Goal: Complete application form: Complete application form

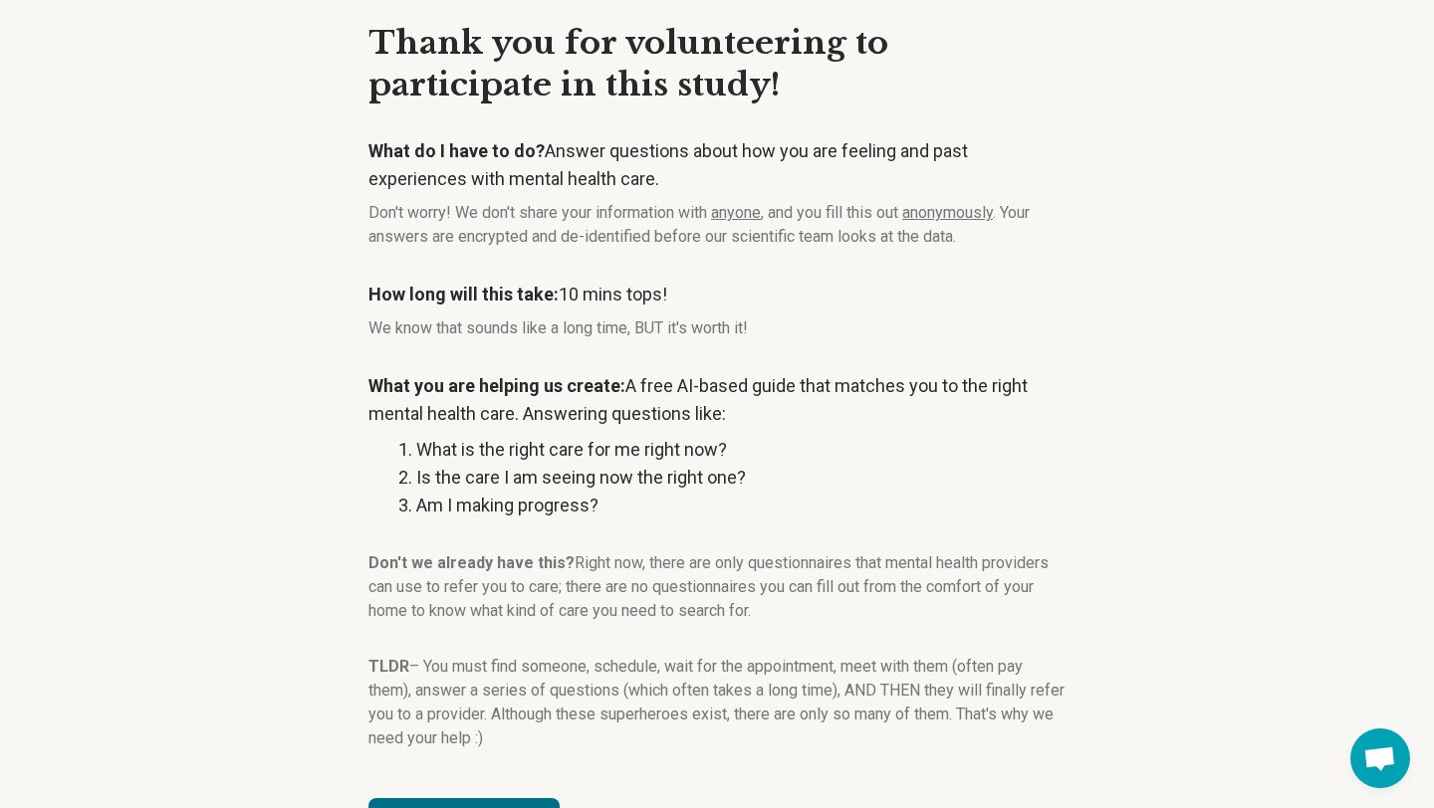
scroll to position [158, 0]
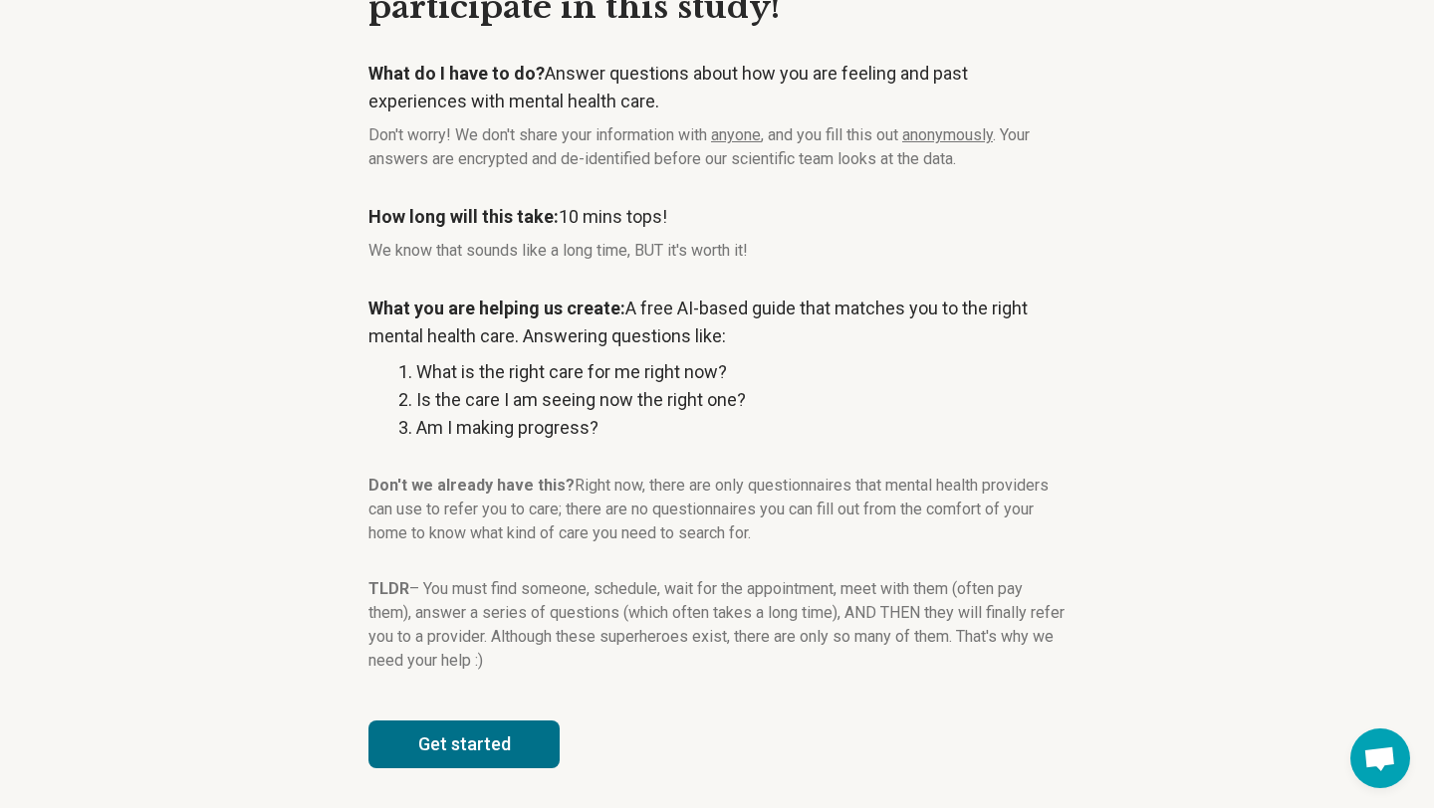
click at [460, 746] on button "Get started" at bounding box center [463, 745] width 191 height 48
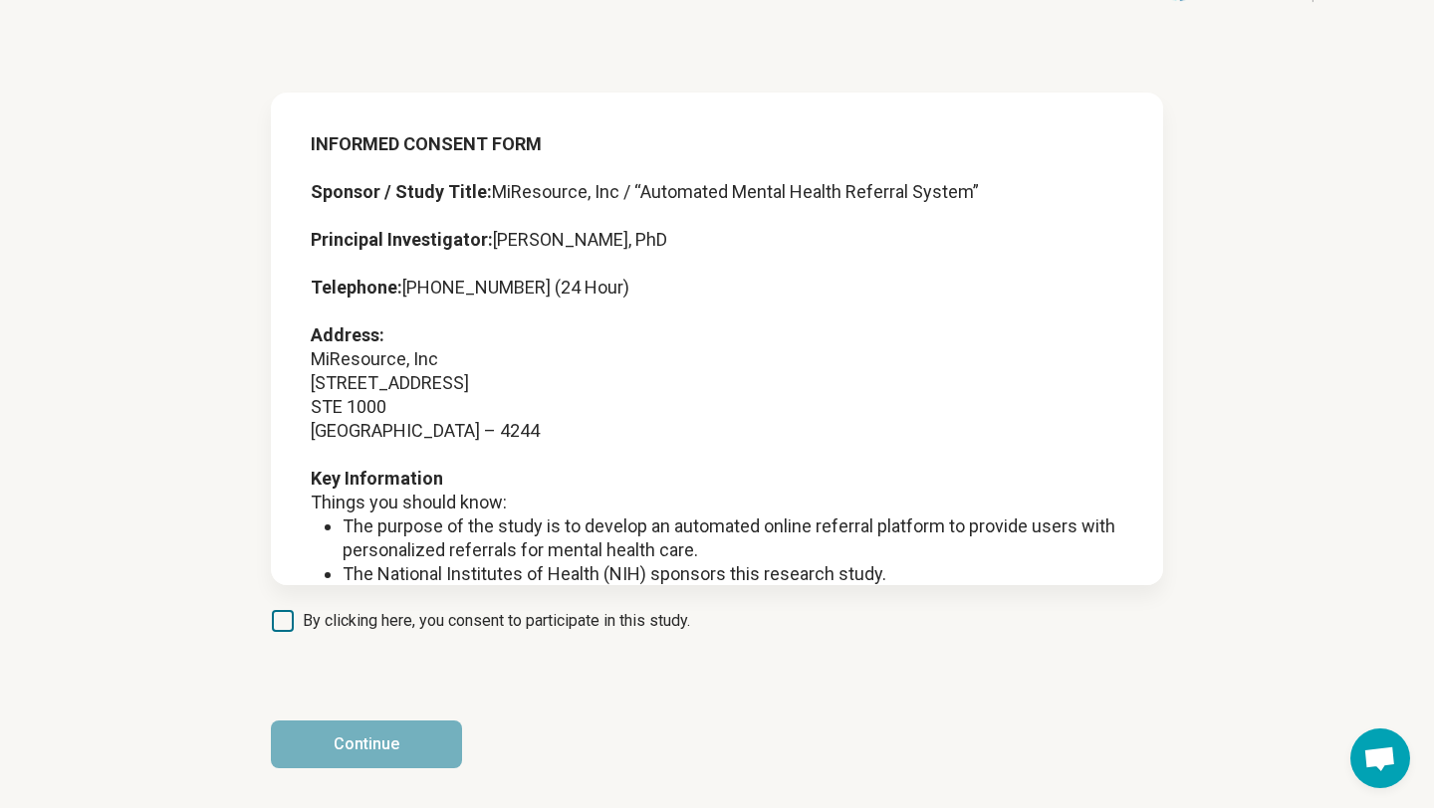
click at [466, 618] on span "By clicking here, you consent to participate in this study." at bounding box center [496, 621] width 387 height 24
click at [383, 752] on button "Continue" at bounding box center [366, 745] width 191 height 48
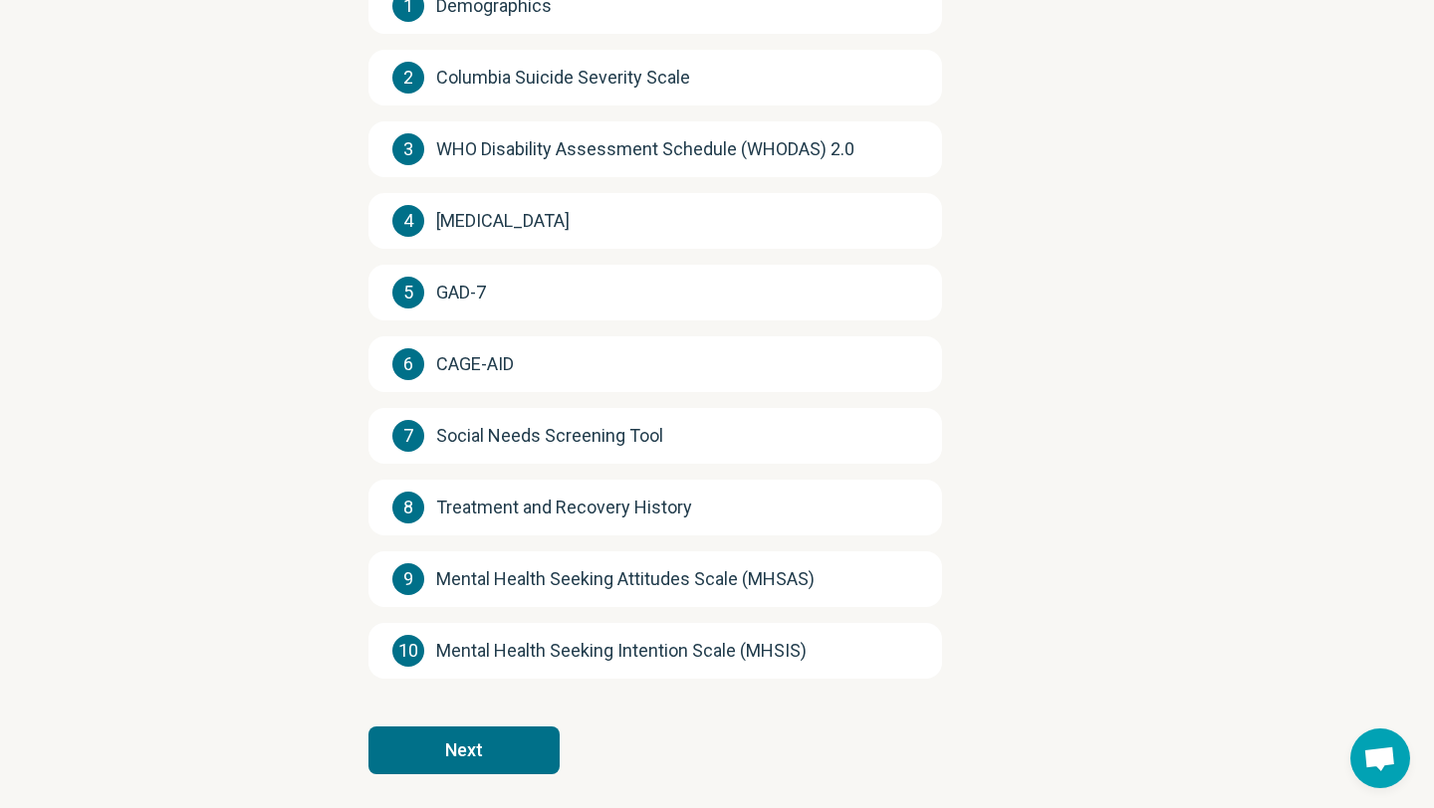
scroll to position [319, 0]
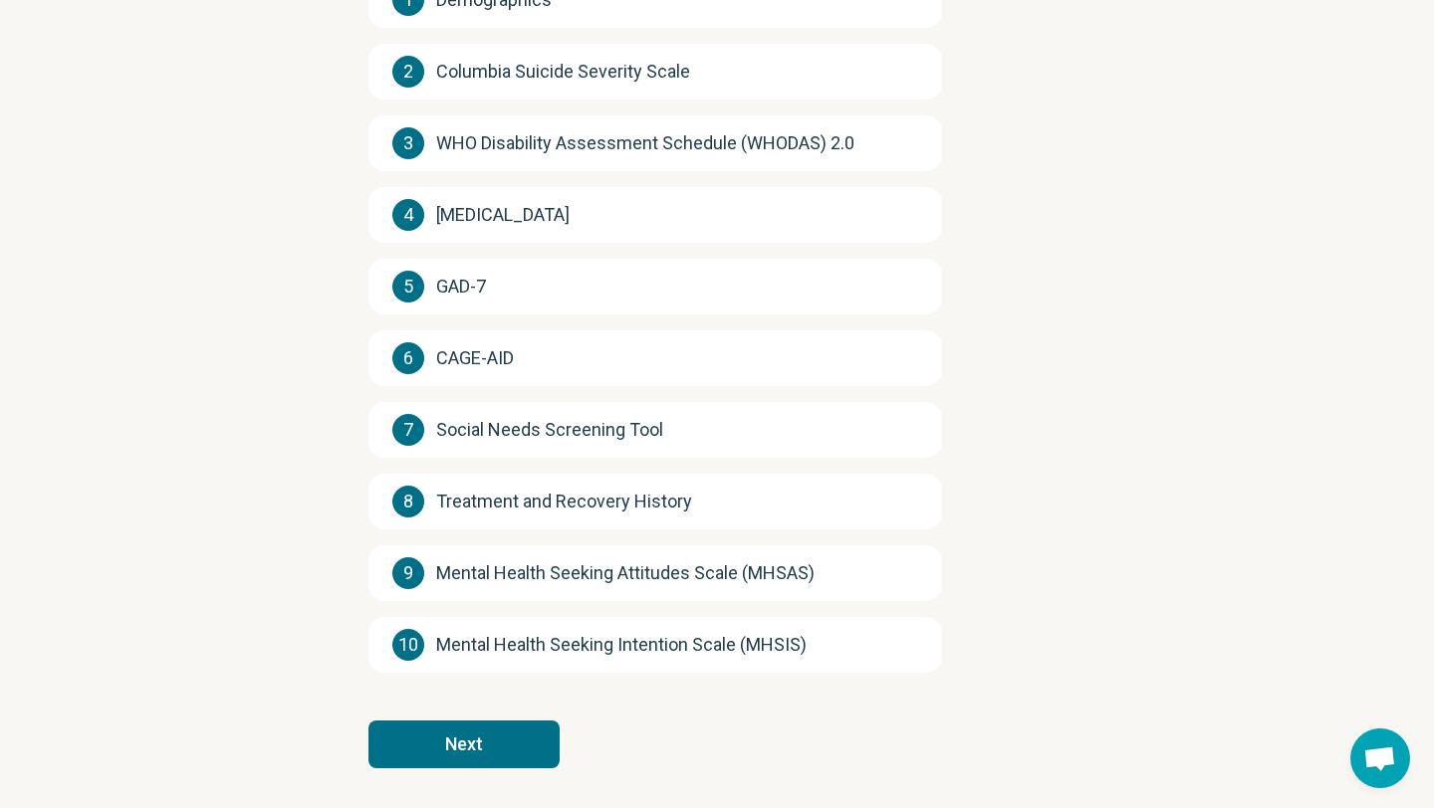
click at [527, 751] on button "Next" at bounding box center [463, 745] width 191 height 48
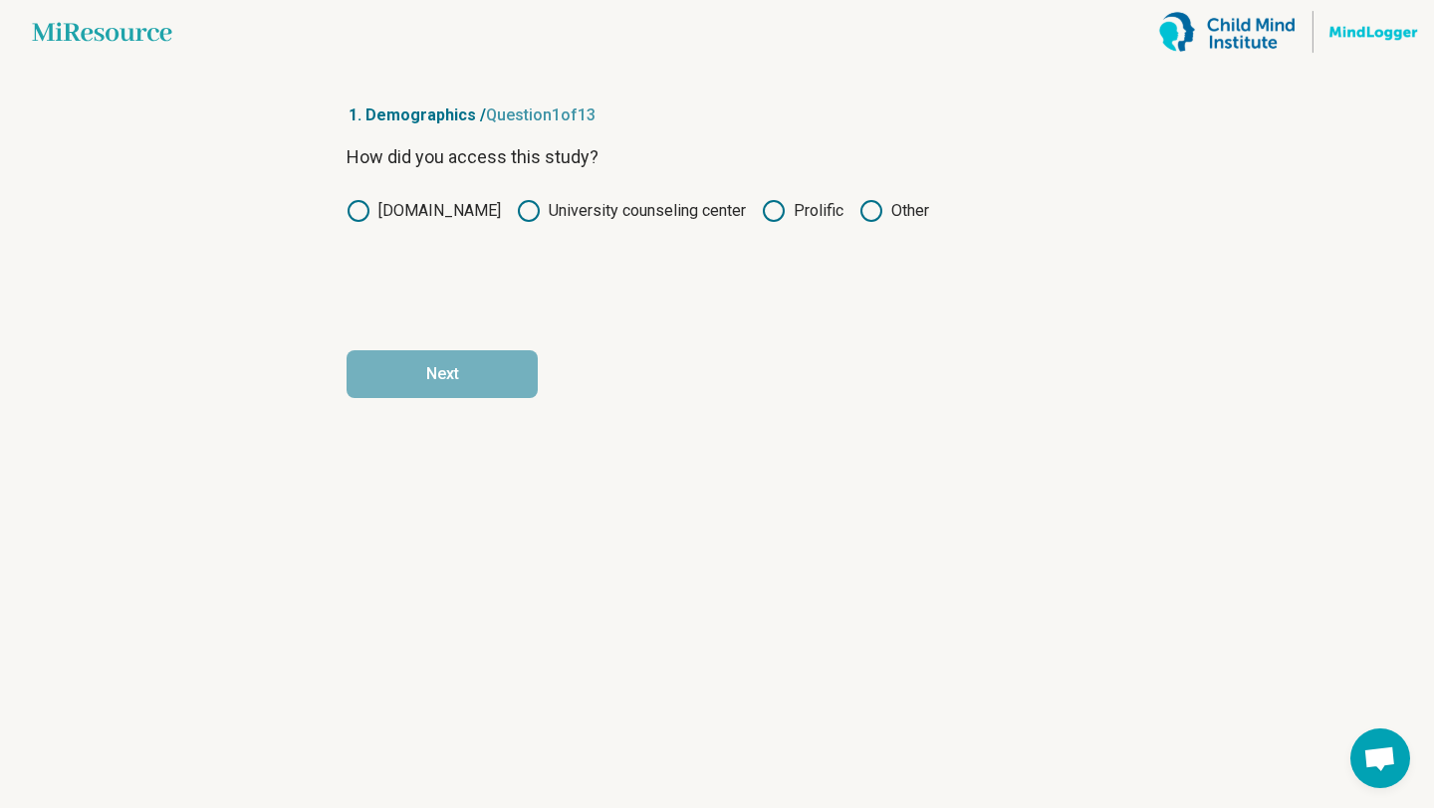
scroll to position [0, 0]
click at [776, 211] on icon at bounding box center [774, 211] width 24 height 24
click at [499, 370] on button "Next" at bounding box center [441, 374] width 191 height 48
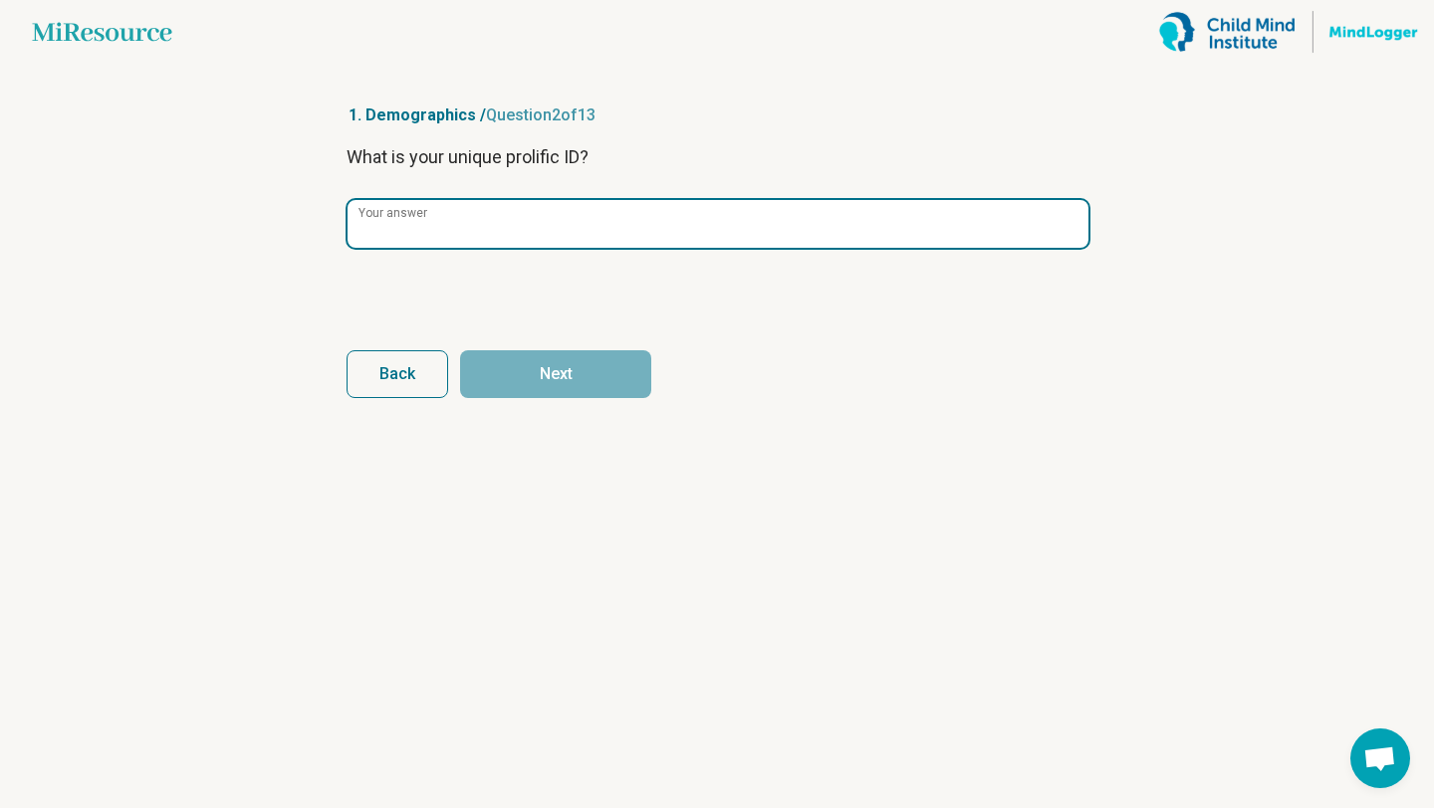
click at [522, 225] on input "Your answer" at bounding box center [717, 224] width 741 height 48
paste input "**********"
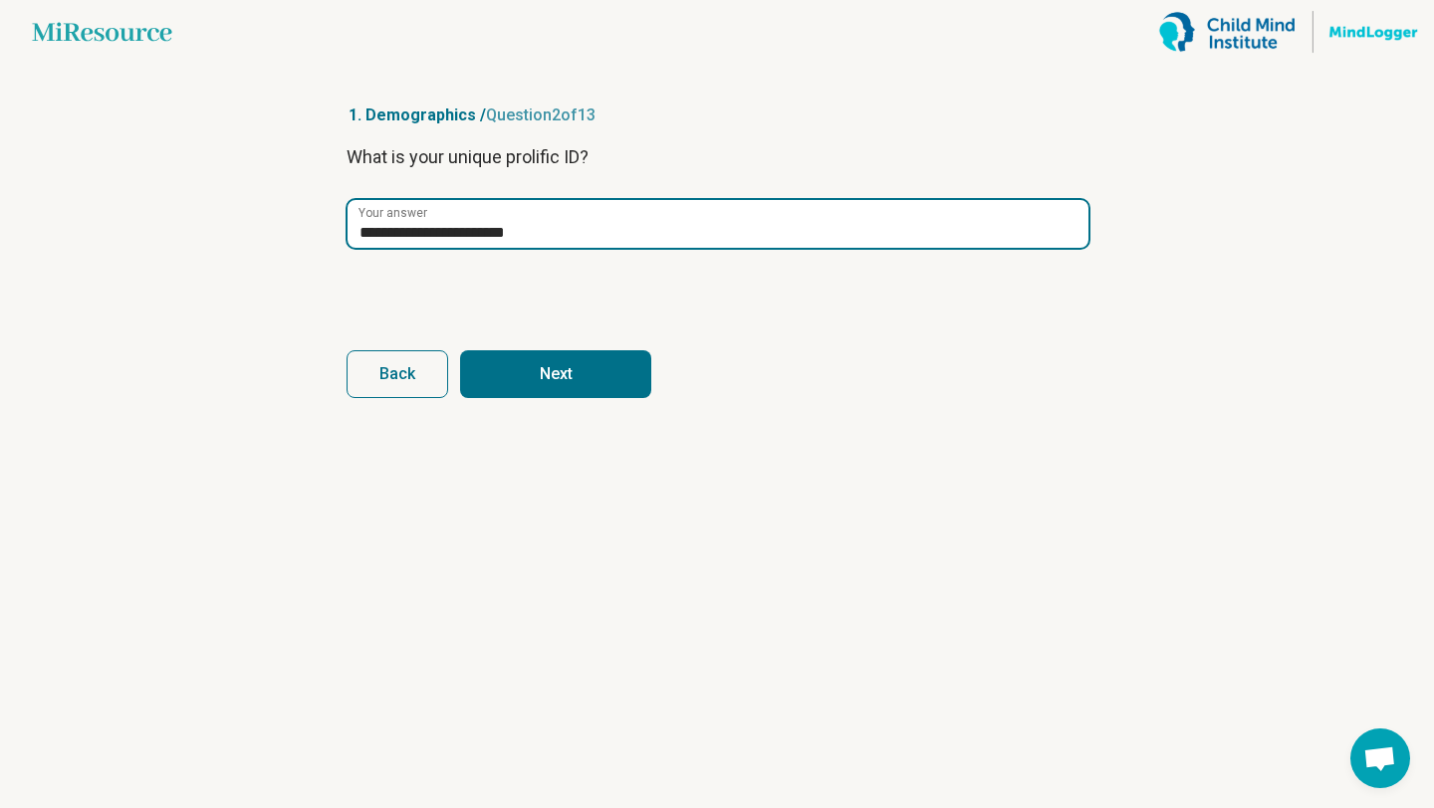
type input "**********"
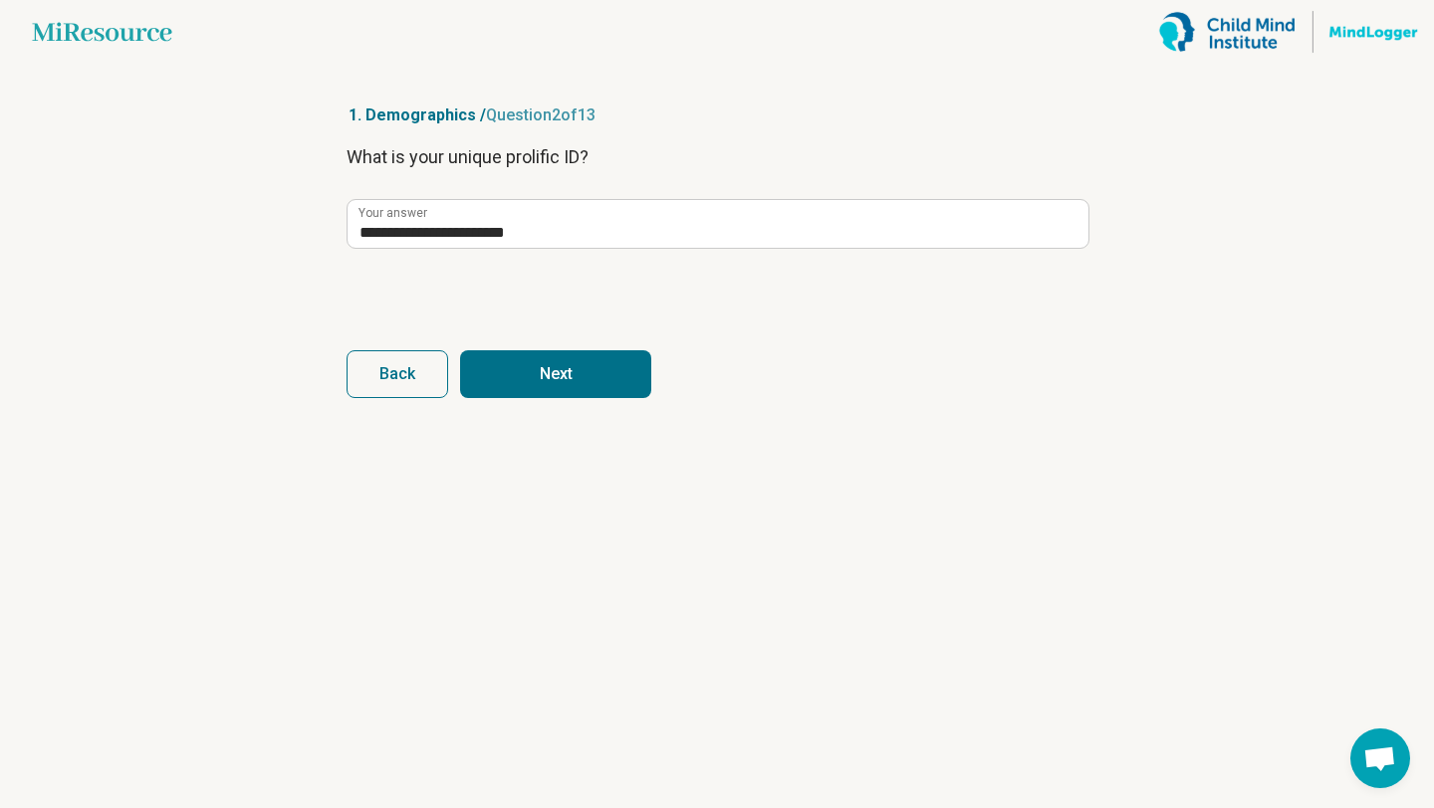
click at [518, 375] on button "Next" at bounding box center [555, 374] width 191 height 48
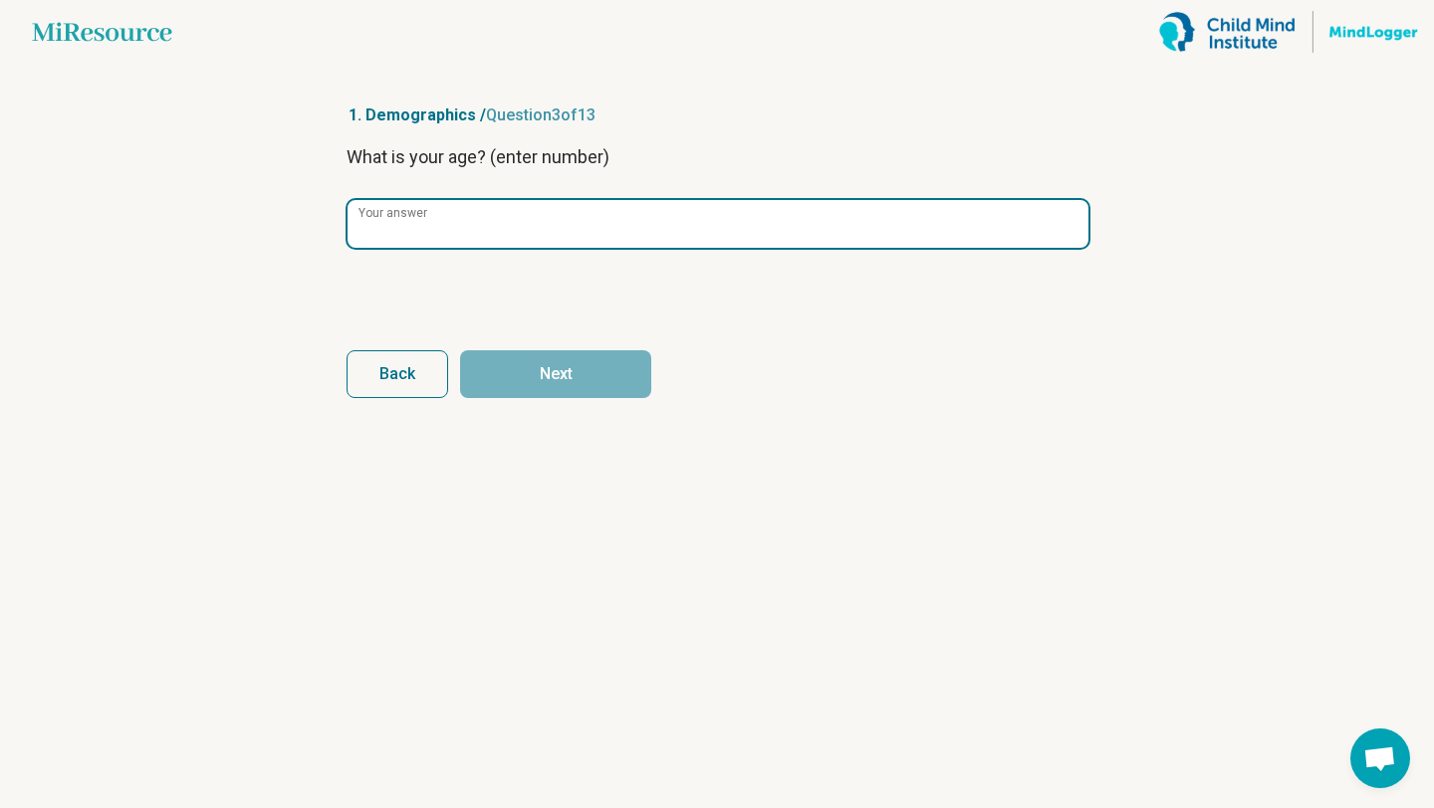
click at [502, 236] on input "Your answer" at bounding box center [717, 224] width 741 height 48
type input "**"
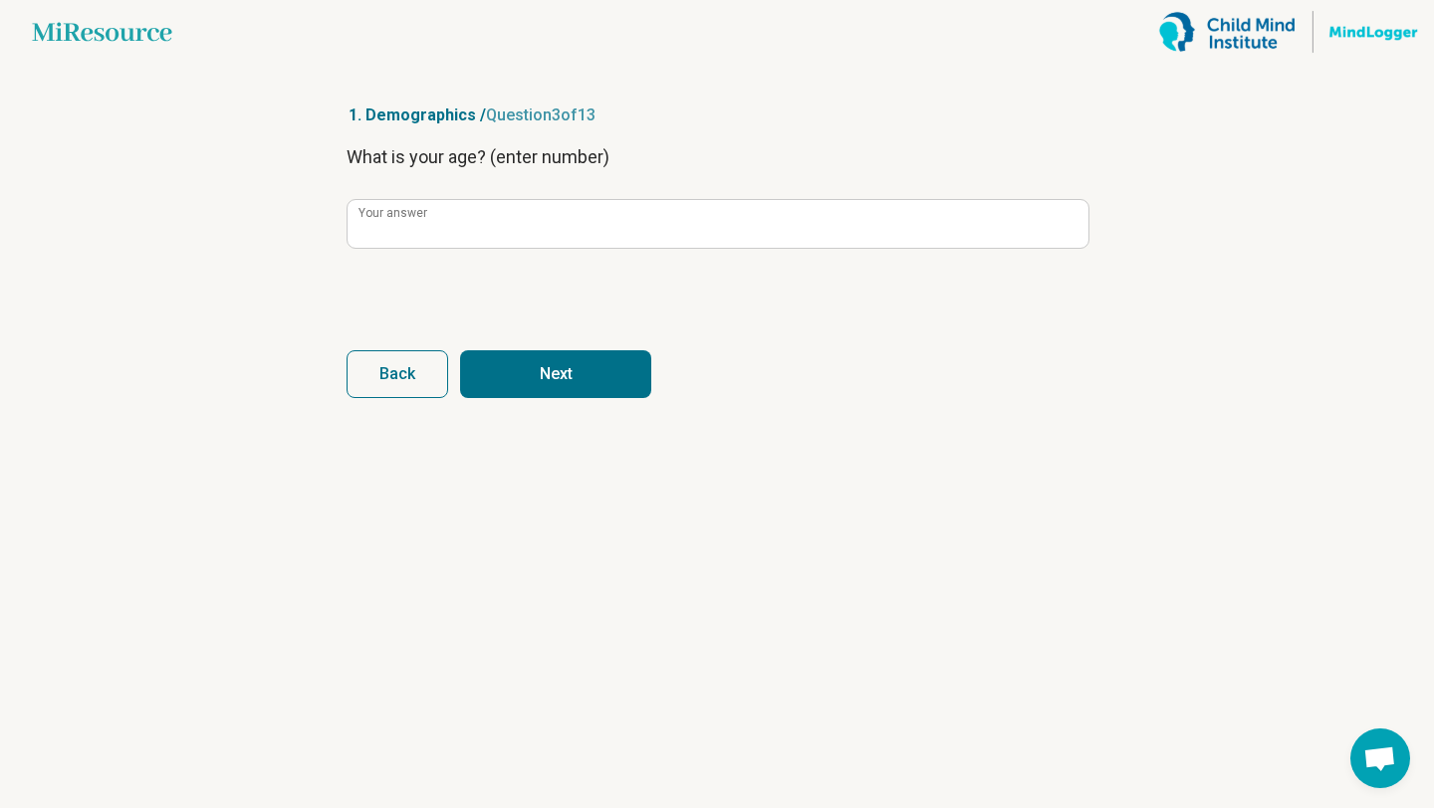
click at [560, 362] on button "Next" at bounding box center [555, 374] width 191 height 48
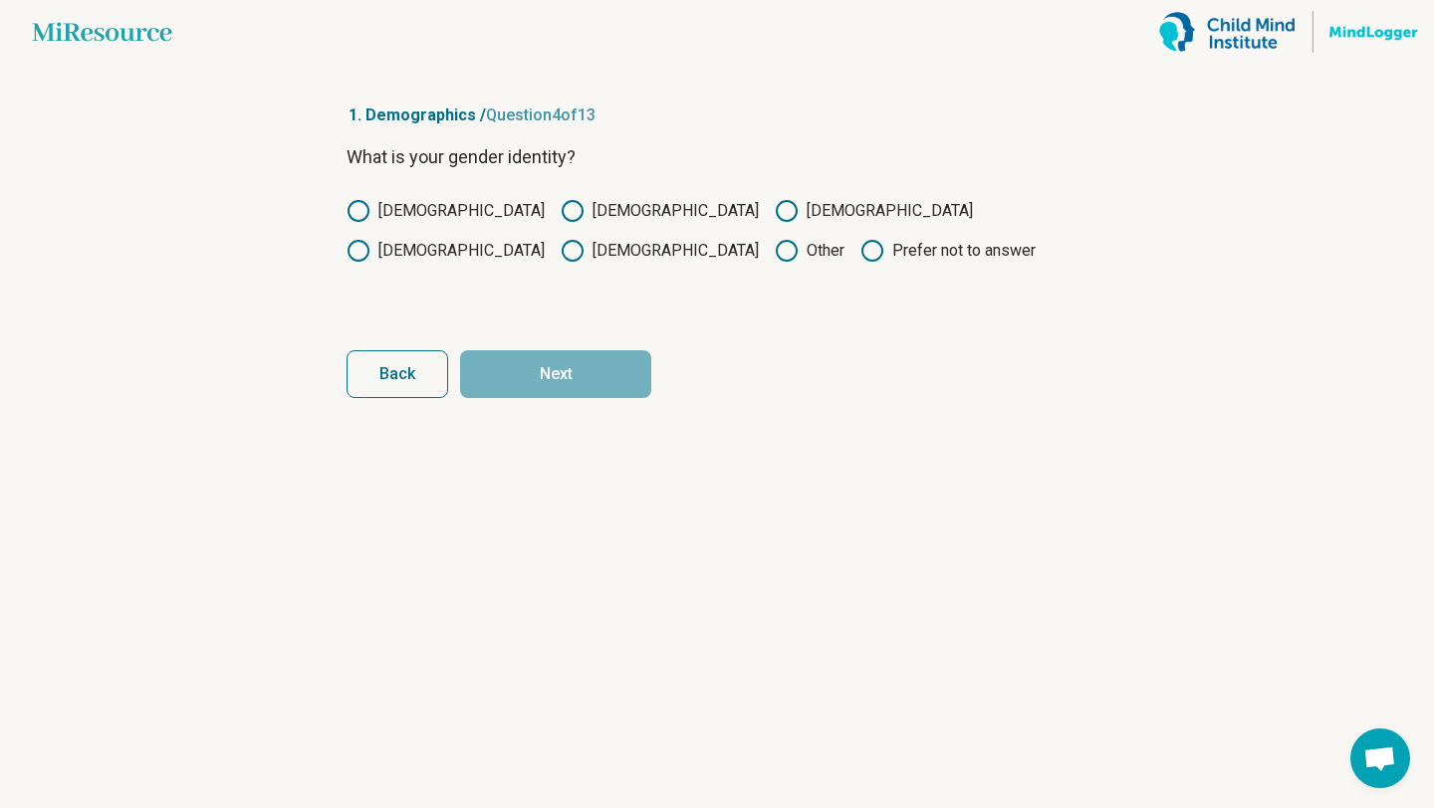
click at [561, 214] on icon at bounding box center [573, 211] width 24 height 24
click at [566, 377] on button "Next" at bounding box center [555, 374] width 191 height 48
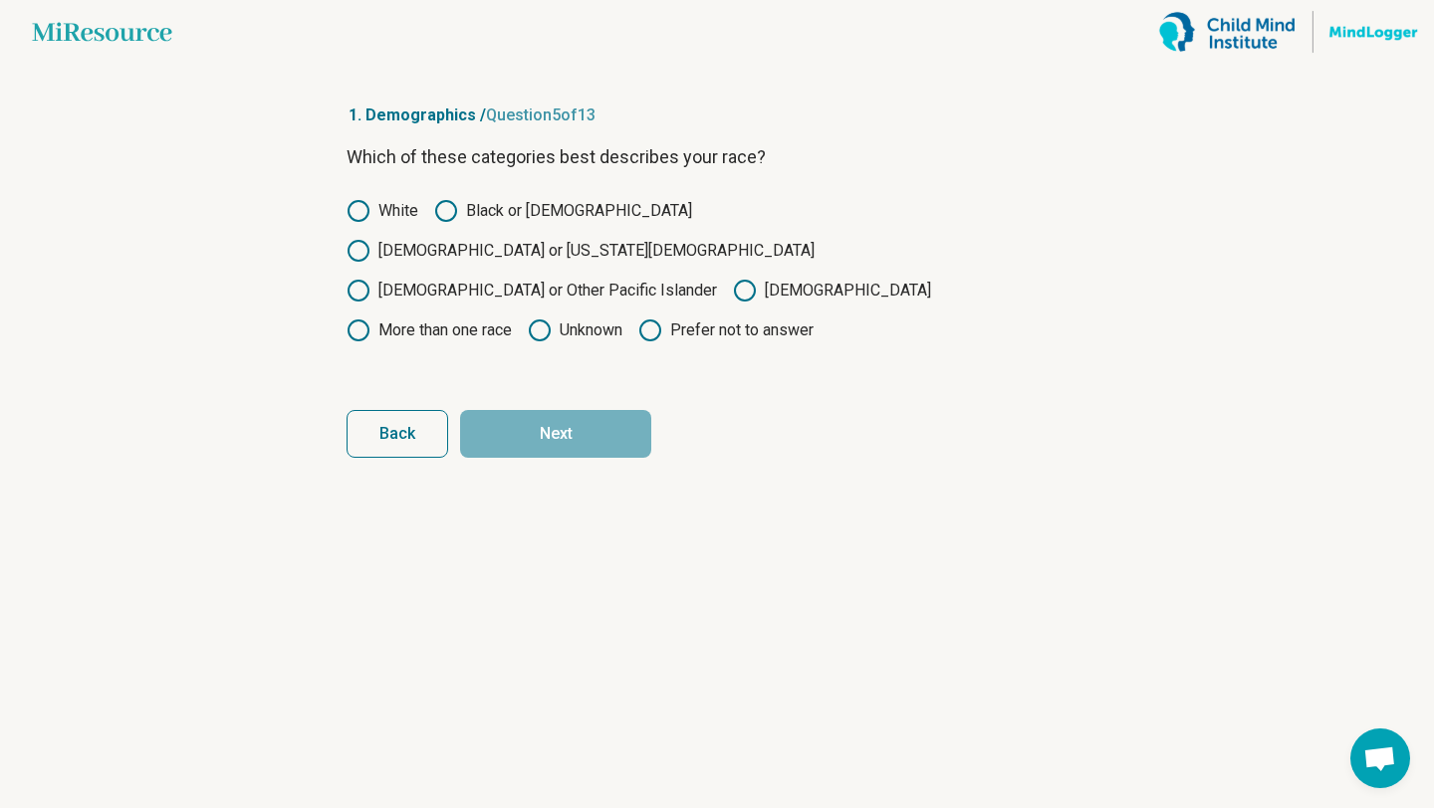
click at [461, 210] on label "Black or [DEMOGRAPHIC_DATA]" at bounding box center [563, 211] width 258 height 24
click at [562, 410] on button "Next" at bounding box center [555, 434] width 191 height 48
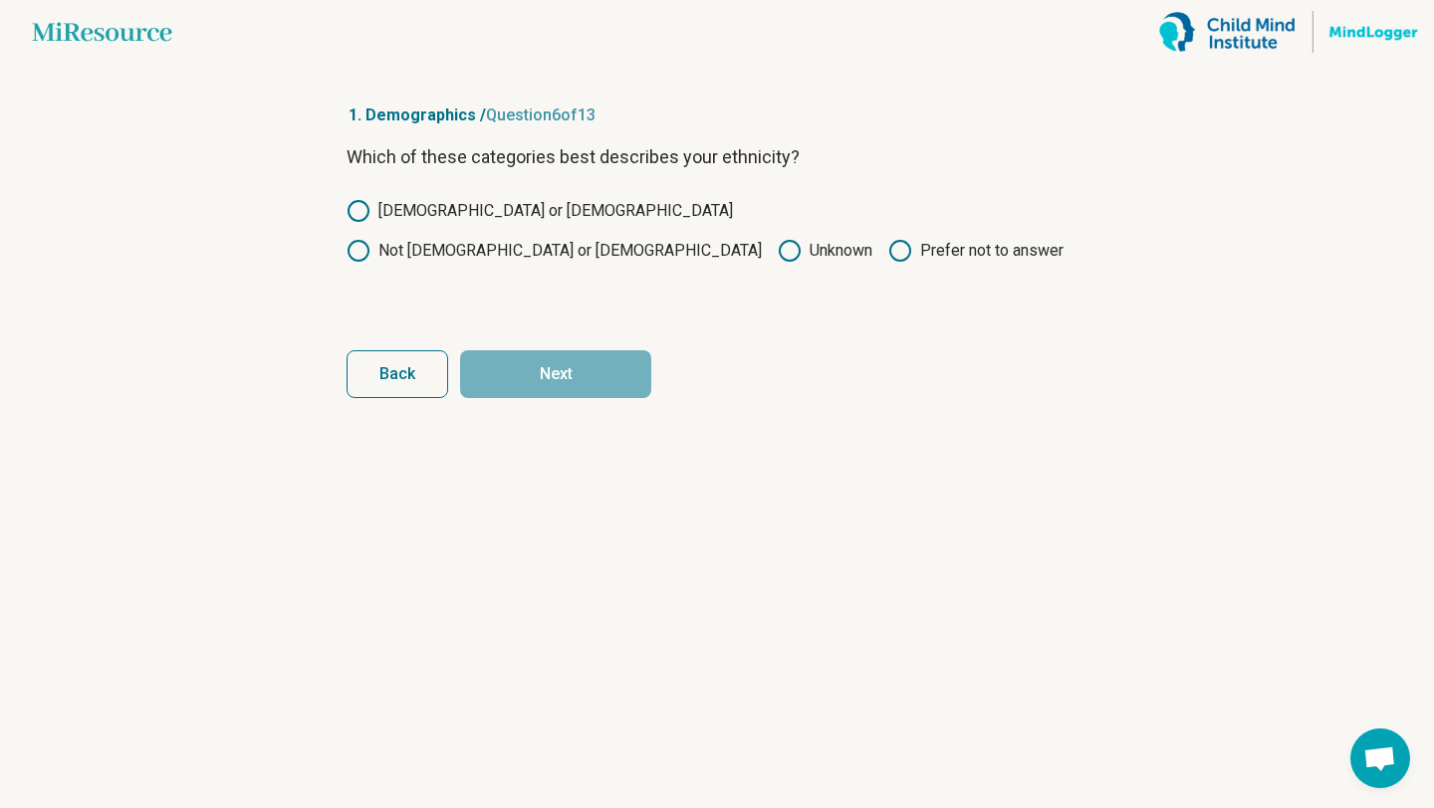
click at [370, 239] on icon at bounding box center [358, 251] width 24 height 24
click at [592, 386] on button "Next" at bounding box center [555, 374] width 191 height 48
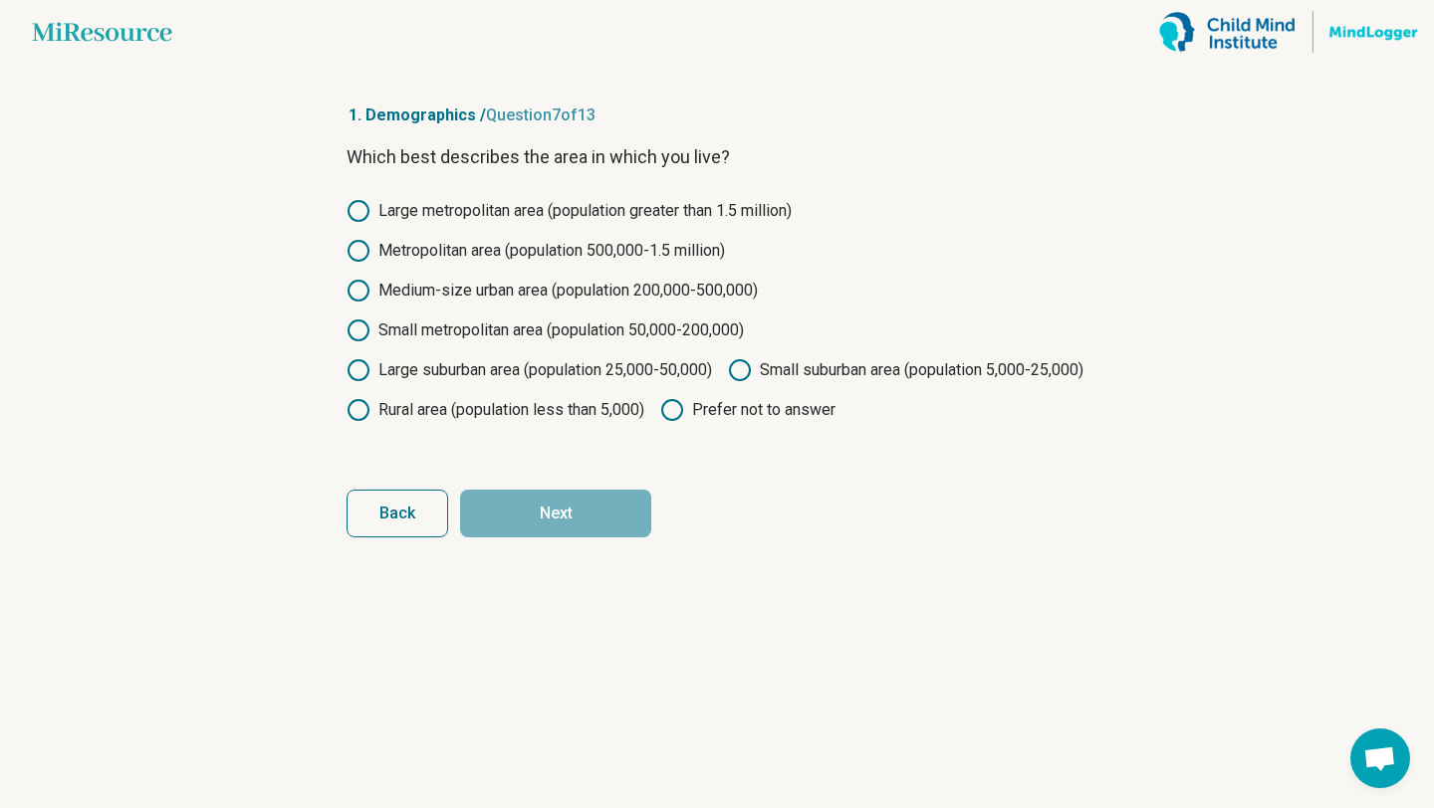
click at [583, 288] on label "Medium-size urban area (population 200,000-500,000)" at bounding box center [551, 291] width 411 height 24
click at [597, 538] on button "Next" at bounding box center [555, 514] width 191 height 48
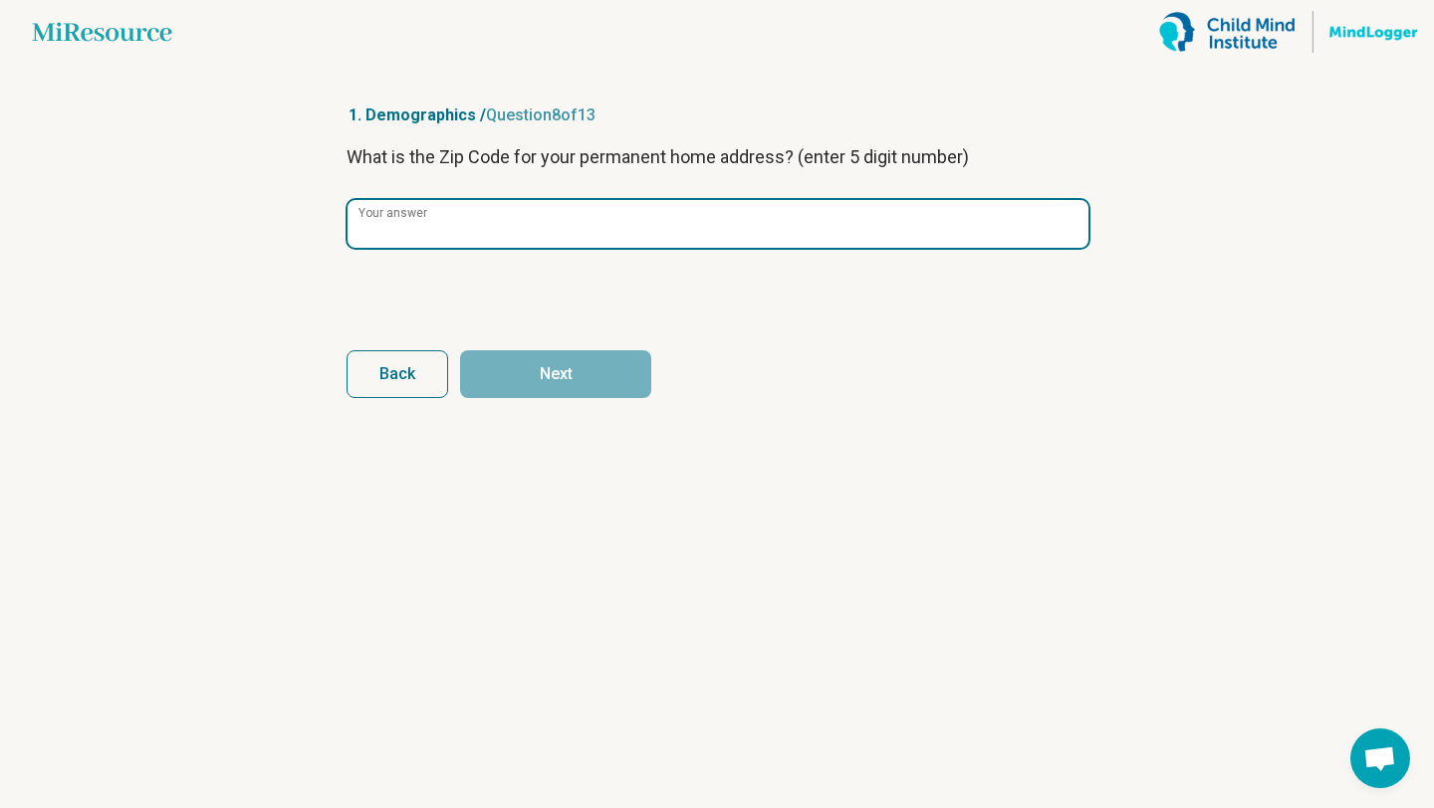
click at [577, 237] on input "Your answer" at bounding box center [717, 224] width 741 height 48
type input "*****"
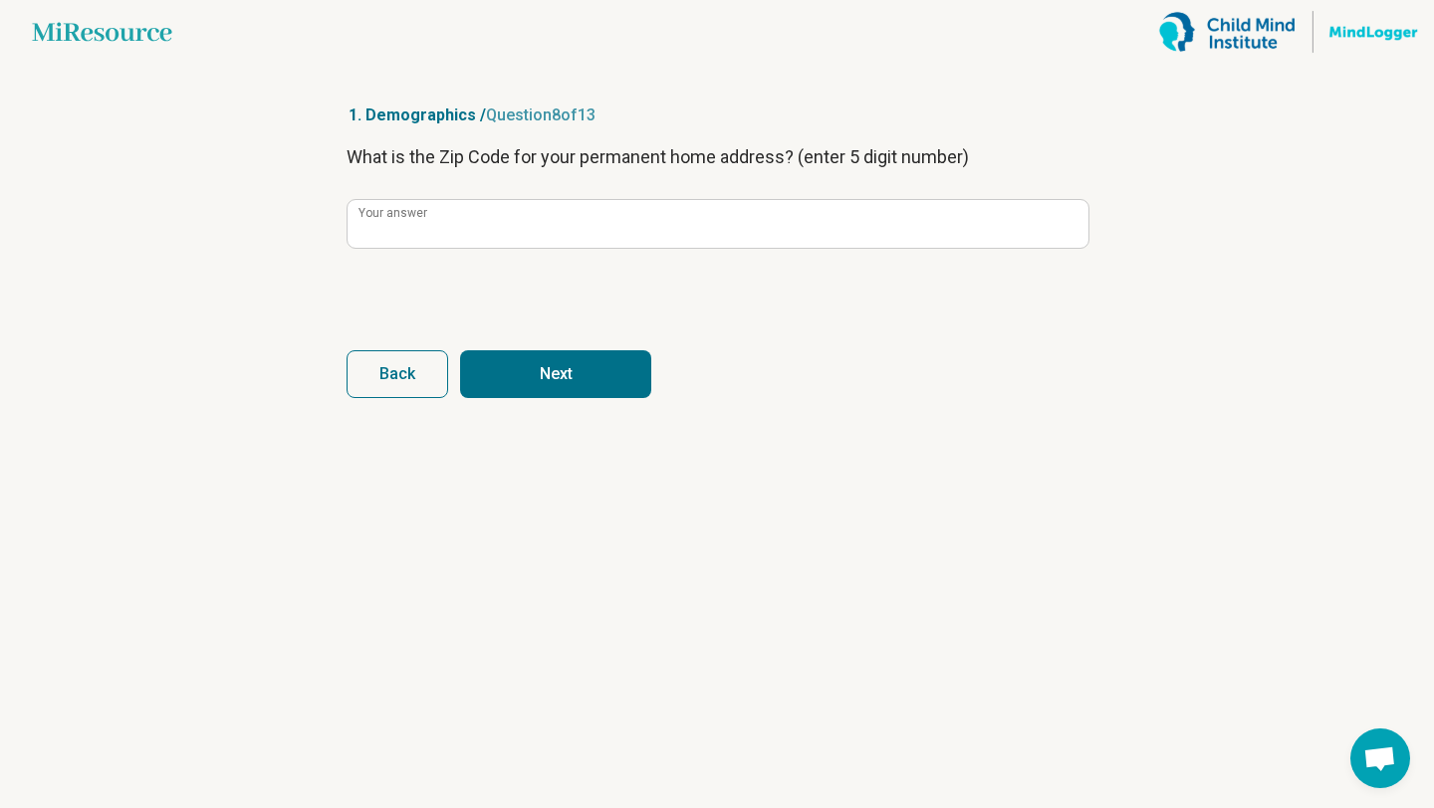
click at [592, 390] on button "Next" at bounding box center [555, 374] width 191 height 48
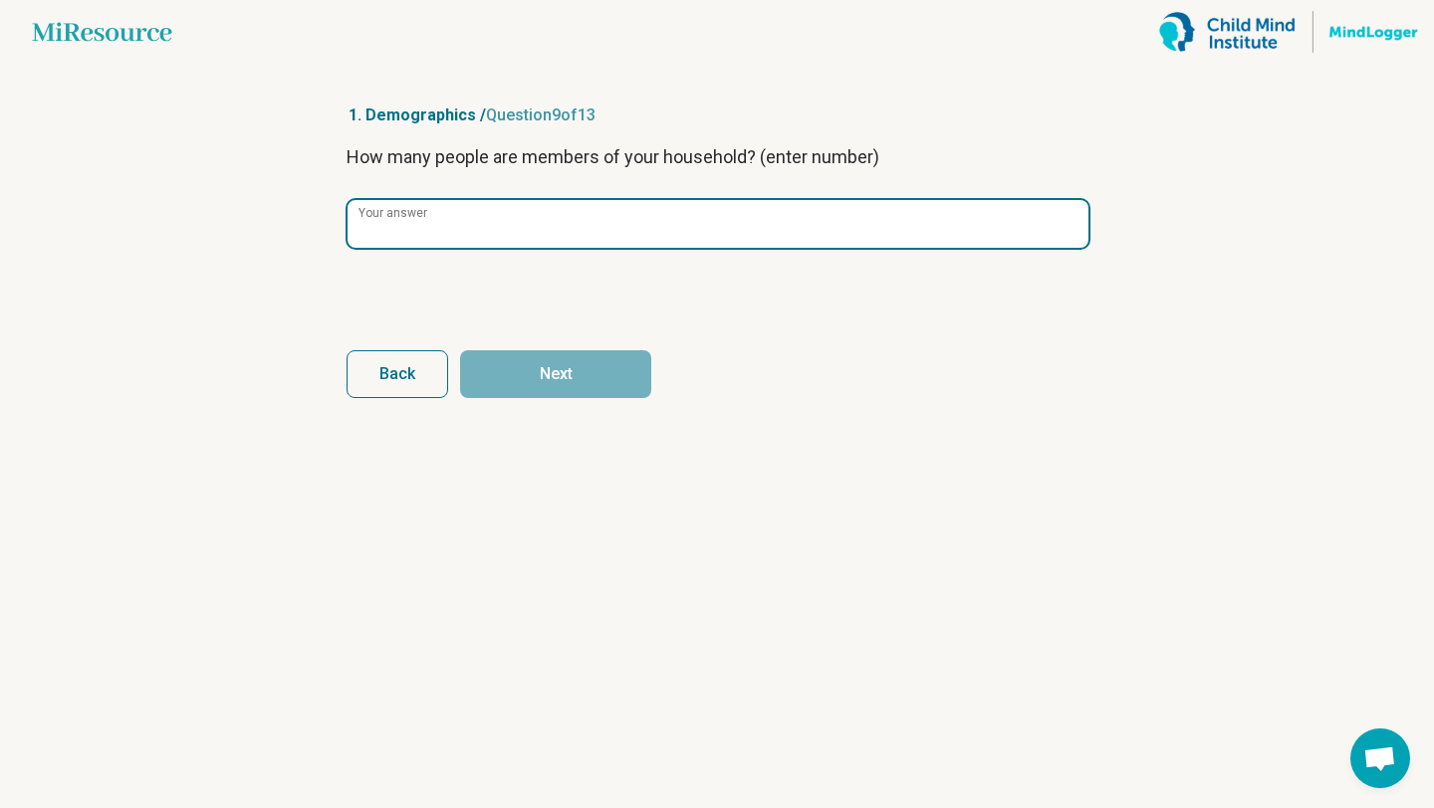
click at [604, 236] on input "Your answer" at bounding box center [717, 224] width 741 height 48
type input "*"
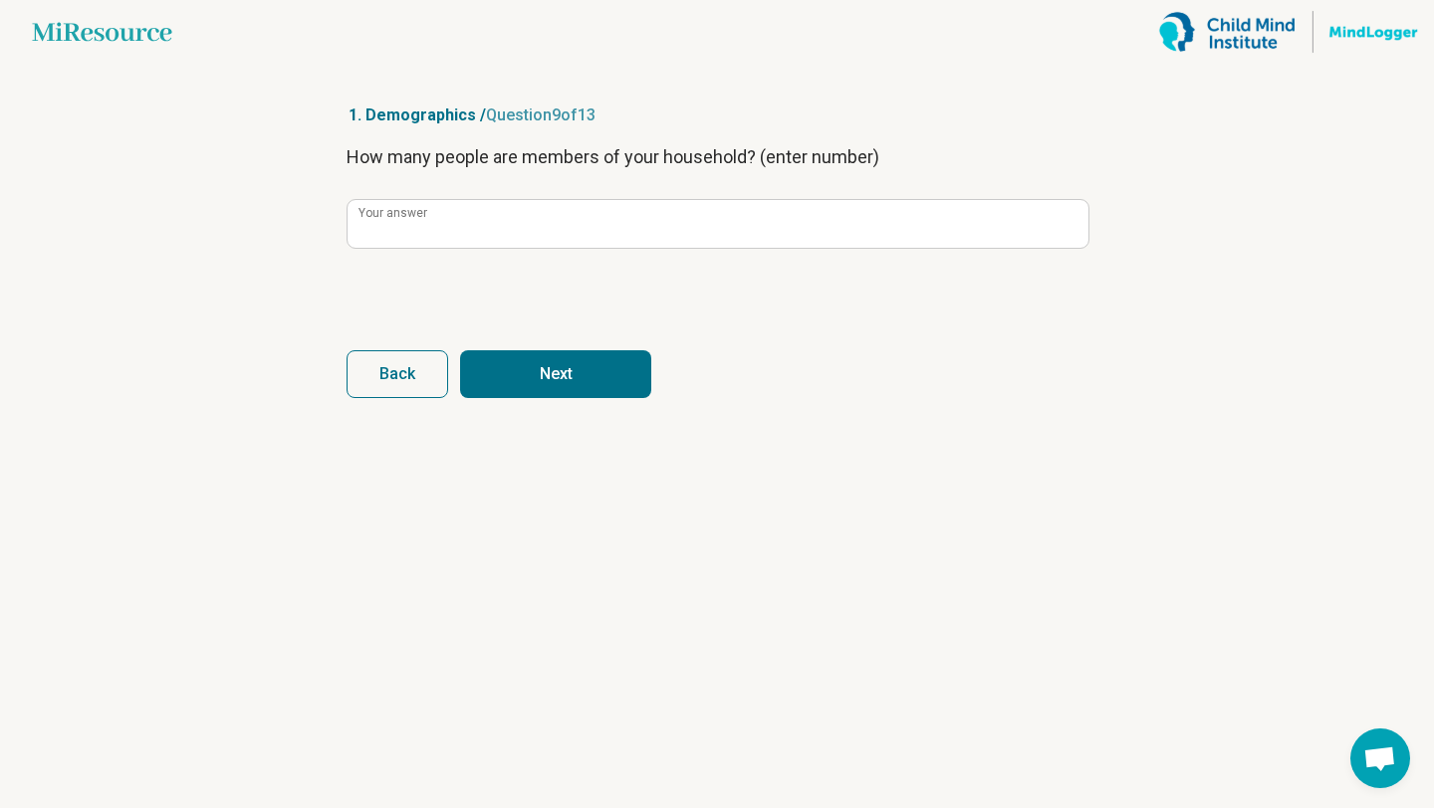
click at [569, 375] on button "Next" at bounding box center [555, 374] width 191 height 48
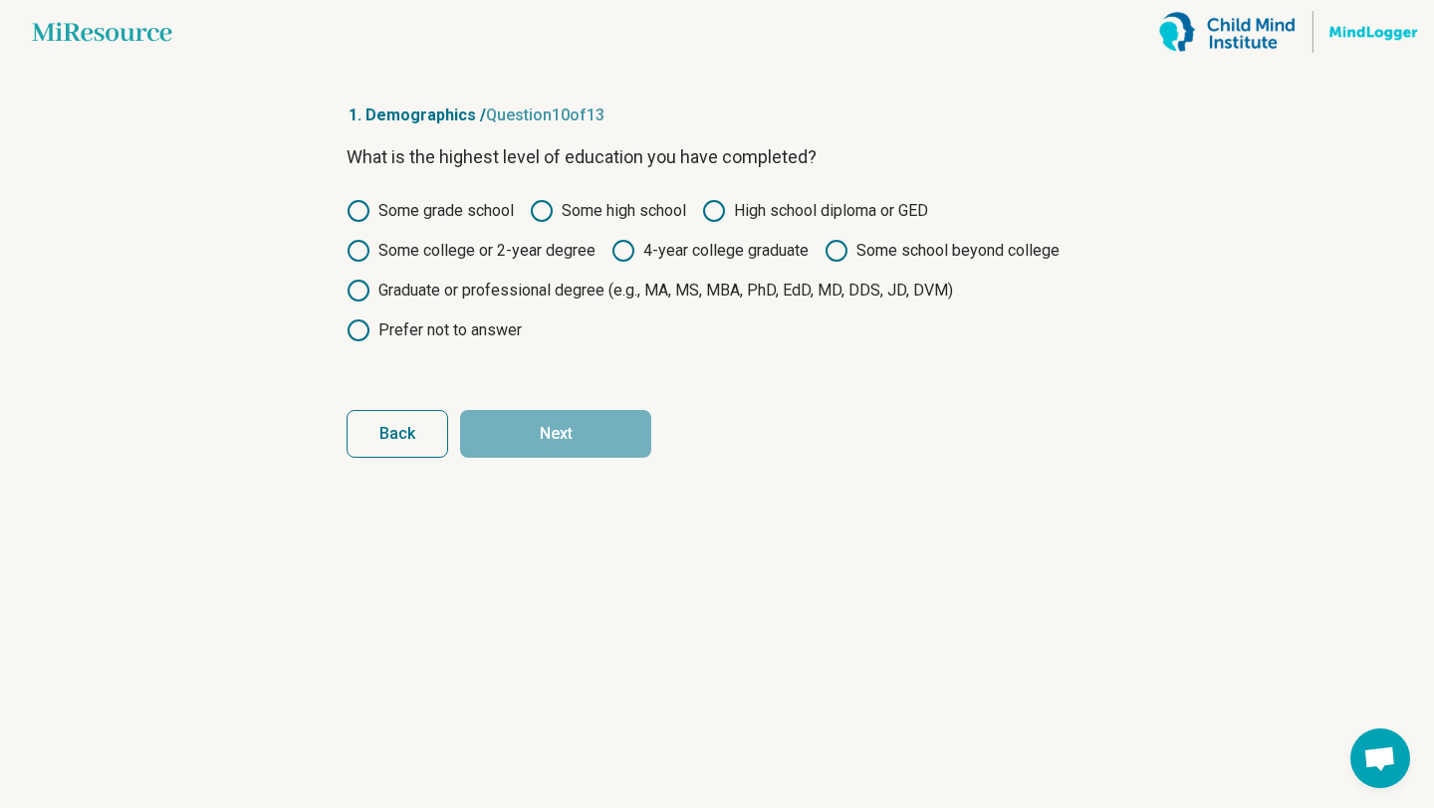
click at [678, 246] on label "4-year college graduate" at bounding box center [709, 251] width 197 height 24
click at [622, 421] on button "Next" at bounding box center [555, 434] width 191 height 48
click at [753, 208] on label "High school diploma or GED" at bounding box center [815, 211] width 226 height 24
click at [621, 433] on button "Next" at bounding box center [555, 434] width 191 height 48
click at [772, 209] on label "High school diploma or GED" at bounding box center [815, 211] width 226 height 24
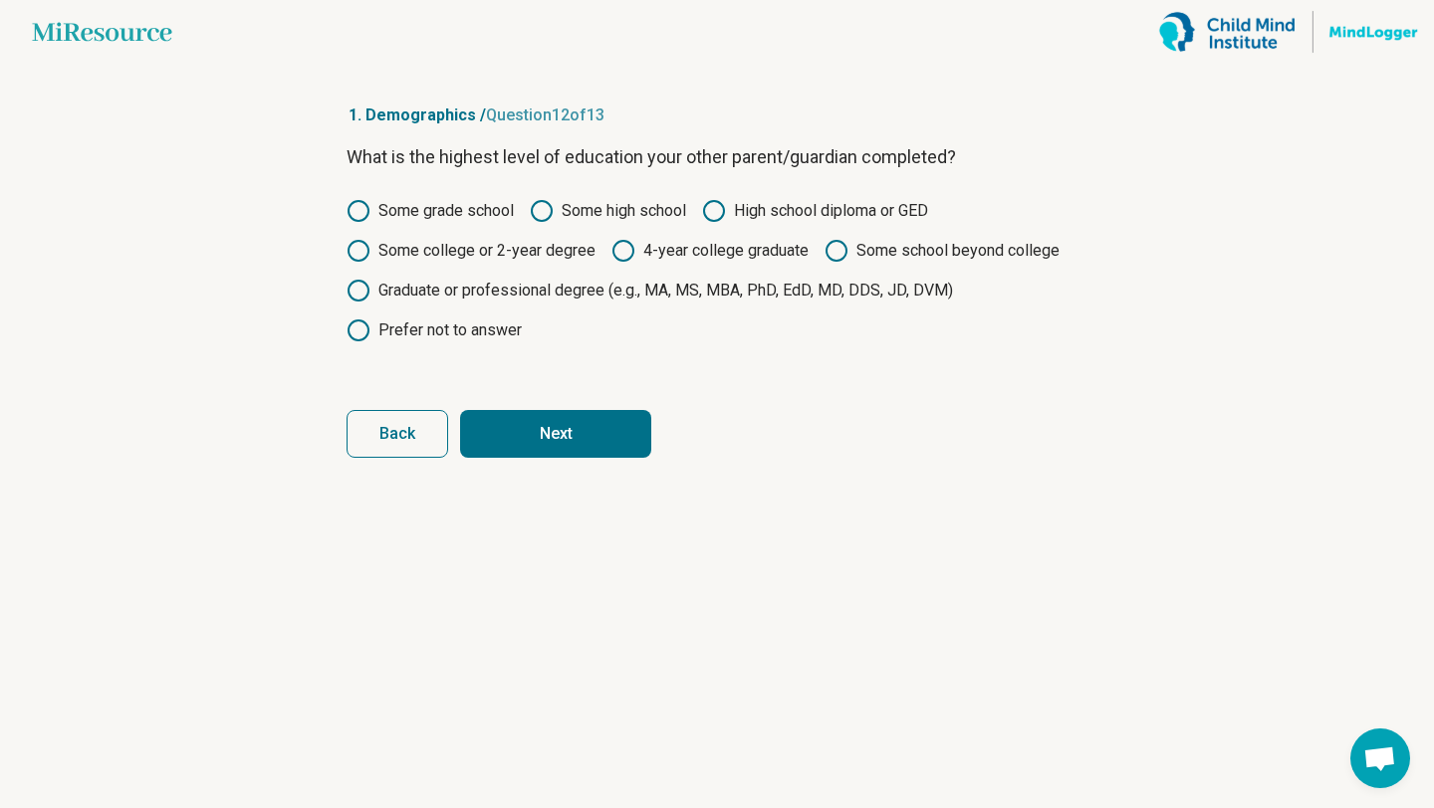
click at [632, 432] on button "Next" at bounding box center [555, 434] width 191 height 48
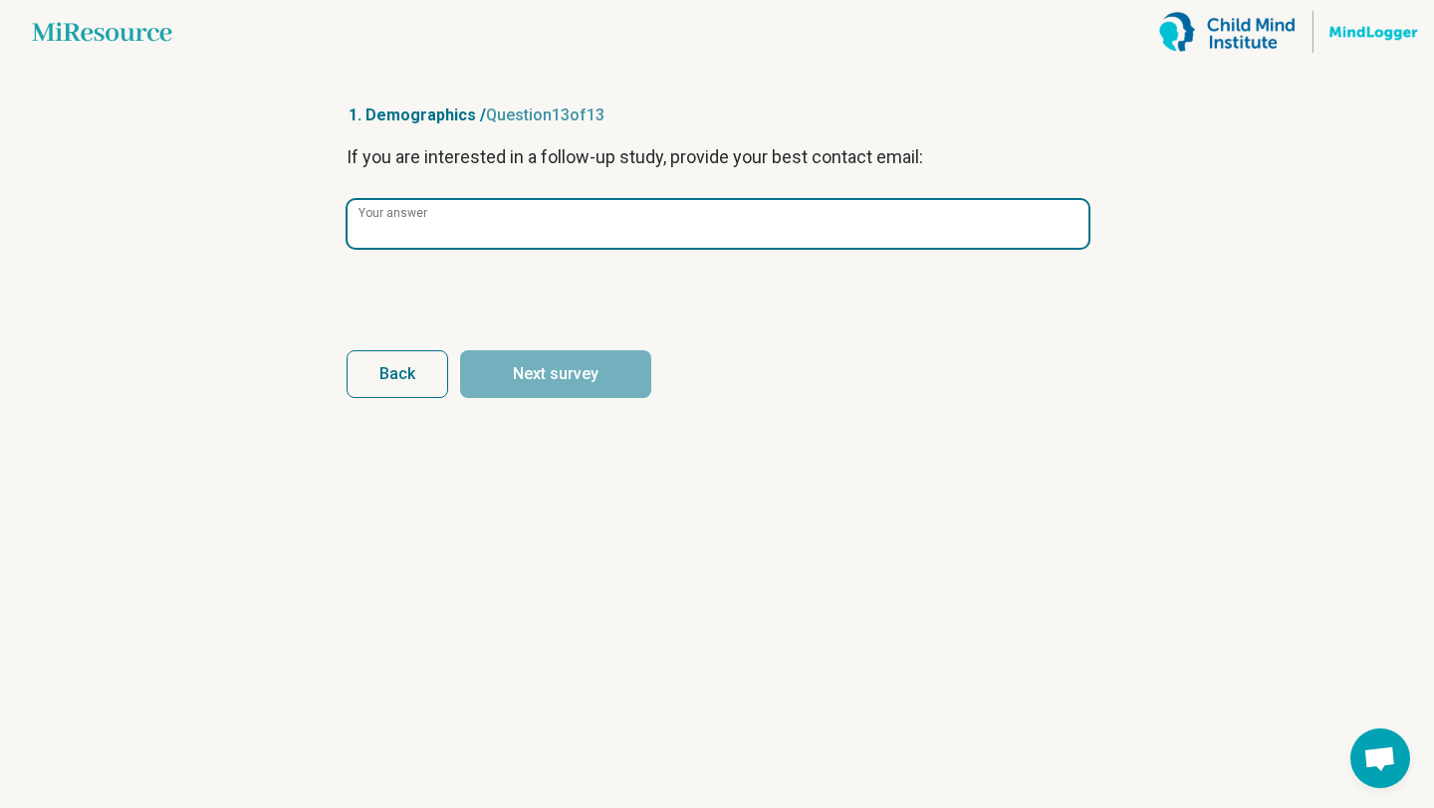
click at [671, 244] on input "Your answer" at bounding box center [717, 224] width 741 height 48
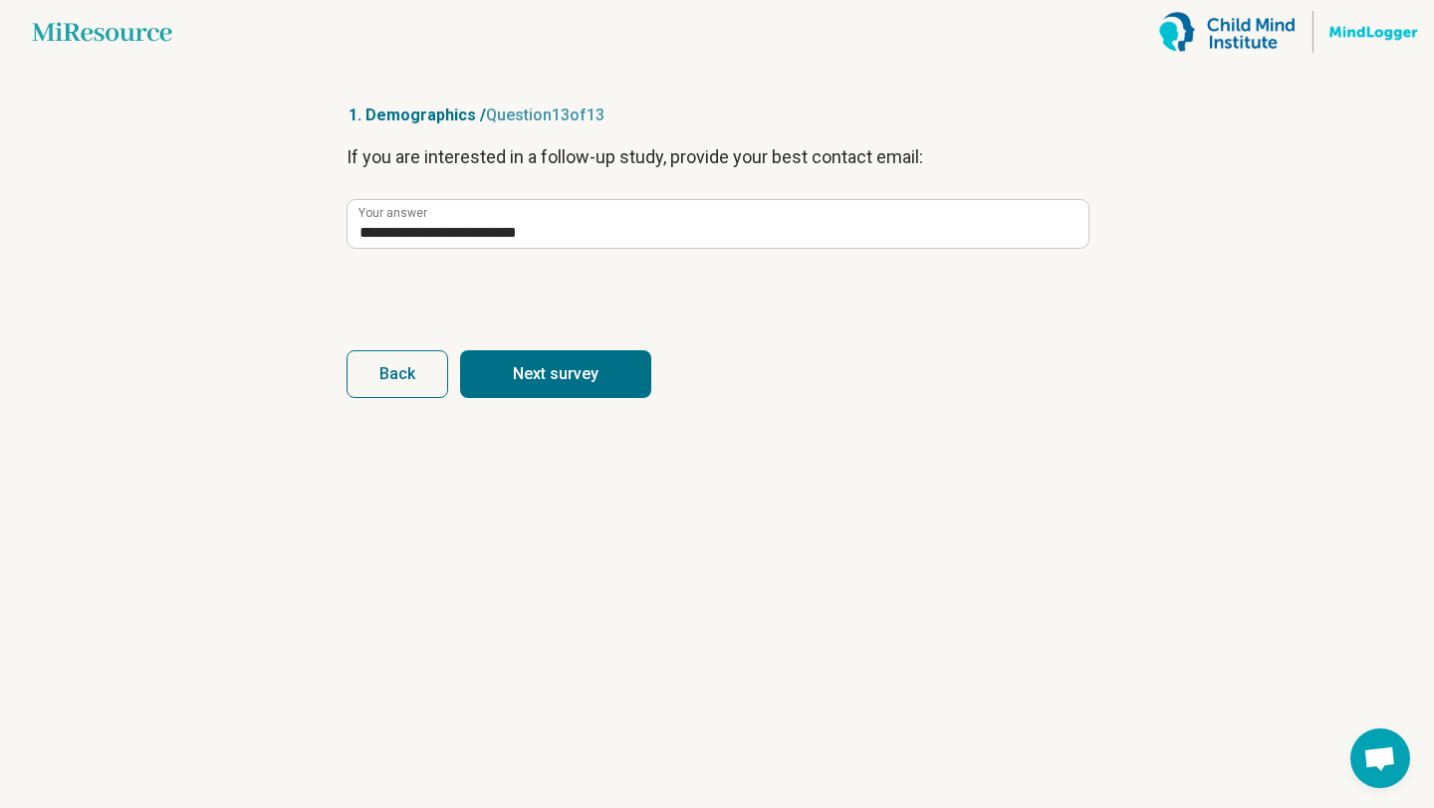
click at [575, 365] on button "Next survey" at bounding box center [555, 374] width 191 height 48
type input "**********"
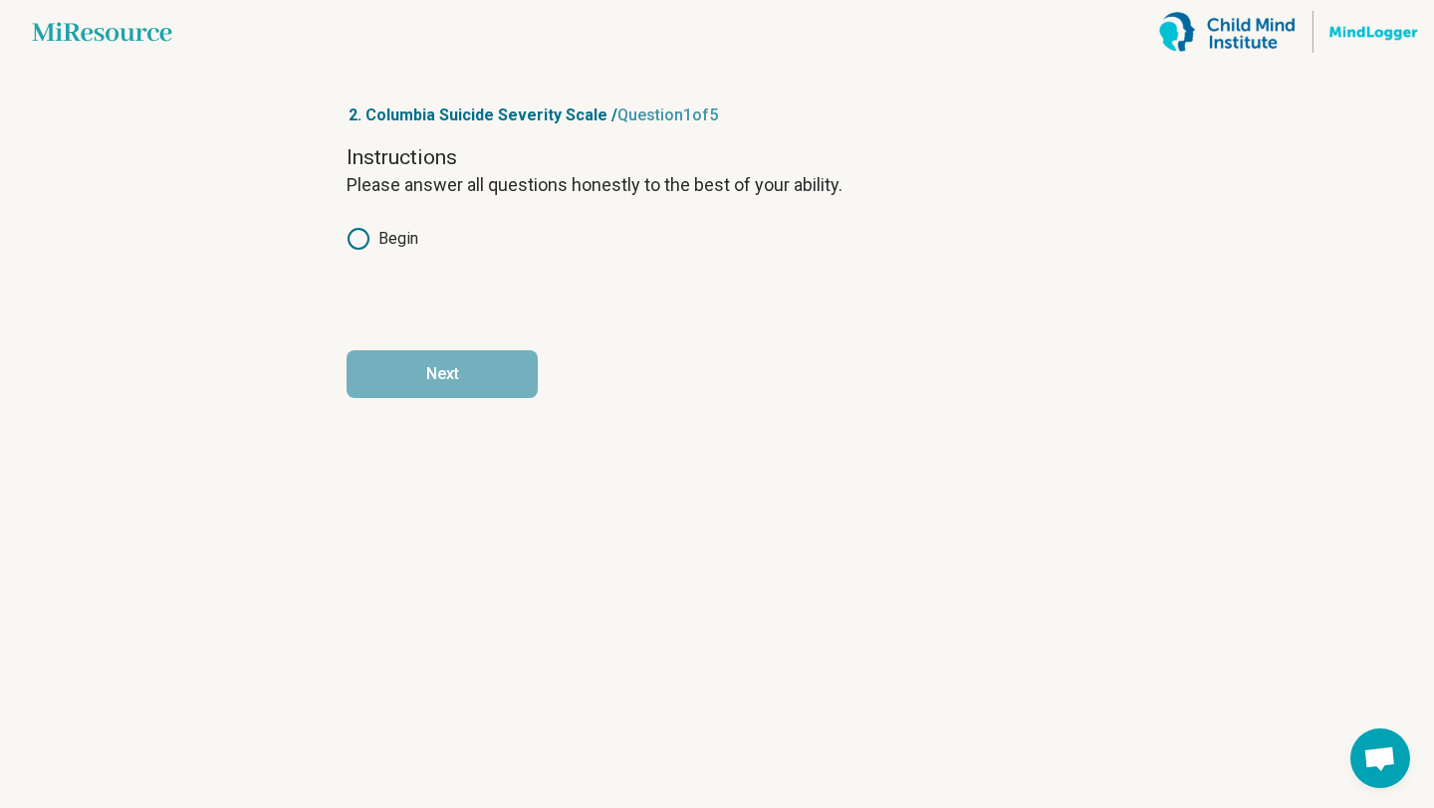
click at [358, 239] on icon at bounding box center [358, 239] width 24 height 24
click at [490, 376] on button "Next" at bounding box center [441, 374] width 191 height 48
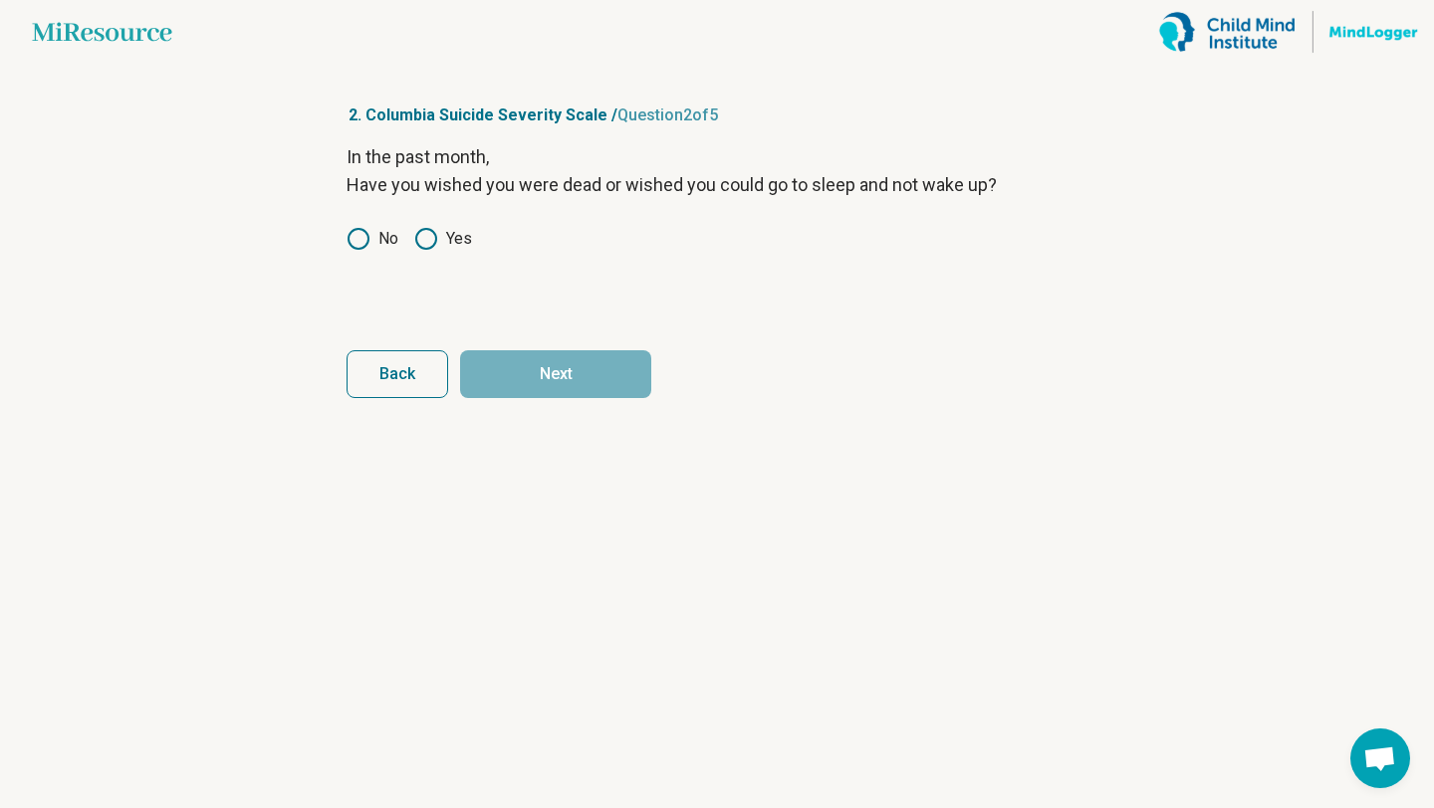
click at [364, 234] on icon at bounding box center [358, 239] width 24 height 24
click at [622, 371] on button "Next" at bounding box center [555, 374] width 191 height 48
click at [367, 238] on circle at bounding box center [358, 239] width 20 height 20
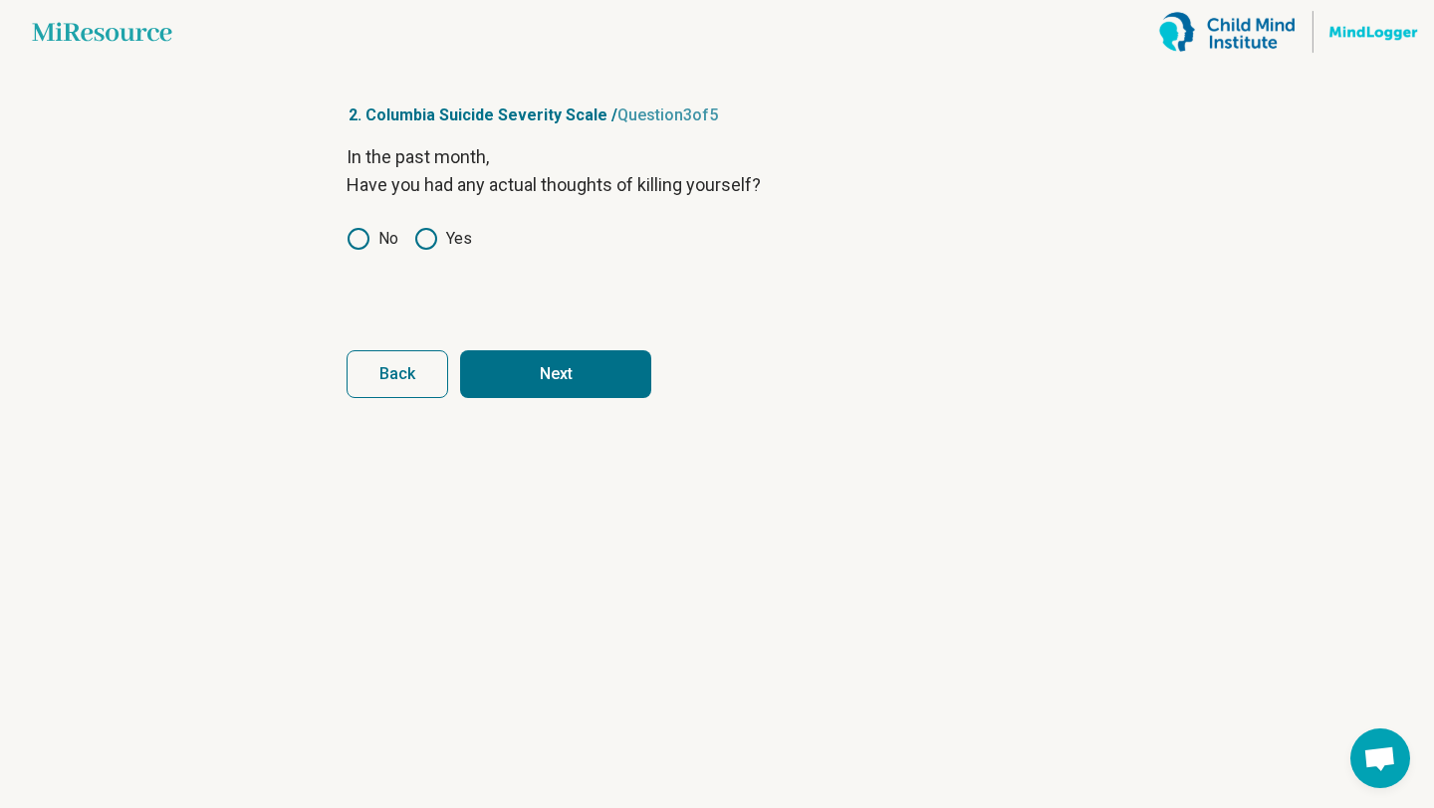
click at [572, 387] on button "Next" at bounding box center [555, 374] width 191 height 48
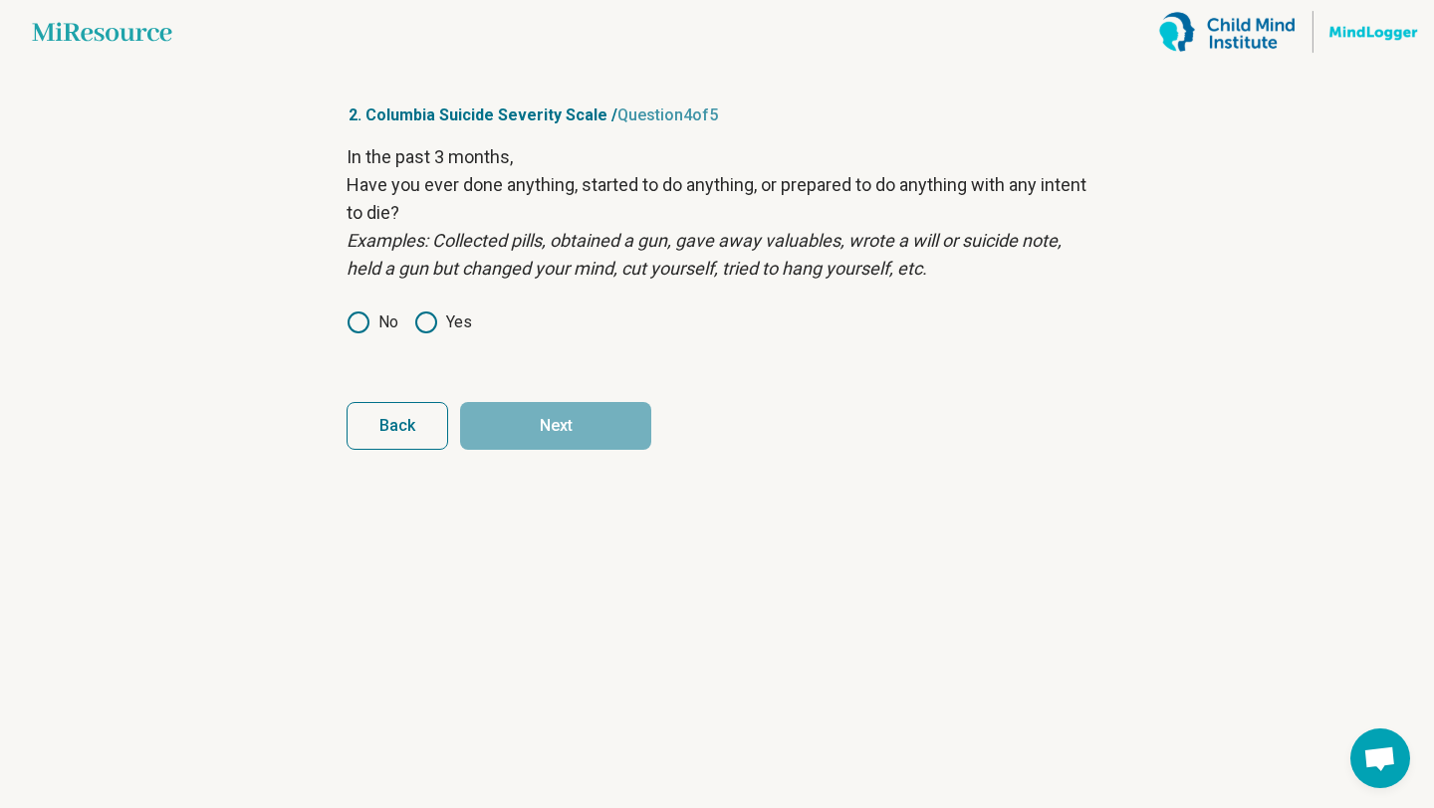
click at [364, 314] on circle at bounding box center [358, 323] width 20 height 20
click at [569, 420] on button "Next" at bounding box center [555, 426] width 191 height 48
click at [361, 324] on icon at bounding box center [358, 323] width 24 height 24
click at [539, 415] on button "Next survey" at bounding box center [555, 426] width 191 height 48
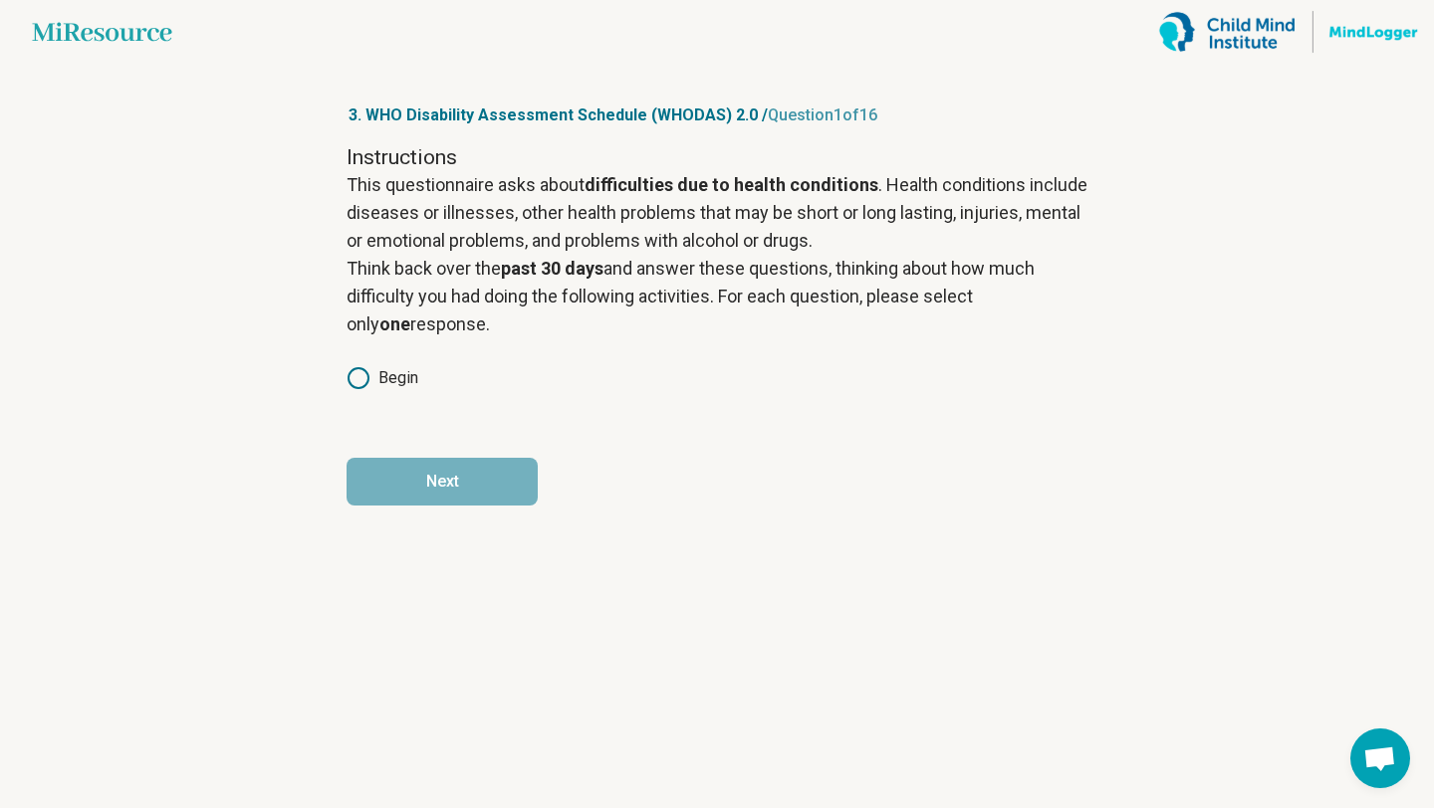
click at [376, 376] on label "Begin" at bounding box center [382, 378] width 72 height 24
click at [454, 484] on button "Next" at bounding box center [441, 482] width 191 height 48
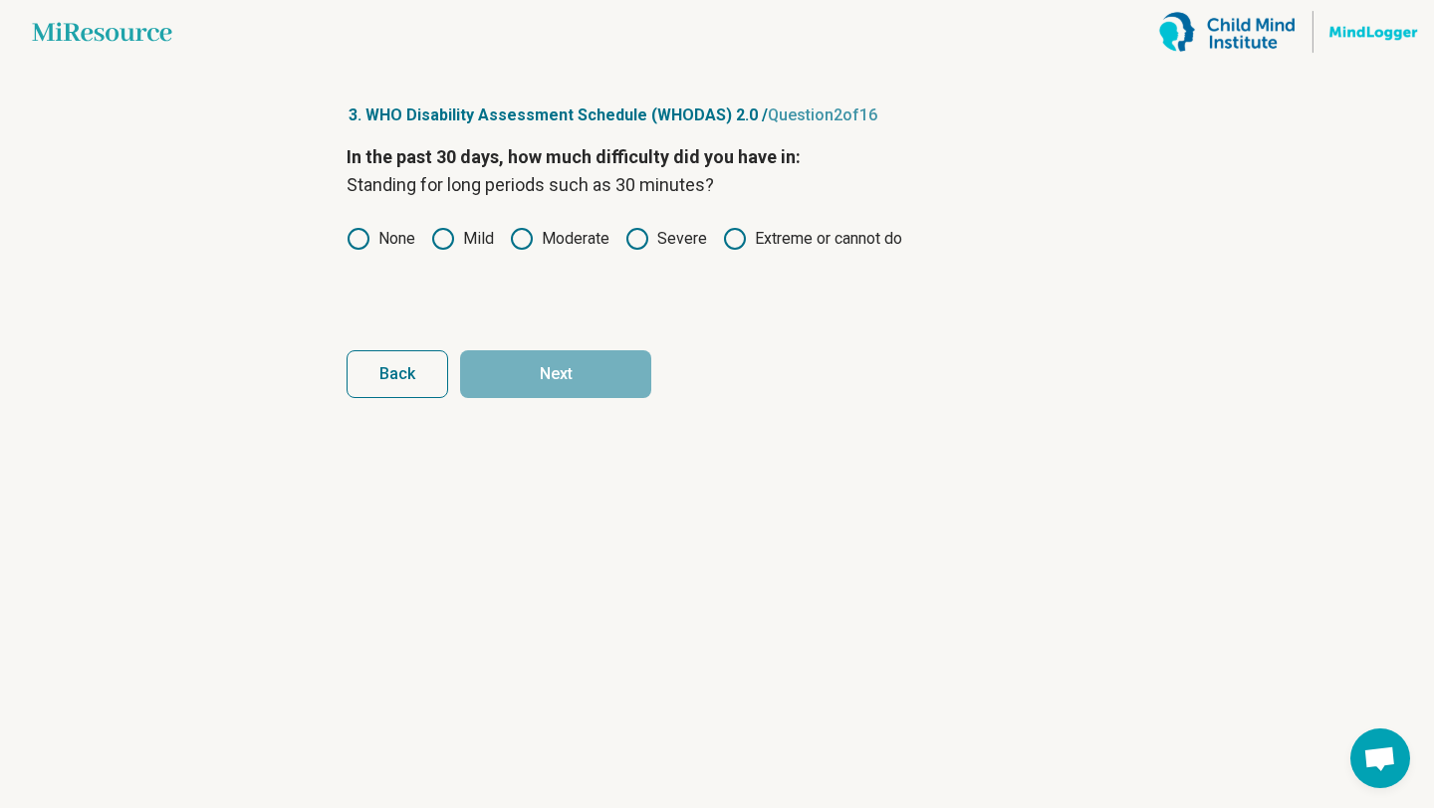
click at [392, 236] on label "None" at bounding box center [380, 239] width 69 height 24
click at [569, 373] on button "Next" at bounding box center [555, 374] width 191 height 48
click at [447, 237] on icon at bounding box center [443, 239] width 24 height 24
click at [558, 378] on button "Next" at bounding box center [555, 374] width 191 height 48
click at [440, 240] on icon at bounding box center [443, 239] width 24 height 24
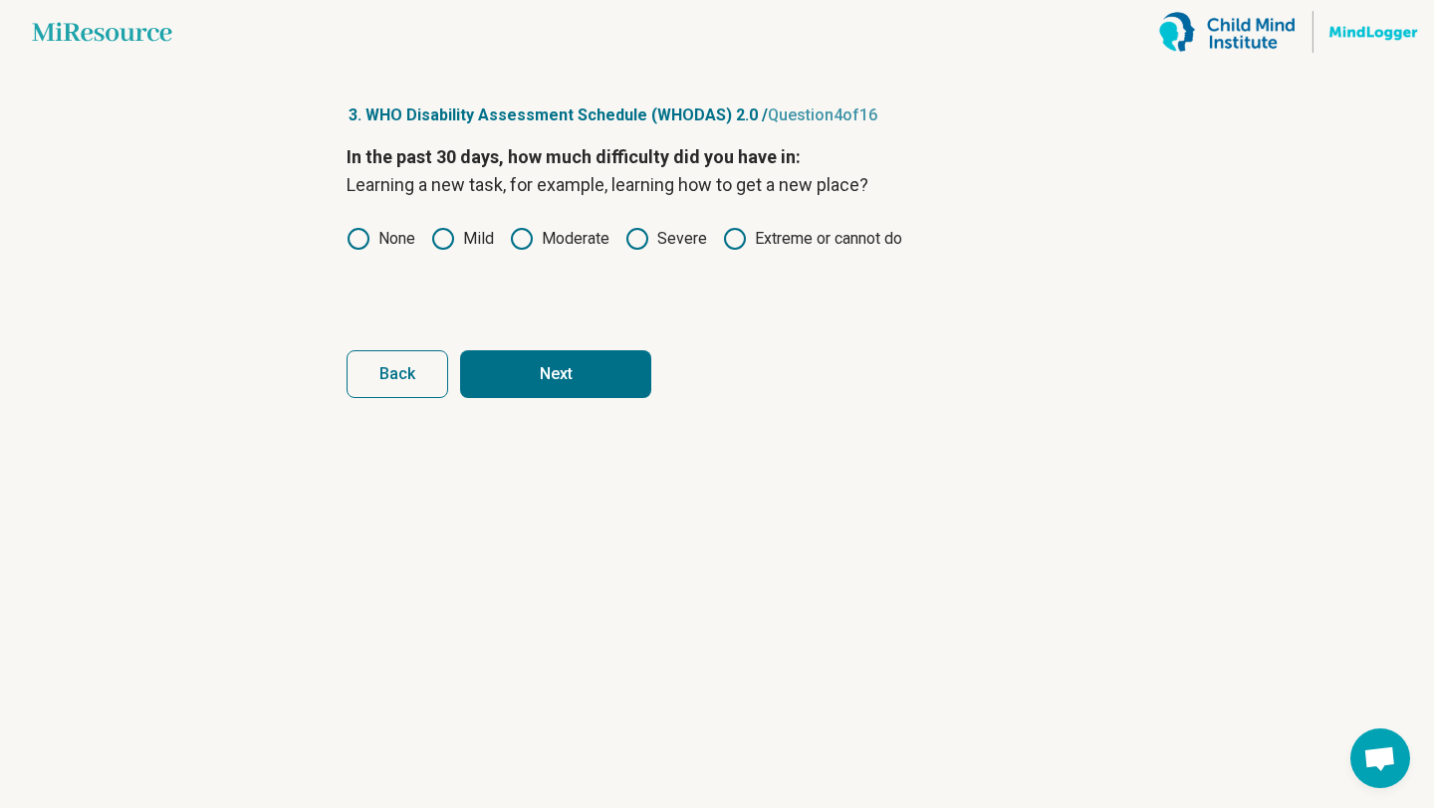
click at [529, 241] on icon at bounding box center [522, 239] width 24 height 24
click at [541, 382] on button "Next" at bounding box center [555, 374] width 191 height 48
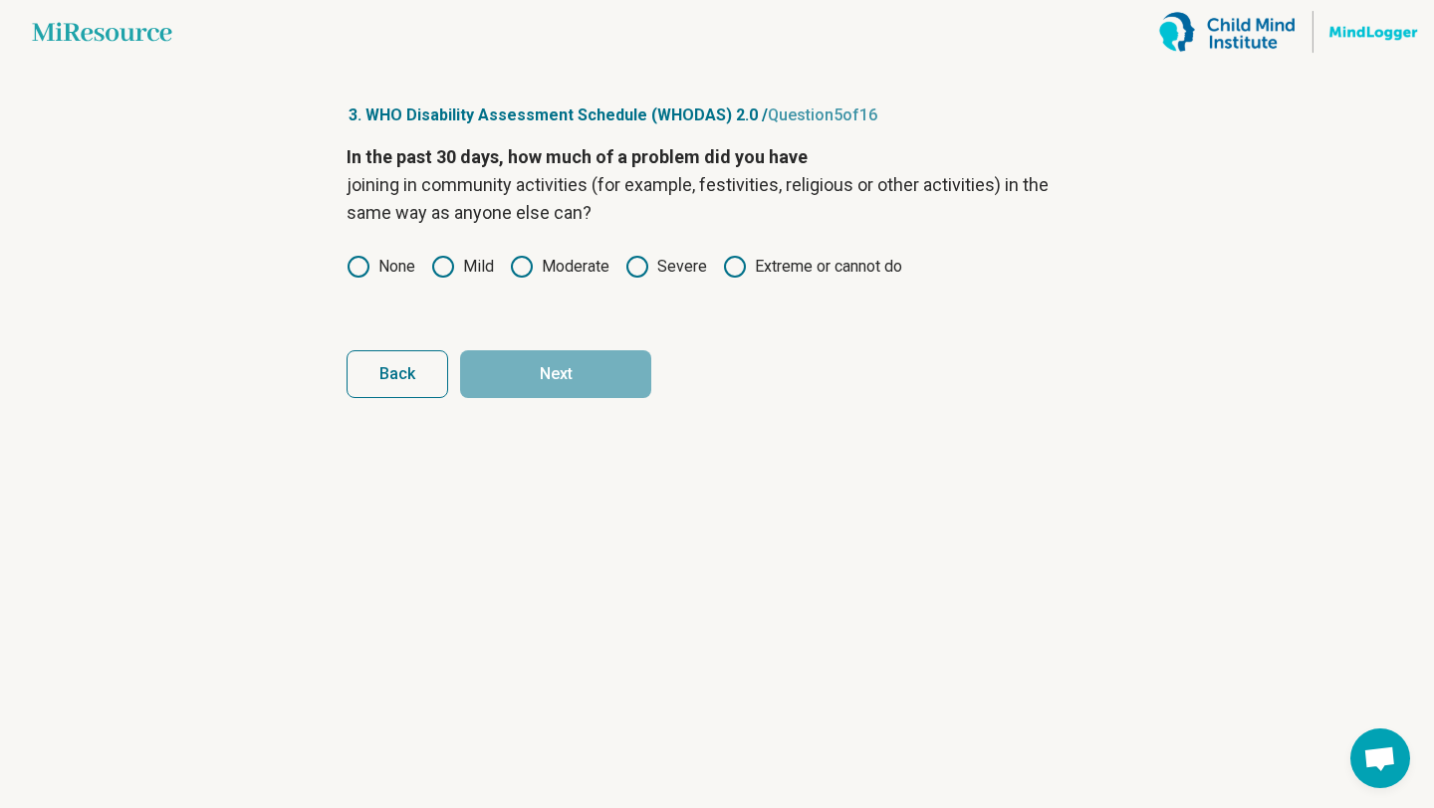
click at [524, 271] on icon at bounding box center [522, 267] width 24 height 24
click at [530, 388] on button "Next" at bounding box center [555, 374] width 191 height 48
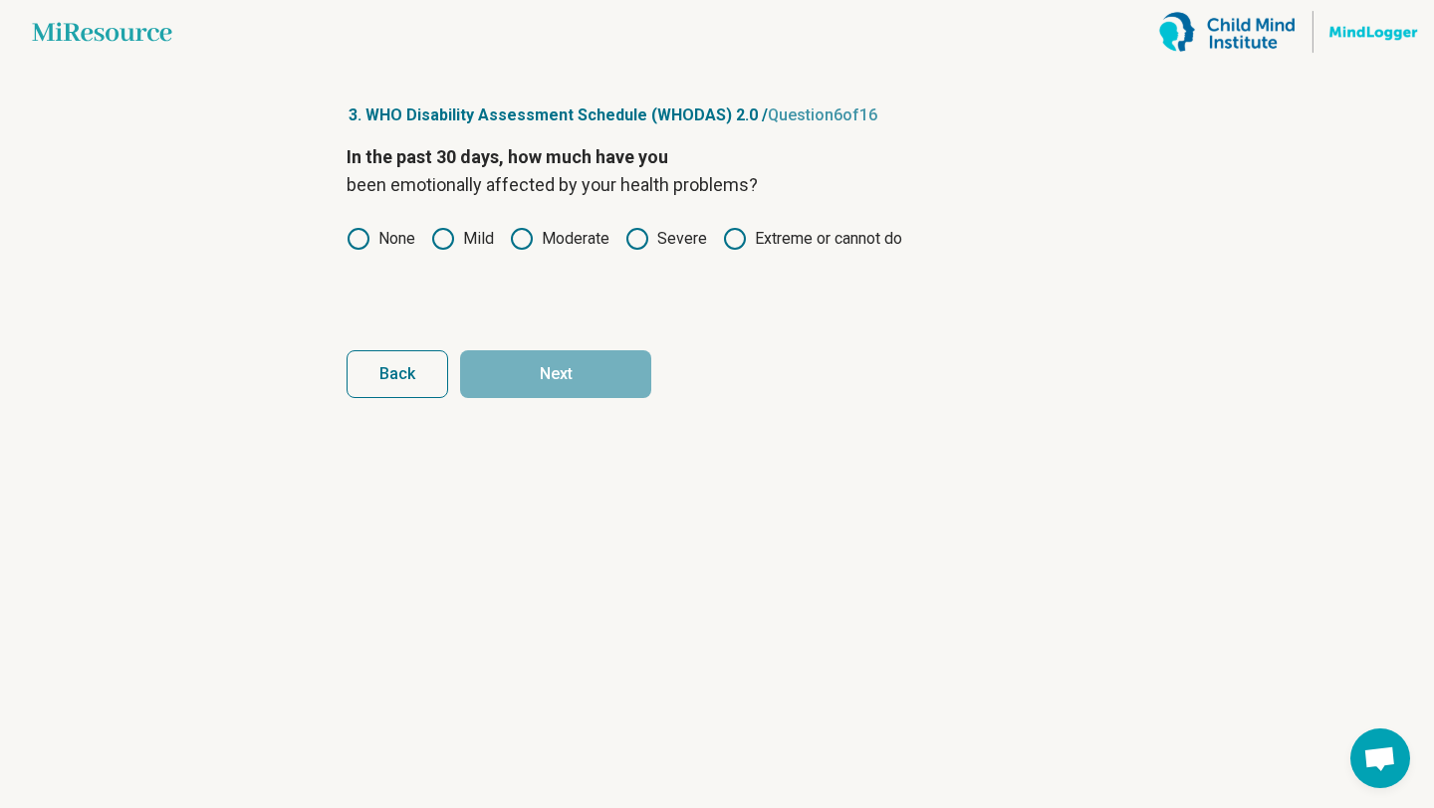
click at [357, 237] on icon at bounding box center [358, 239] width 24 height 24
click at [540, 375] on button "Next" at bounding box center [555, 374] width 191 height 48
click at [378, 237] on label "None" at bounding box center [380, 239] width 69 height 24
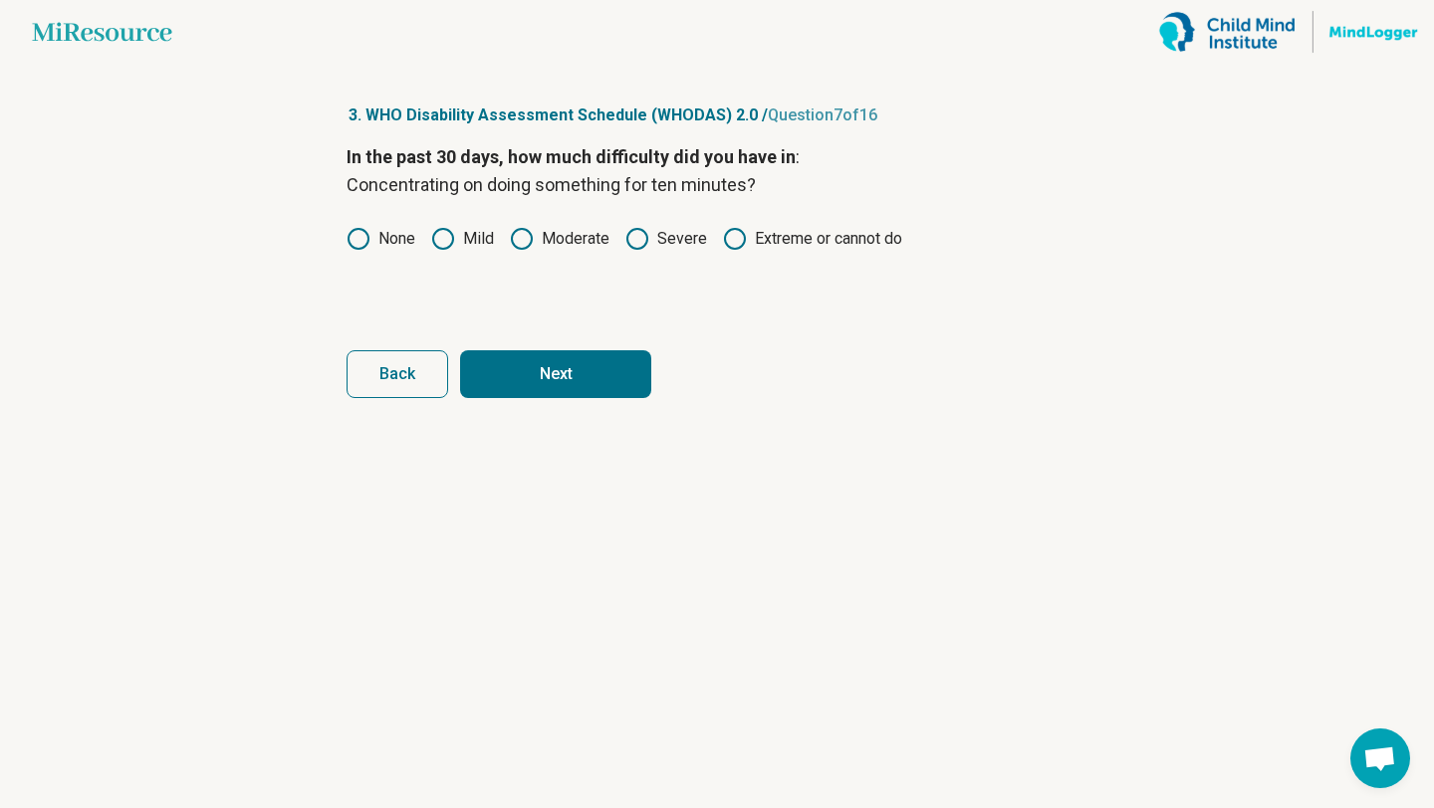
click at [529, 360] on button "Next" at bounding box center [555, 374] width 191 height 48
click at [474, 244] on label "Mild" at bounding box center [462, 239] width 63 height 24
click at [376, 243] on label "None" at bounding box center [380, 239] width 69 height 24
click at [532, 376] on button "Next" at bounding box center [555, 374] width 191 height 48
click at [366, 239] on icon at bounding box center [358, 239] width 24 height 24
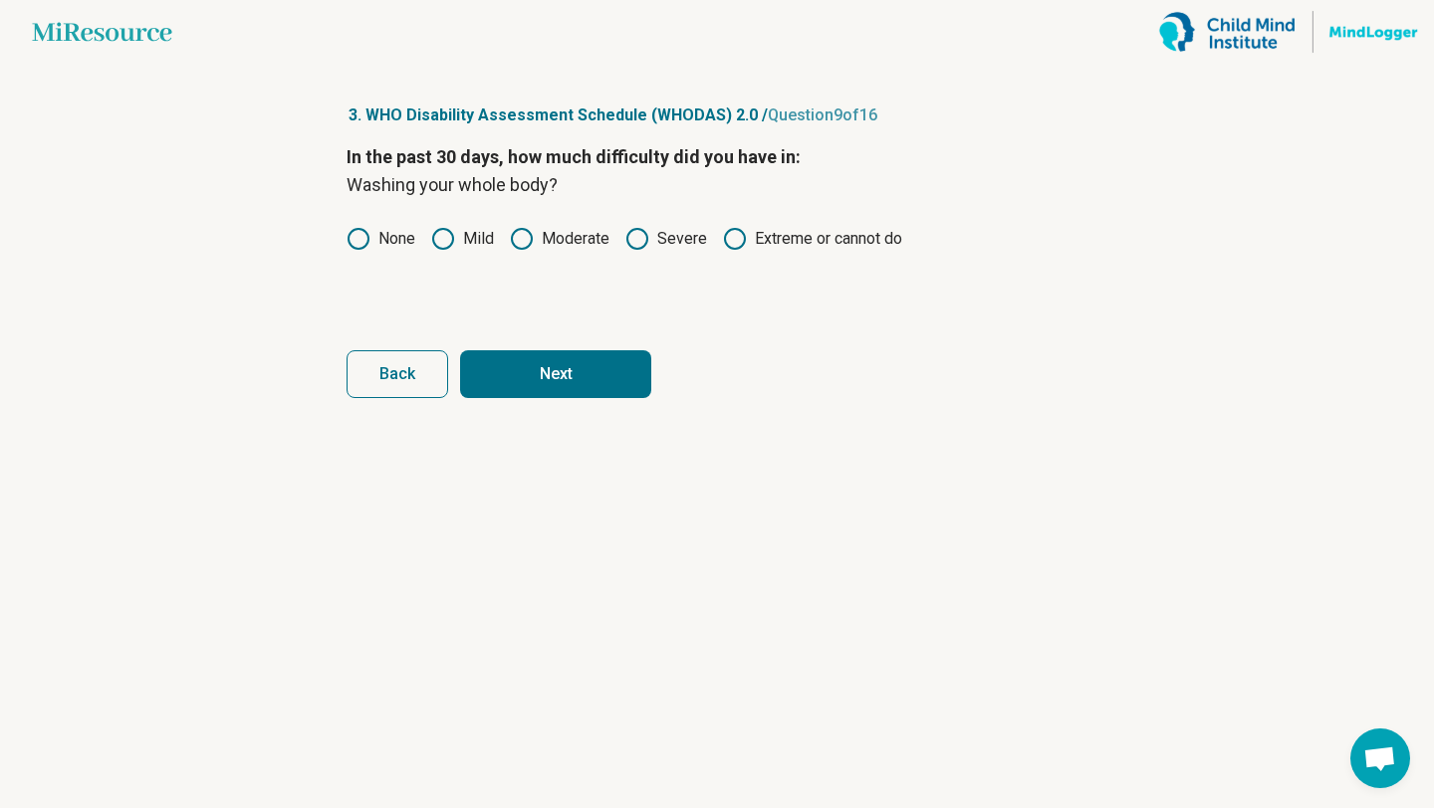
click at [573, 390] on button "Next" at bounding box center [555, 374] width 191 height 48
click at [388, 240] on label "None" at bounding box center [380, 239] width 69 height 24
click at [552, 382] on button "Next" at bounding box center [555, 374] width 191 height 48
click at [478, 243] on label "Mild" at bounding box center [462, 239] width 63 height 24
click at [536, 381] on button "Next" at bounding box center [555, 374] width 191 height 48
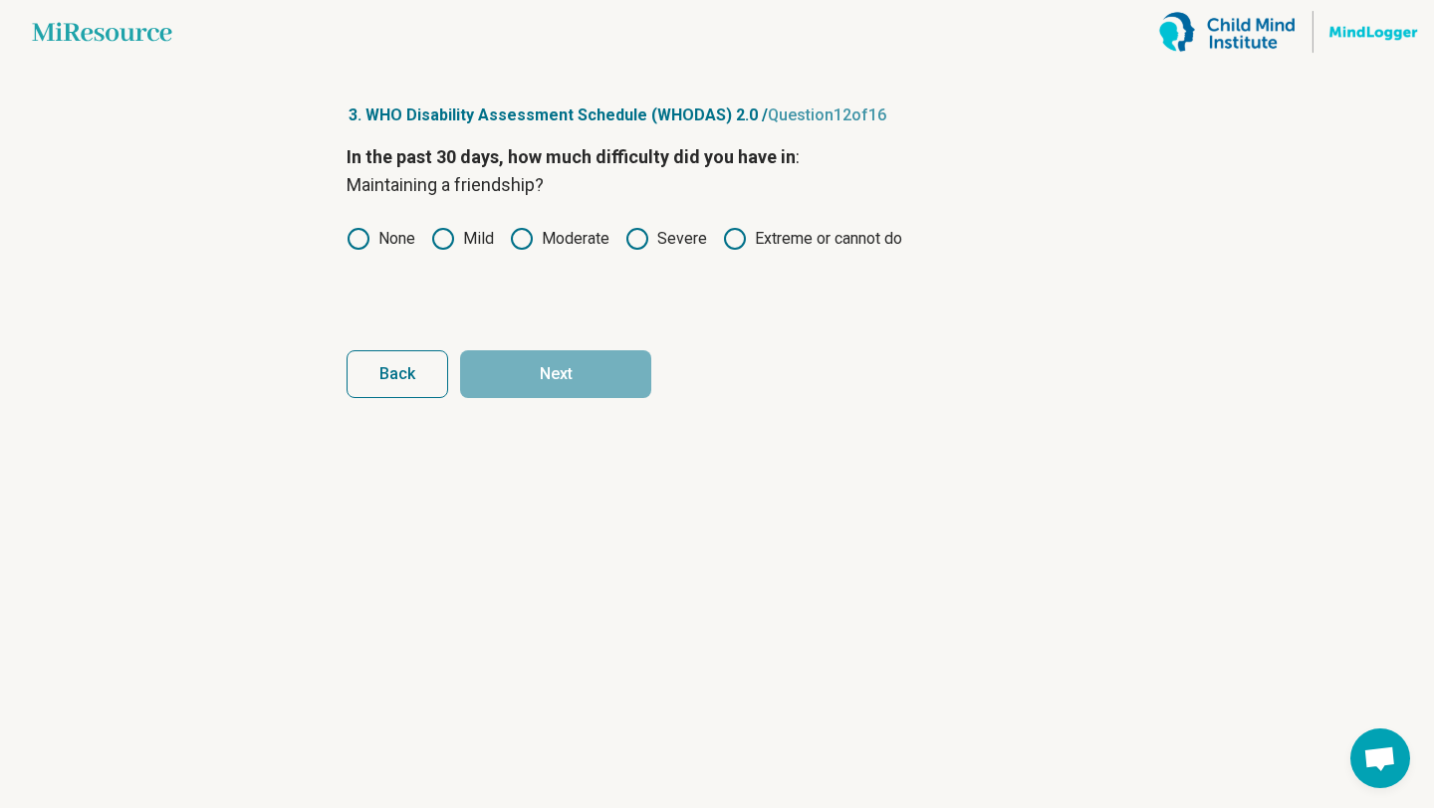
click at [528, 243] on icon at bounding box center [522, 239] width 24 height 24
click at [524, 391] on button "Next" at bounding box center [555, 374] width 191 height 48
click at [527, 239] on icon at bounding box center [522, 239] width 24 height 24
click at [527, 385] on button "Next" at bounding box center [555, 374] width 191 height 48
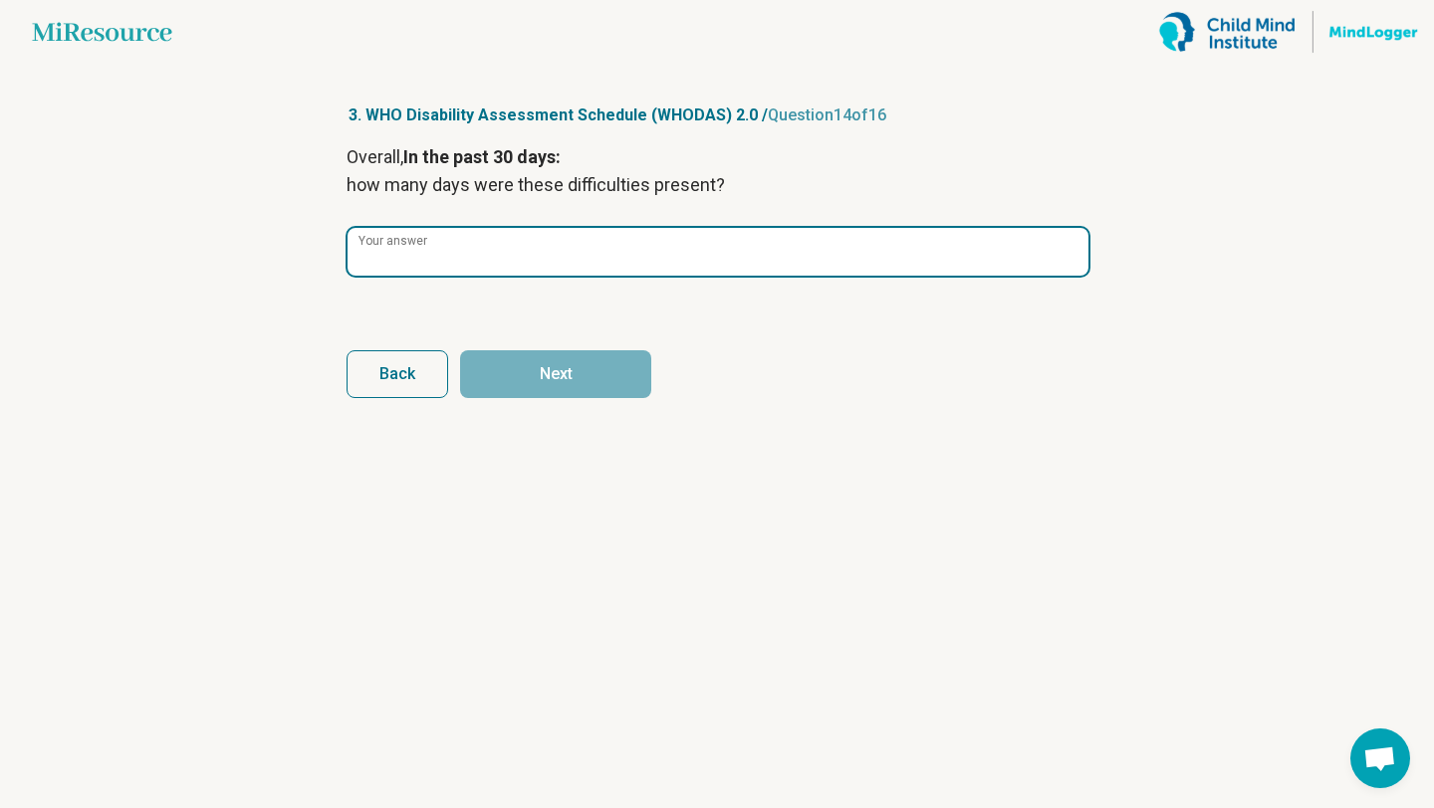
click at [504, 253] on input "Your answer" at bounding box center [717, 252] width 741 height 48
type input "*"
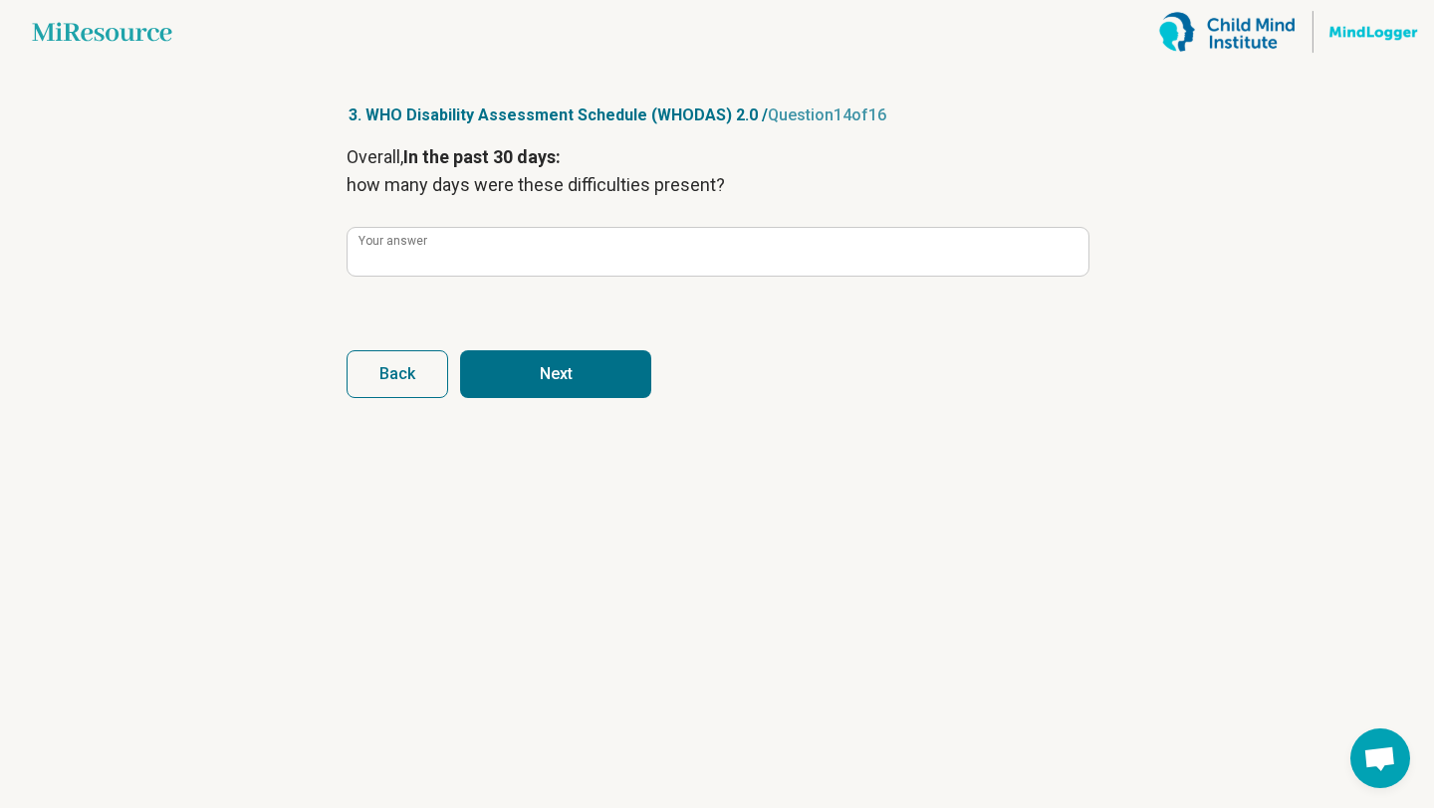
click at [556, 358] on button "Next" at bounding box center [555, 374] width 191 height 48
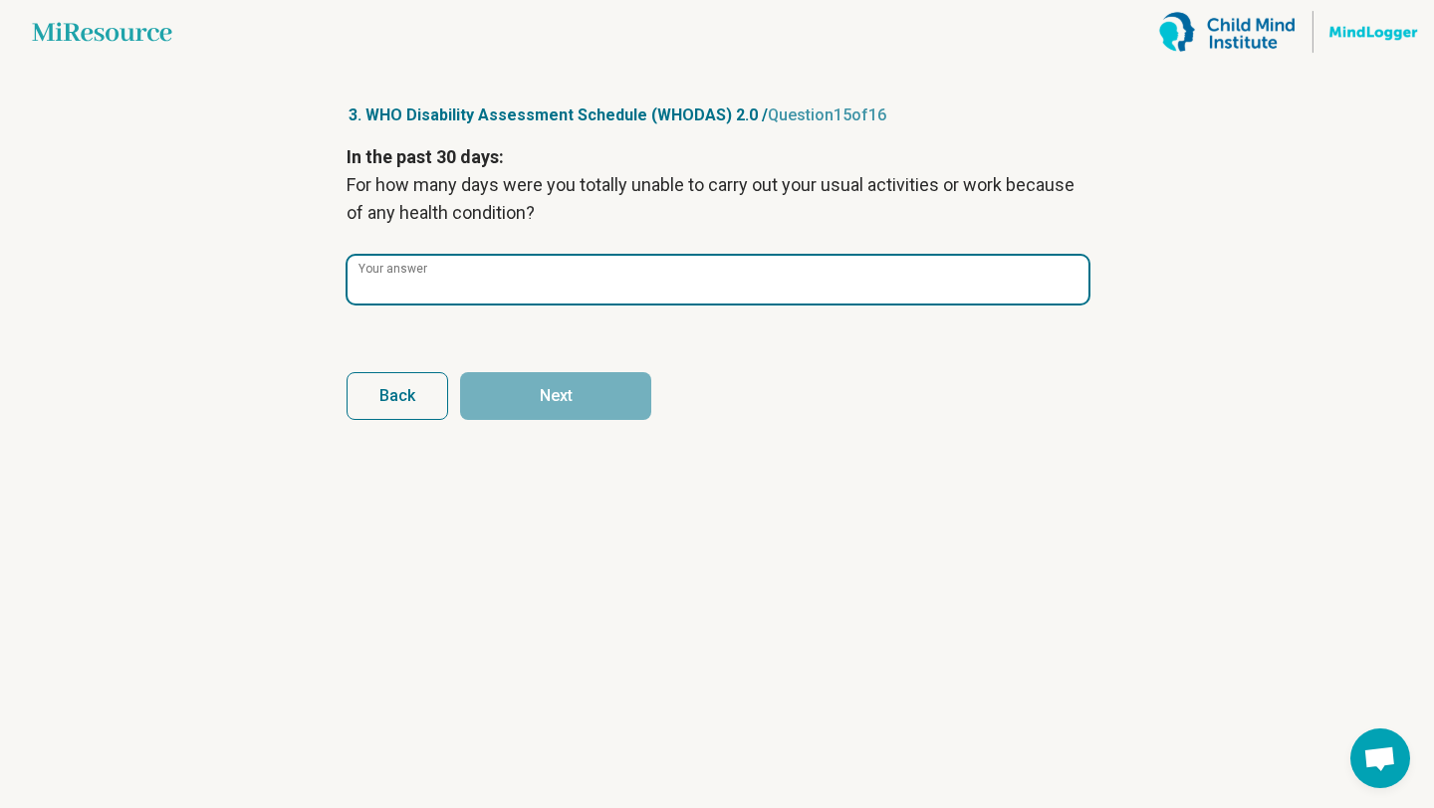
click at [539, 294] on input "Your answer" at bounding box center [717, 280] width 741 height 48
type input "*"
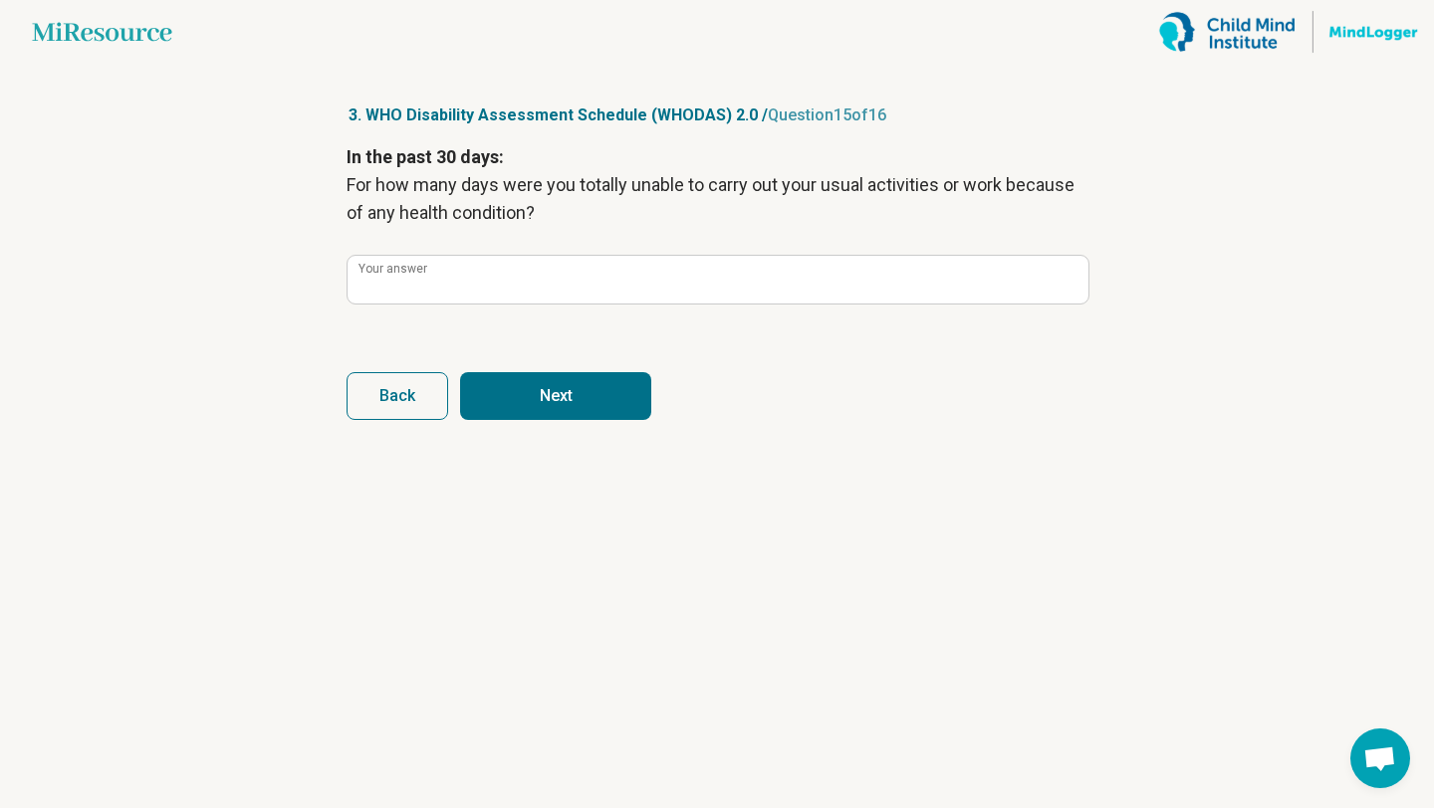
click at [600, 401] on button "Next" at bounding box center [555, 396] width 191 height 48
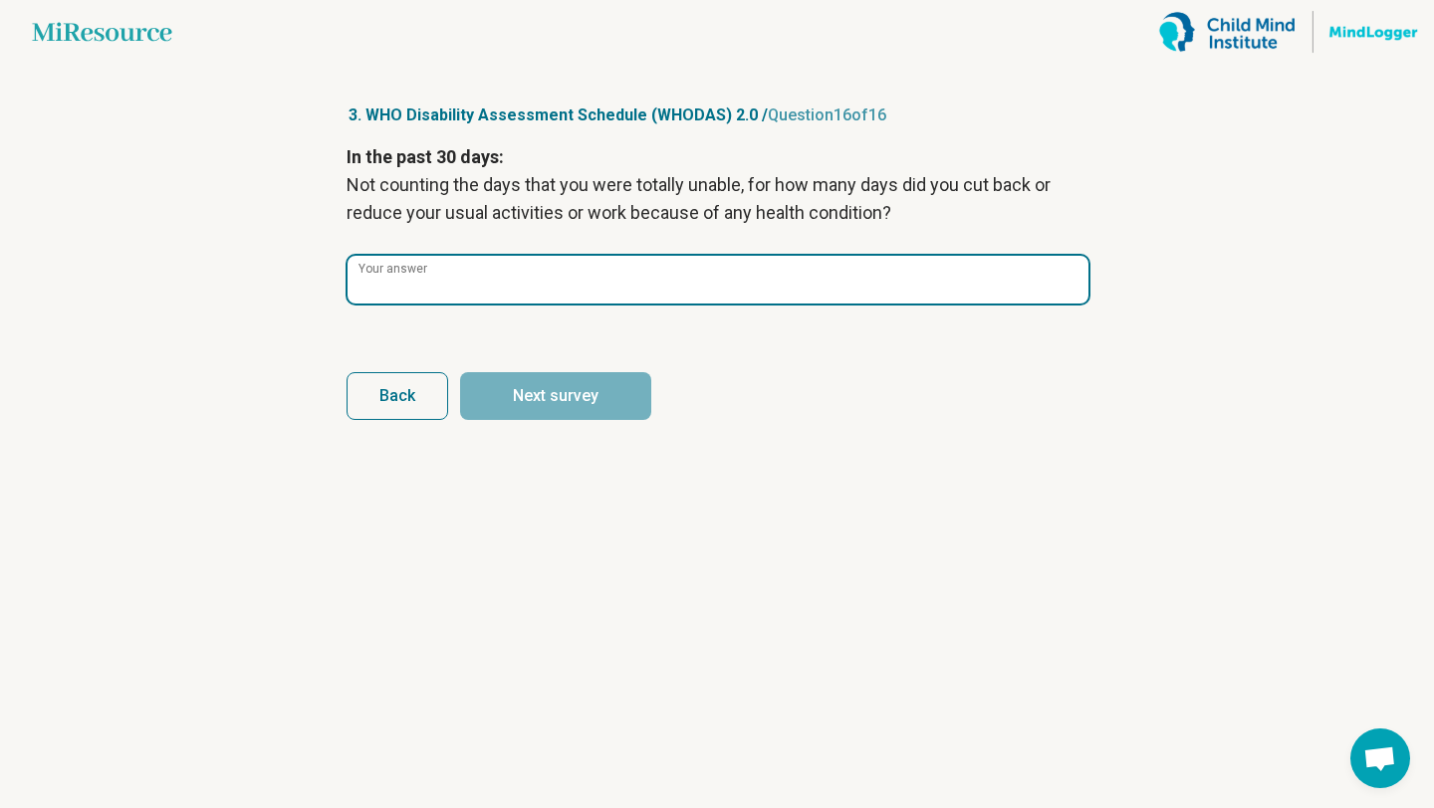
click at [575, 278] on input "Your answer" at bounding box center [717, 280] width 741 height 48
click at [575, 281] on input "Your answer" at bounding box center [717, 280] width 741 height 48
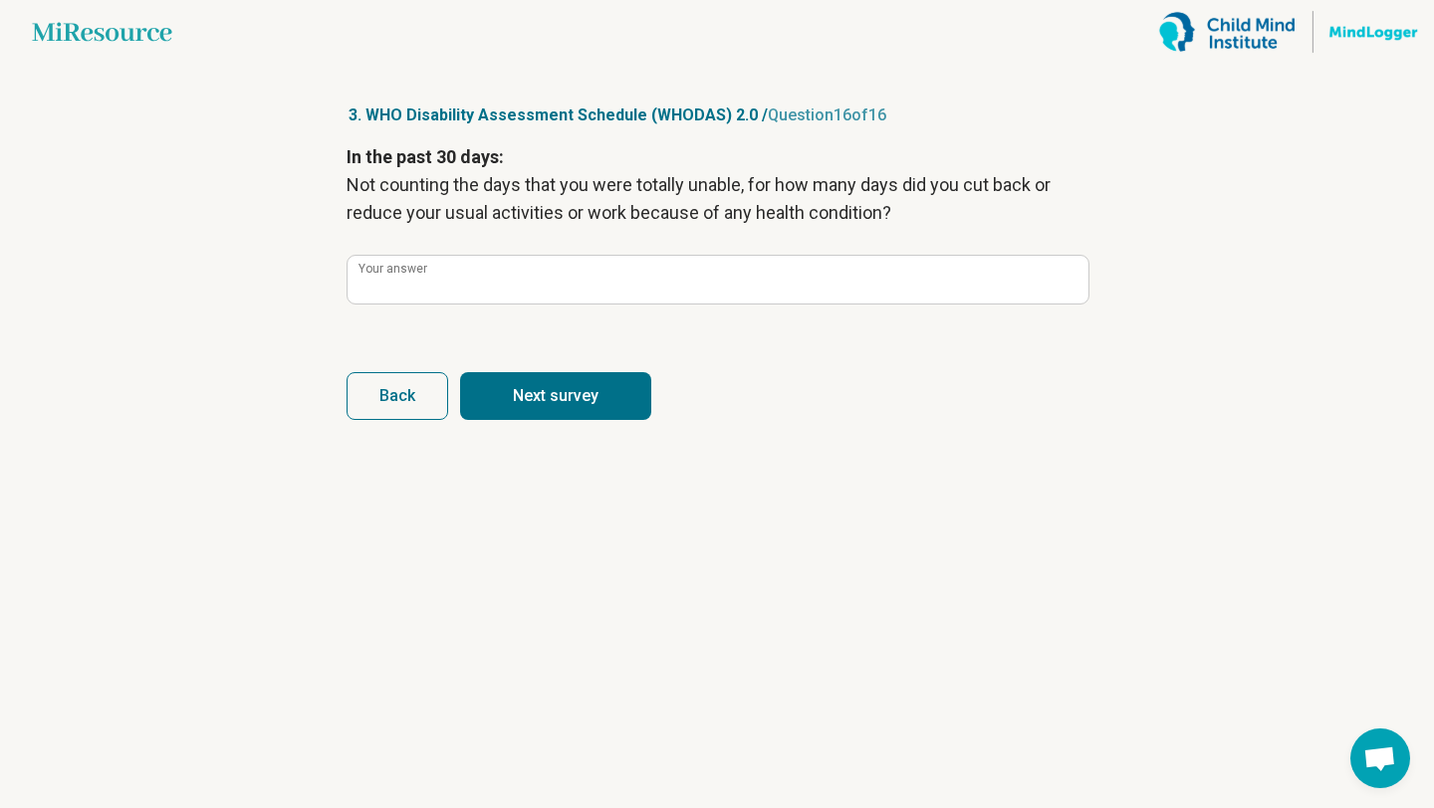
click at [594, 397] on button "Next survey" at bounding box center [555, 396] width 191 height 48
type input "*"
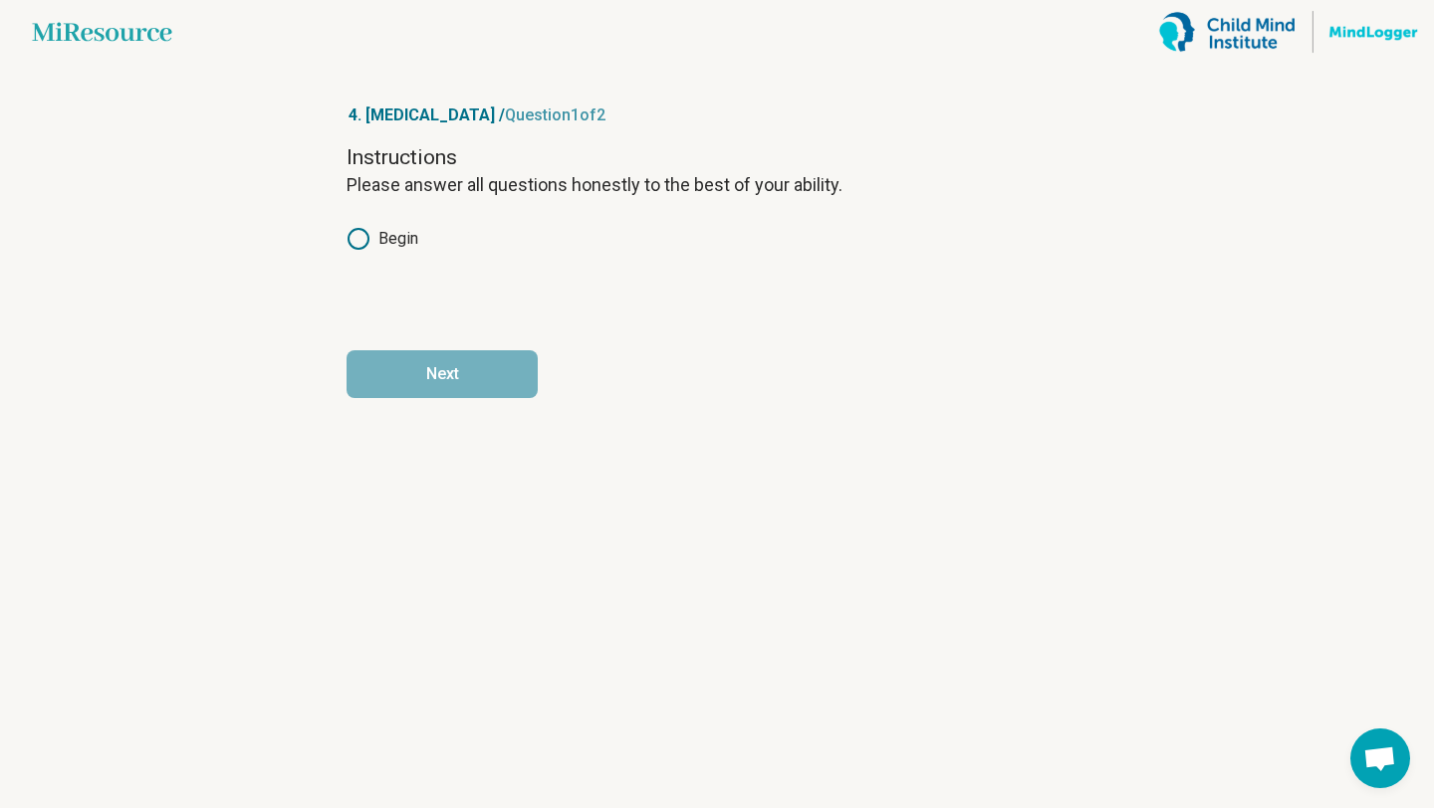
click at [403, 245] on label "Begin" at bounding box center [382, 239] width 72 height 24
click at [481, 383] on button "Next" at bounding box center [441, 374] width 191 height 48
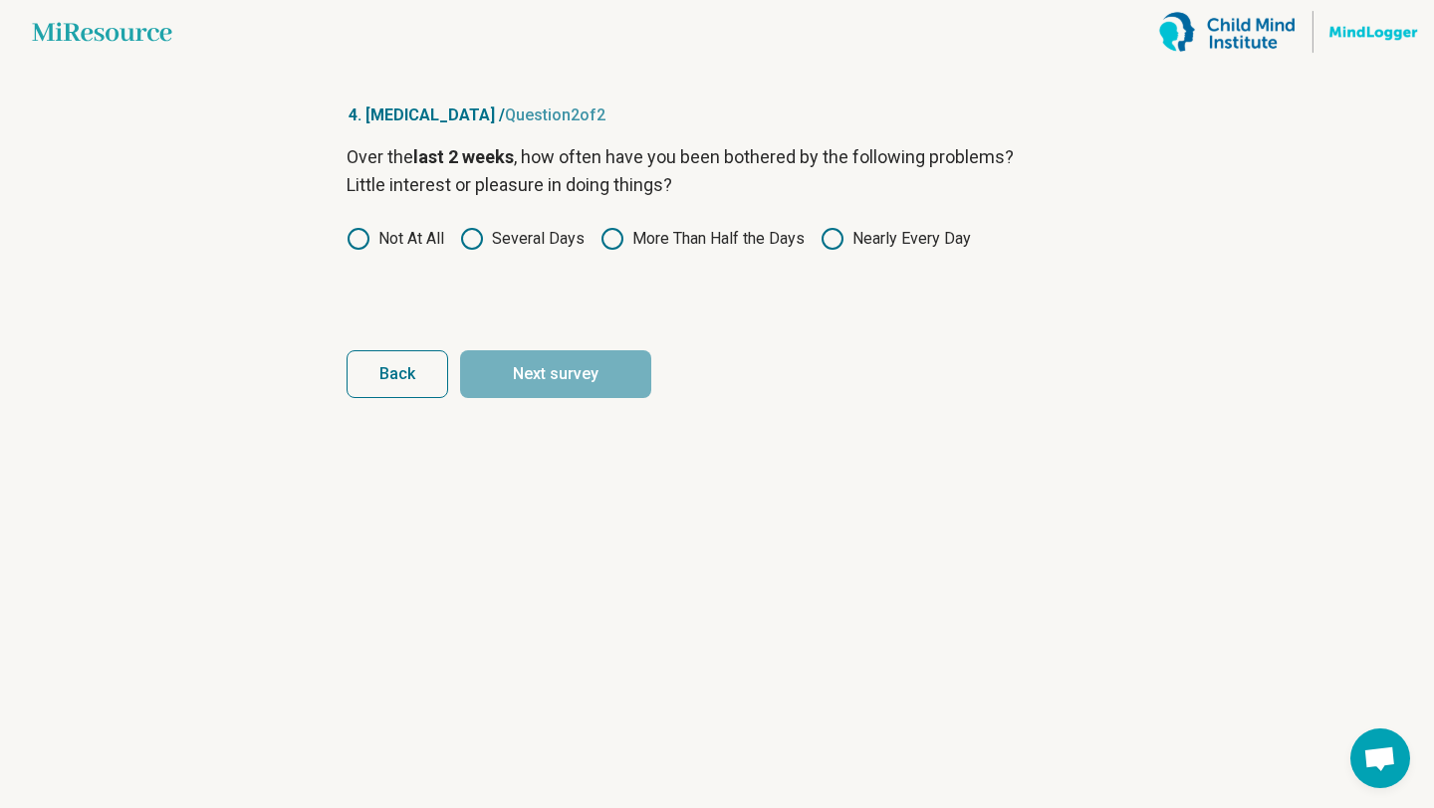
click at [613, 243] on icon at bounding box center [612, 239] width 24 height 24
click at [584, 385] on button "Next survey" at bounding box center [555, 374] width 191 height 48
click at [499, 234] on label "Several Days" at bounding box center [522, 239] width 124 height 24
click at [559, 371] on button "Next survey" at bounding box center [555, 374] width 191 height 48
click at [536, 241] on label "Several Days" at bounding box center [522, 239] width 124 height 24
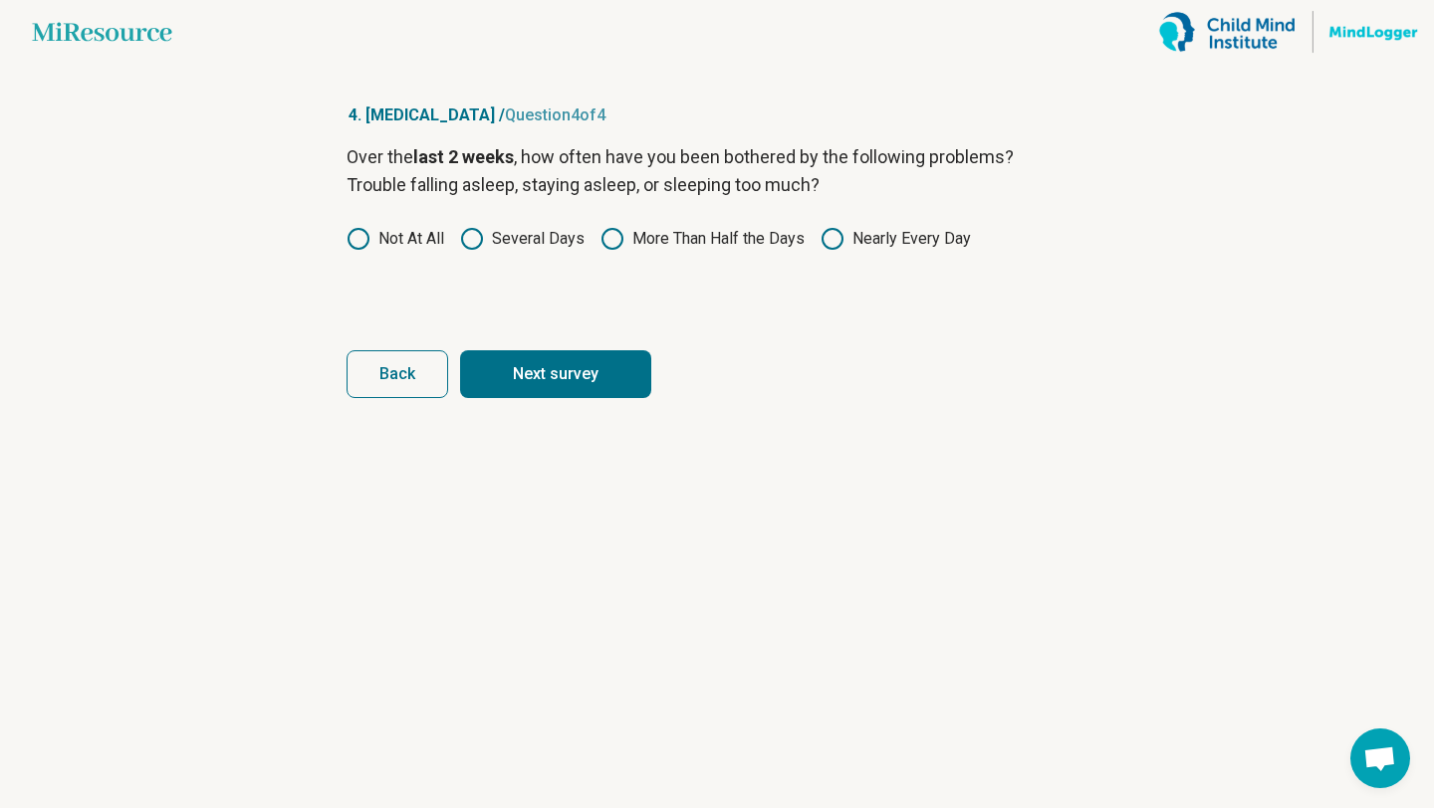
click at [564, 416] on article "4. [MEDICAL_DATA] / Question 4 of 4 Over the last 2 weeks , how often have you …" at bounding box center [717, 436] width 805 height 745
click at [564, 372] on button "Next survey" at bounding box center [555, 374] width 191 height 48
click at [622, 241] on icon at bounding box center [612, 239] width 24 height 24
click at [599, 372] on button "Next" at bounding box center [555, 374] width 191 height 48
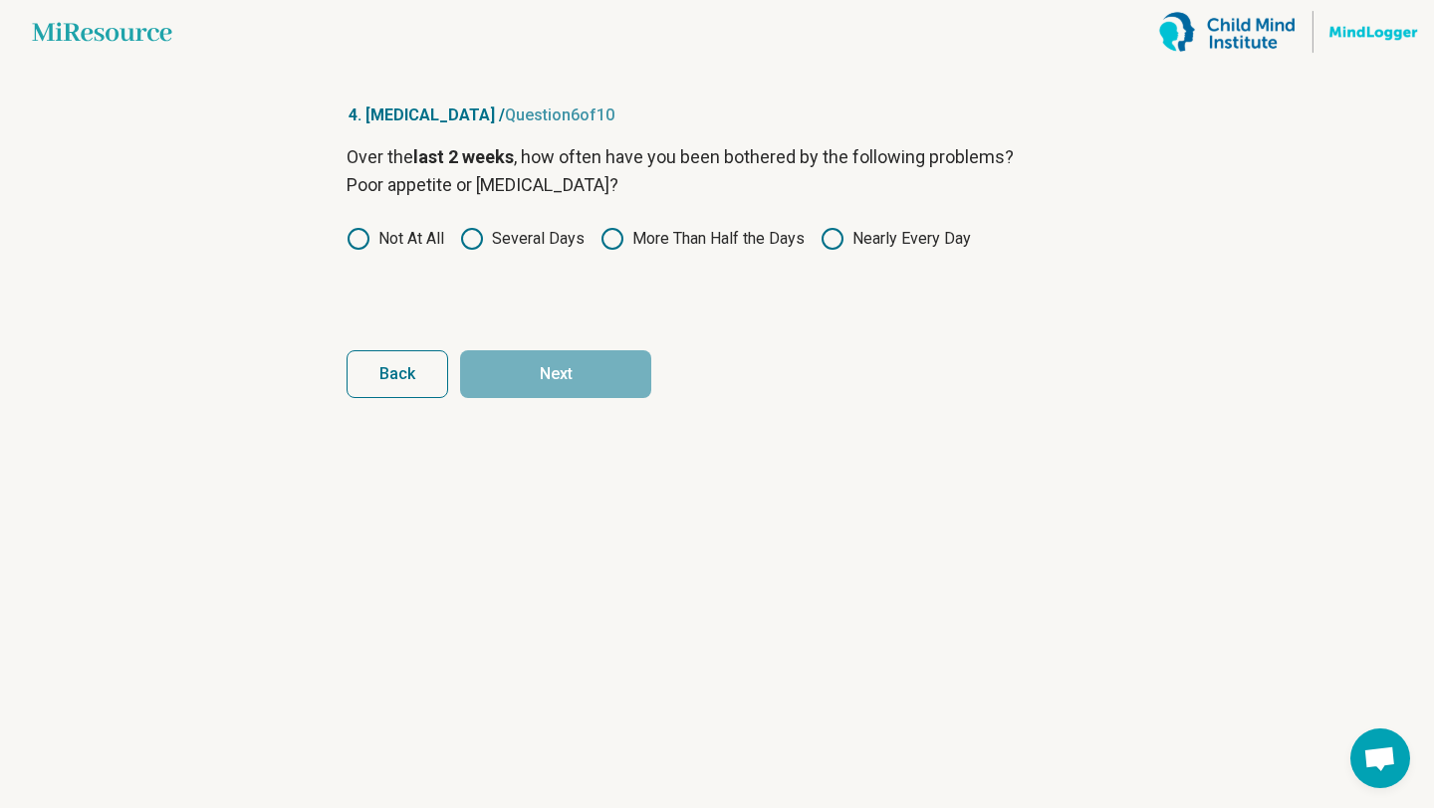
click at [430, 241] on label "Not At All" at bounding box center [395, 239] width 98 height 24
click at [585, 378] on button "Next" at bounding box center [555, 374] width 191 height 48
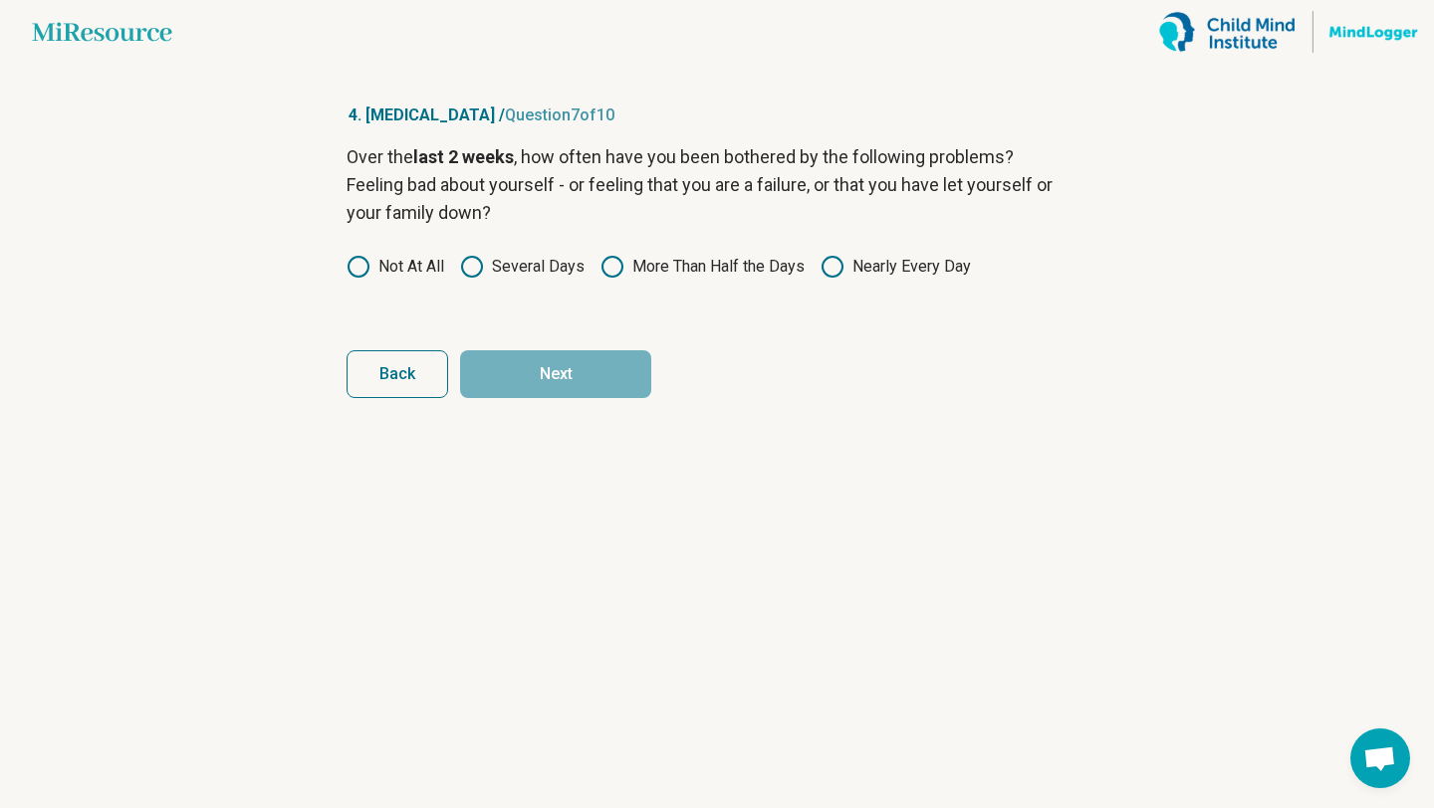
click at [569, 269] on label "Several Days" at bounding box center [522, 267] width 124 height 24
click at [561, 397] on button "Next" at bounding box center [555, 374] width 191 height 48
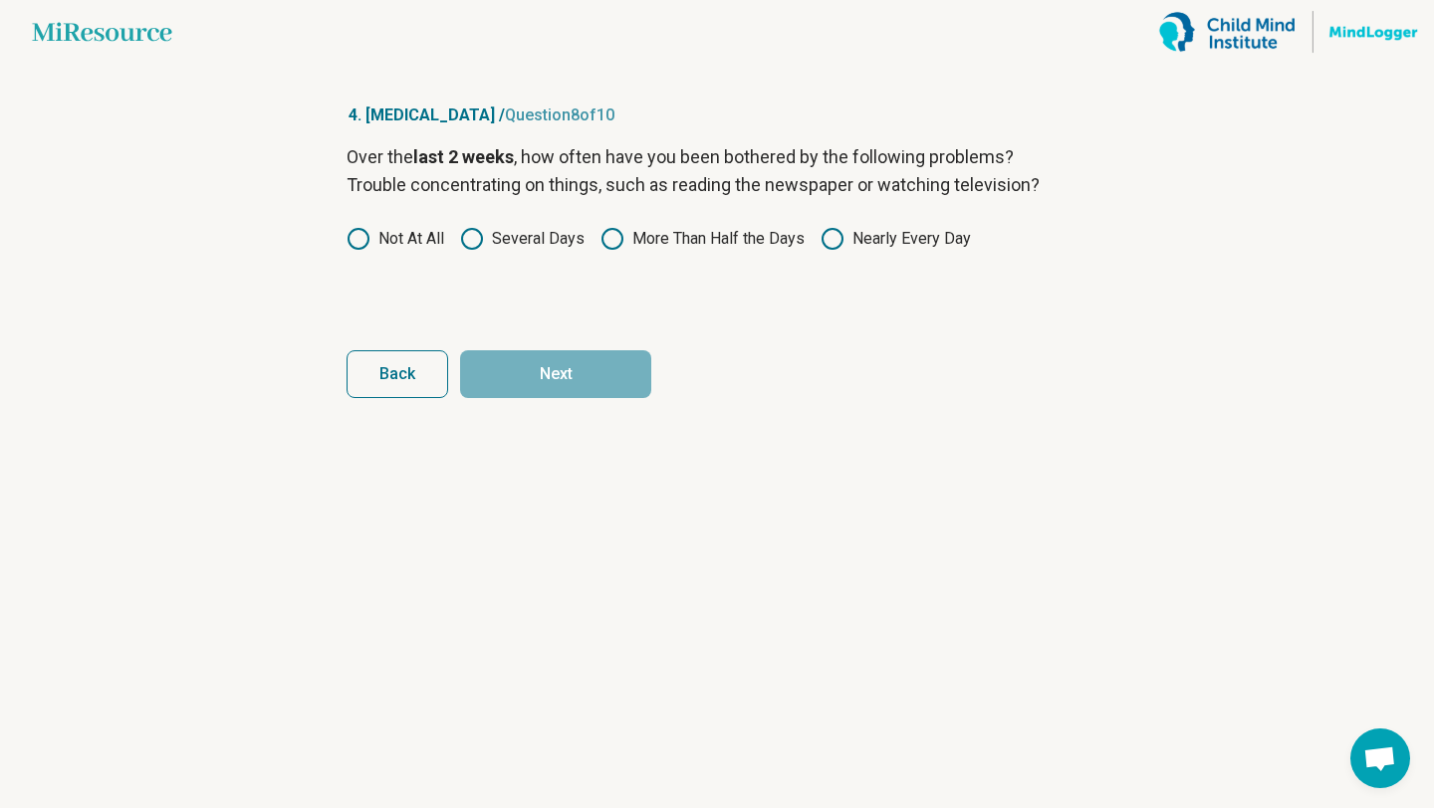
click at [415, 237] on label "Not At All" at bounding box center [395, 239] width 98 height 24
click at [552, 368] on button "Next" at bounding box center [555, 374] width 191 height 48
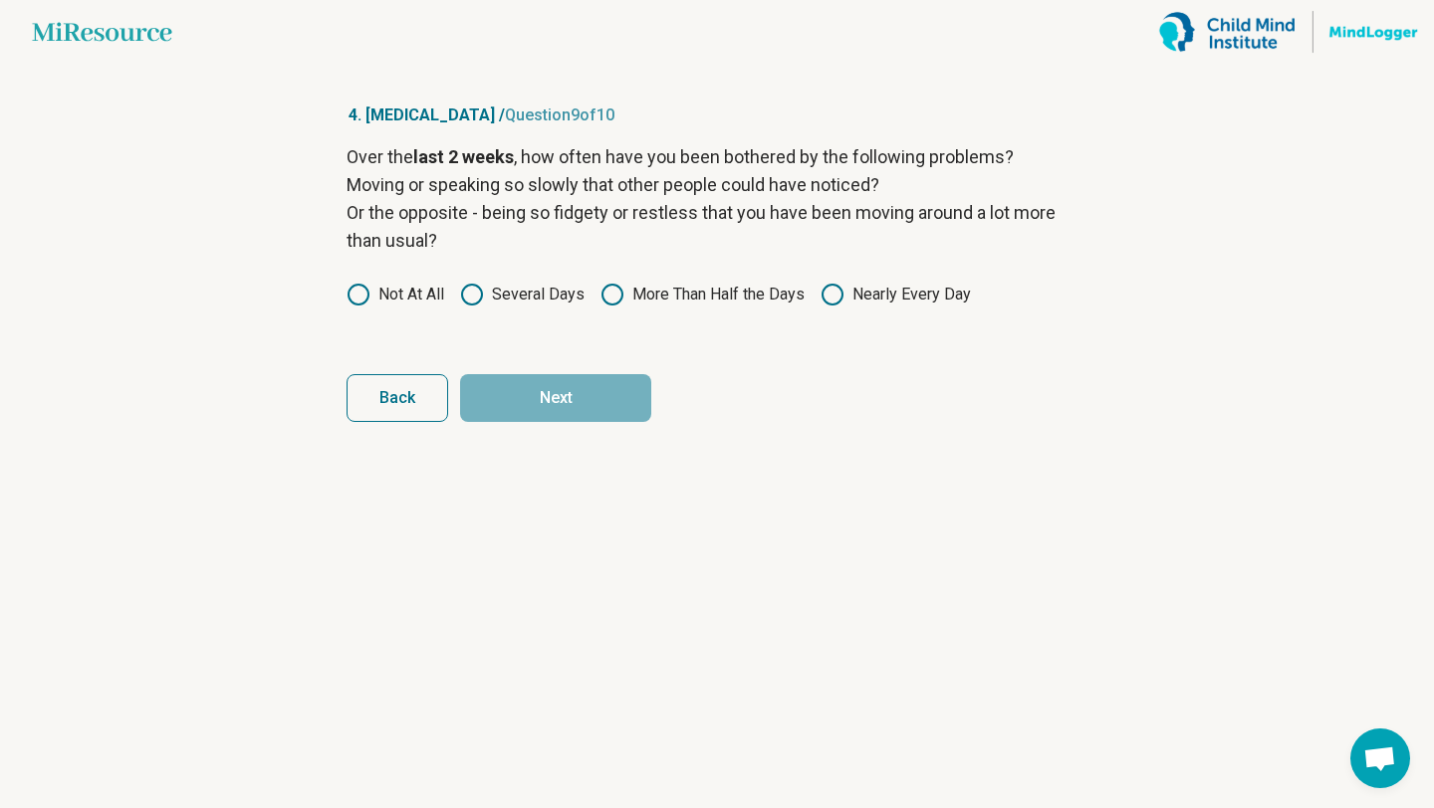
click at [419, 299] on label "Not At All" at bounding box center [395, 295] width 98 height 24
click at [558, 413] on button "Next" at bounding box center [555, 398] width 191 height 48
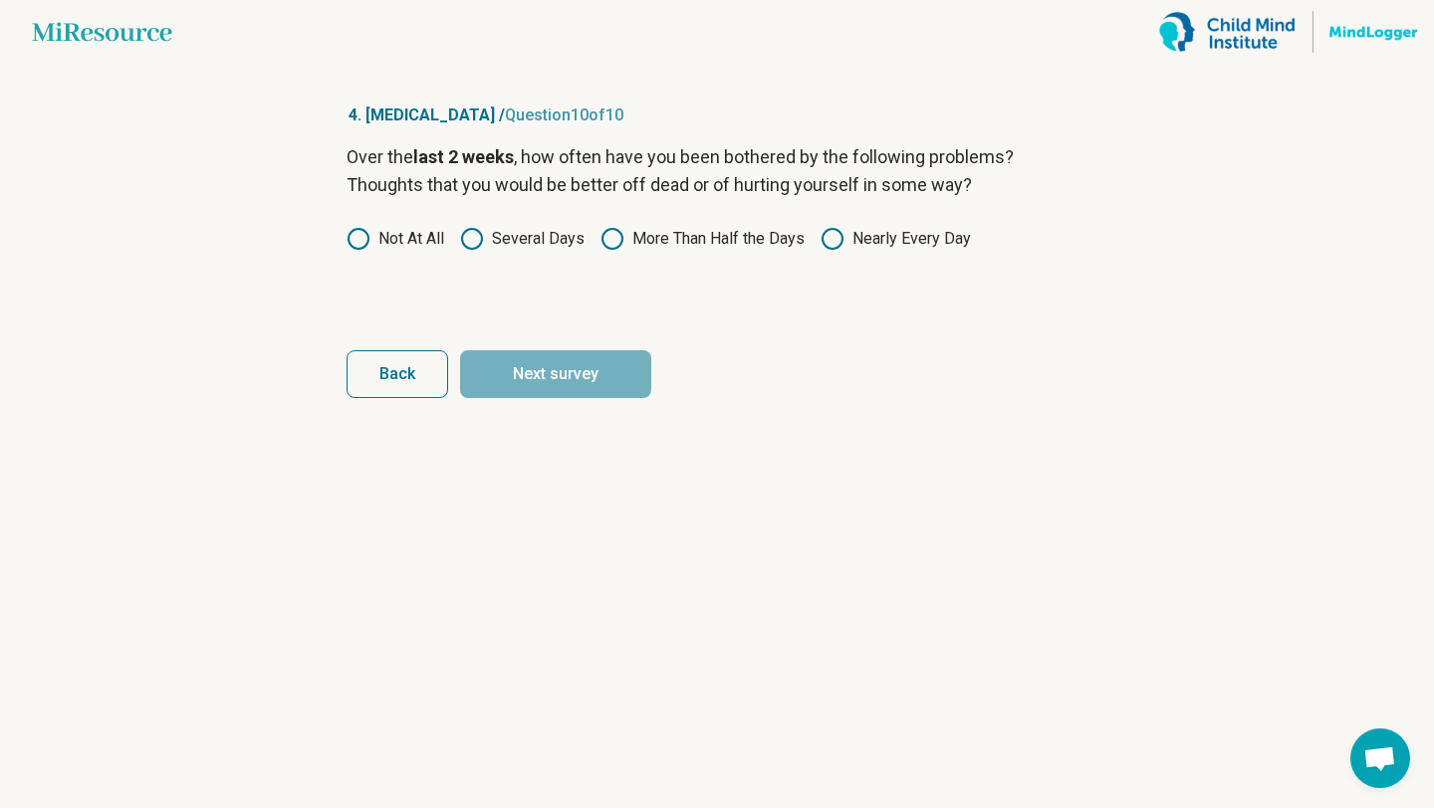
click at [417, 236] on label "Not At All" at bounding box center [395, 239] width 98 height 24
click at [573, 366] on button "Next survey" at bounding box center [555, 374] width 191 height 48
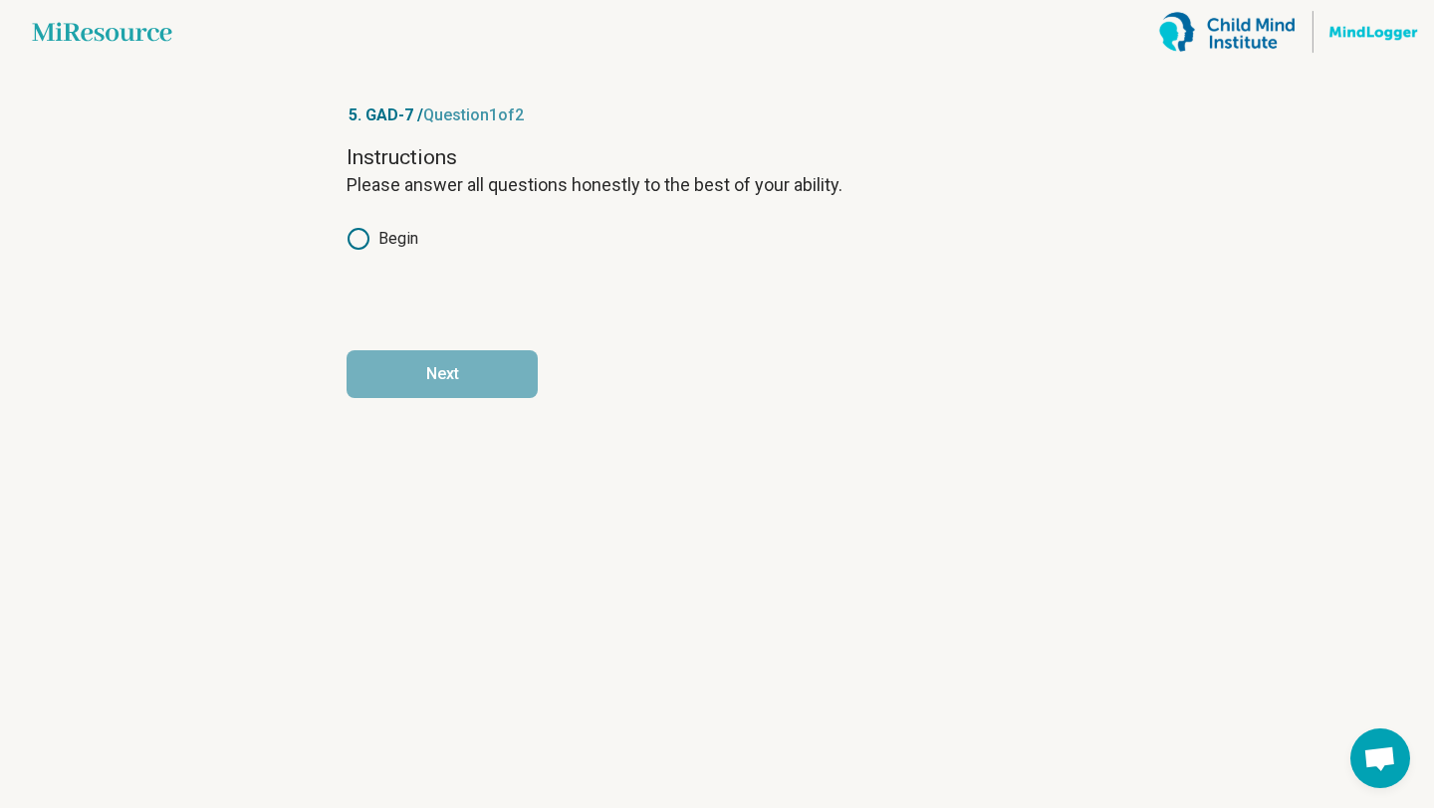
click at [409, 233] on label "Begin" at bounding box center [382, 239] width 72 height 24
click at [496, 386] on button "Next" at bounding box center [441, 374] width 191 height 48
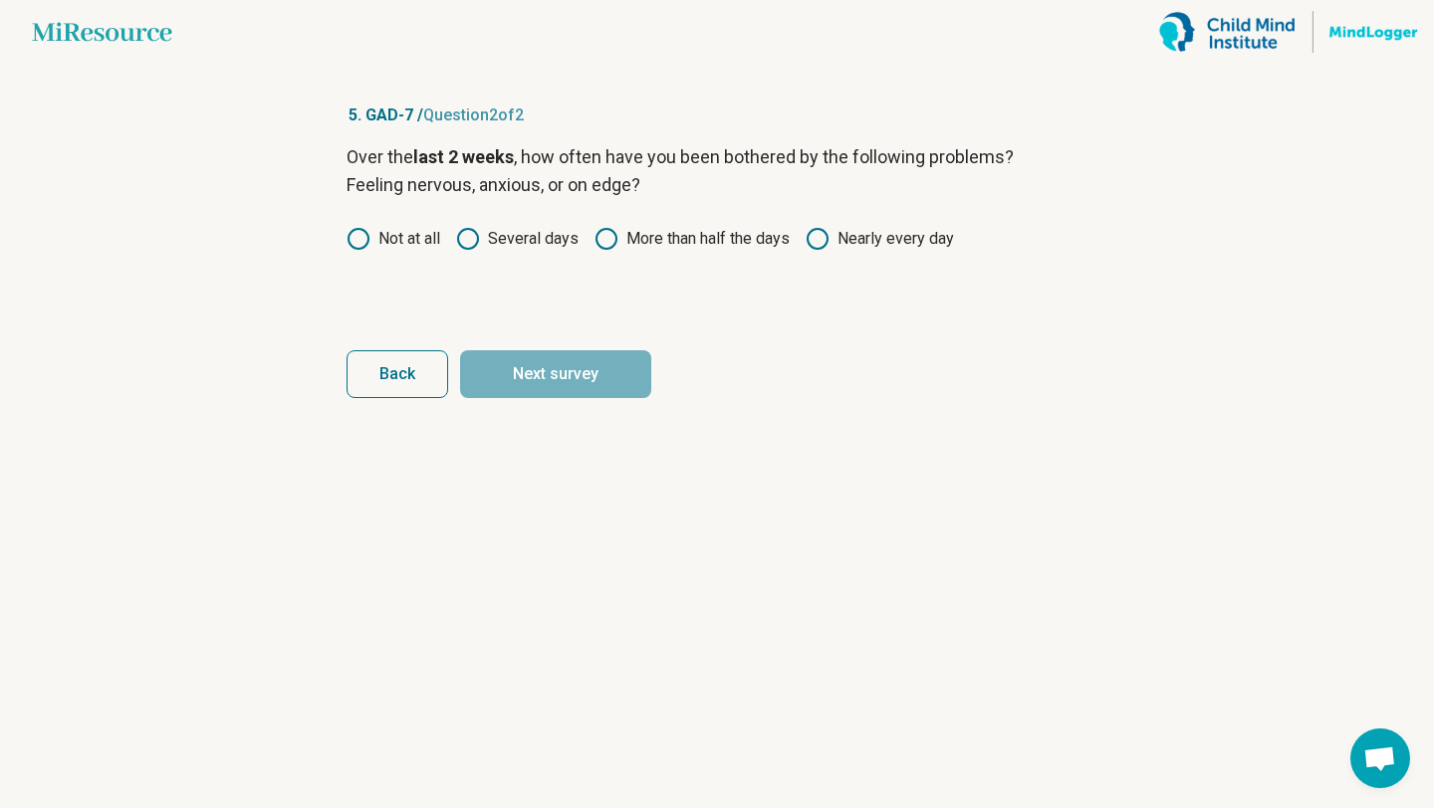
click at [505, 241] on label "Several days" at bounding box center [517, 239] width 122 height 24
click at [412, 236] on label "Not at all" at bounding box center [393, 239] width 94 height 24
click at [542, 375] on button "Next survey" at bounding box center [555, 374] width 191 height 48
click at [678, 243] on label "More than half the days" at bounding box center [691, 239] width 195 height 24
click at [604, 376] on button "Next survey" at bounding box center [555, 374] width 191 height 48
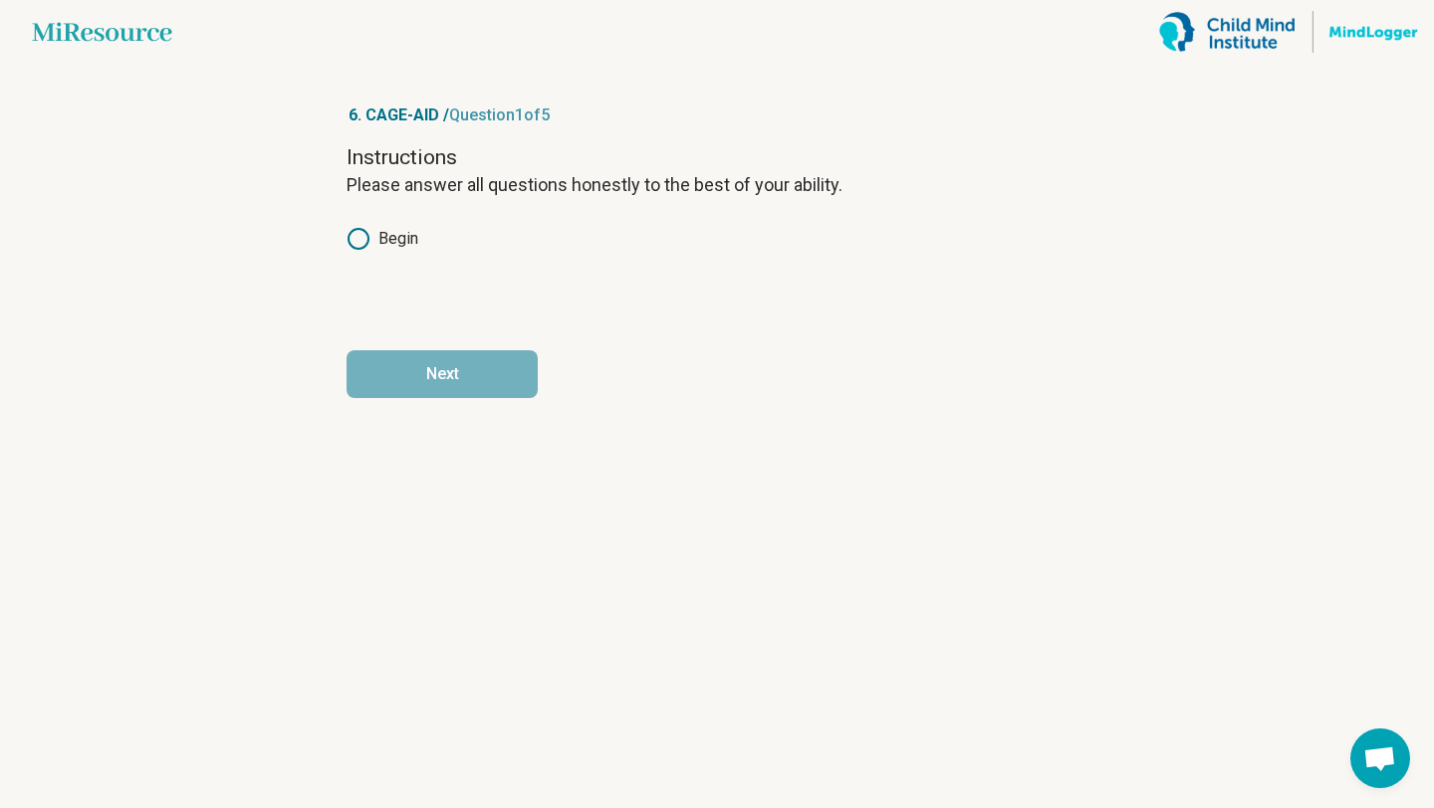
click at [383, 238] on label "Begin" at bounding box center [382, 239] width 72 height 24
click at [479, 377] on button "Next" at bounding box center [441, 374] width 191 height 48
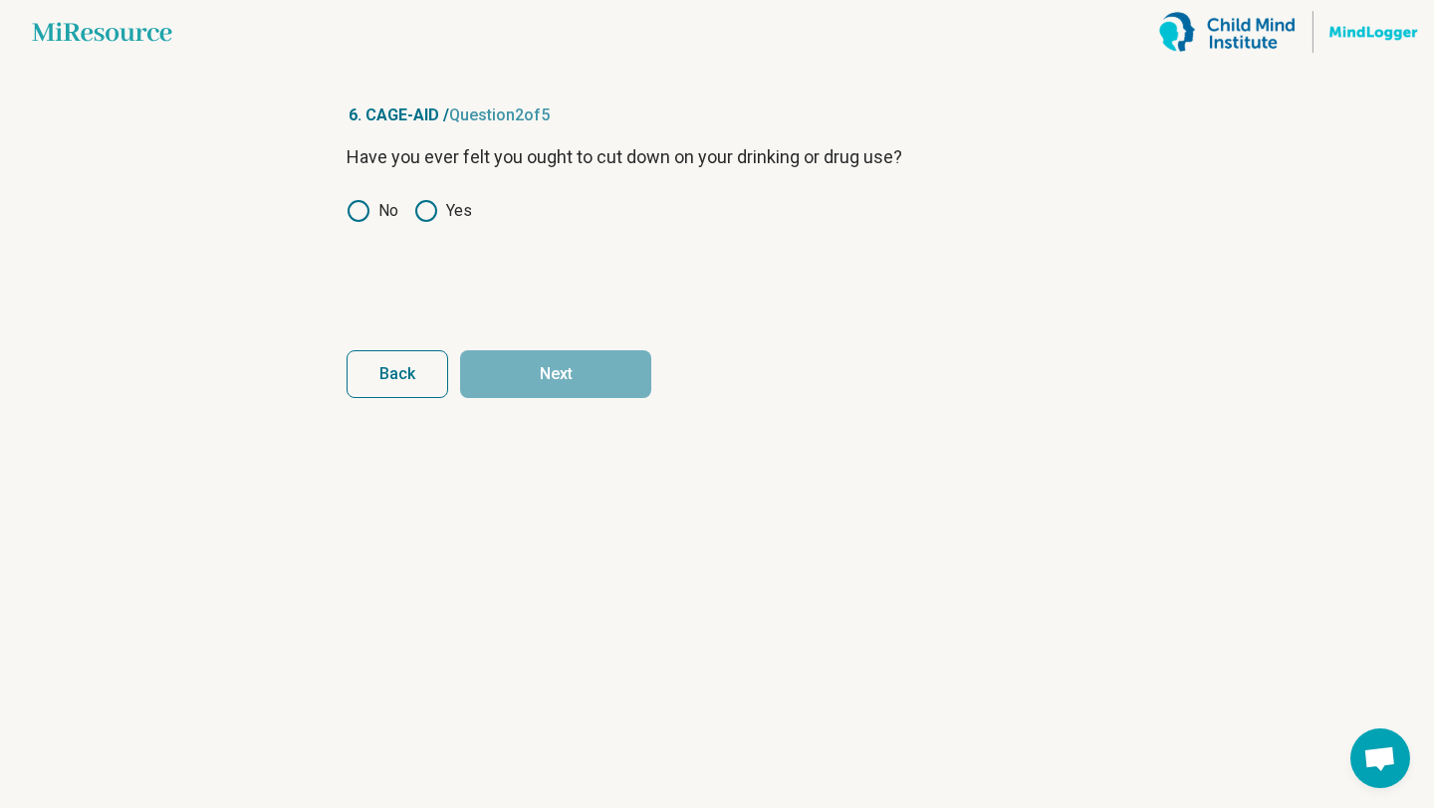
click at [431, 207] on icon at bounding box center [426, 211] width 24 height 24
click at [584, 367] on button "Next" at bounding box center [555, 374] width 191 height 48
click at [358, 212] on icon at bounding box center [358, 211] width 24 height 24
click at [539, 363] on button "Next" at bounding box center [555, 374] width 191 height 48
click at [365, 210] on icon at bounding box center [358, 211] width 24 height 24
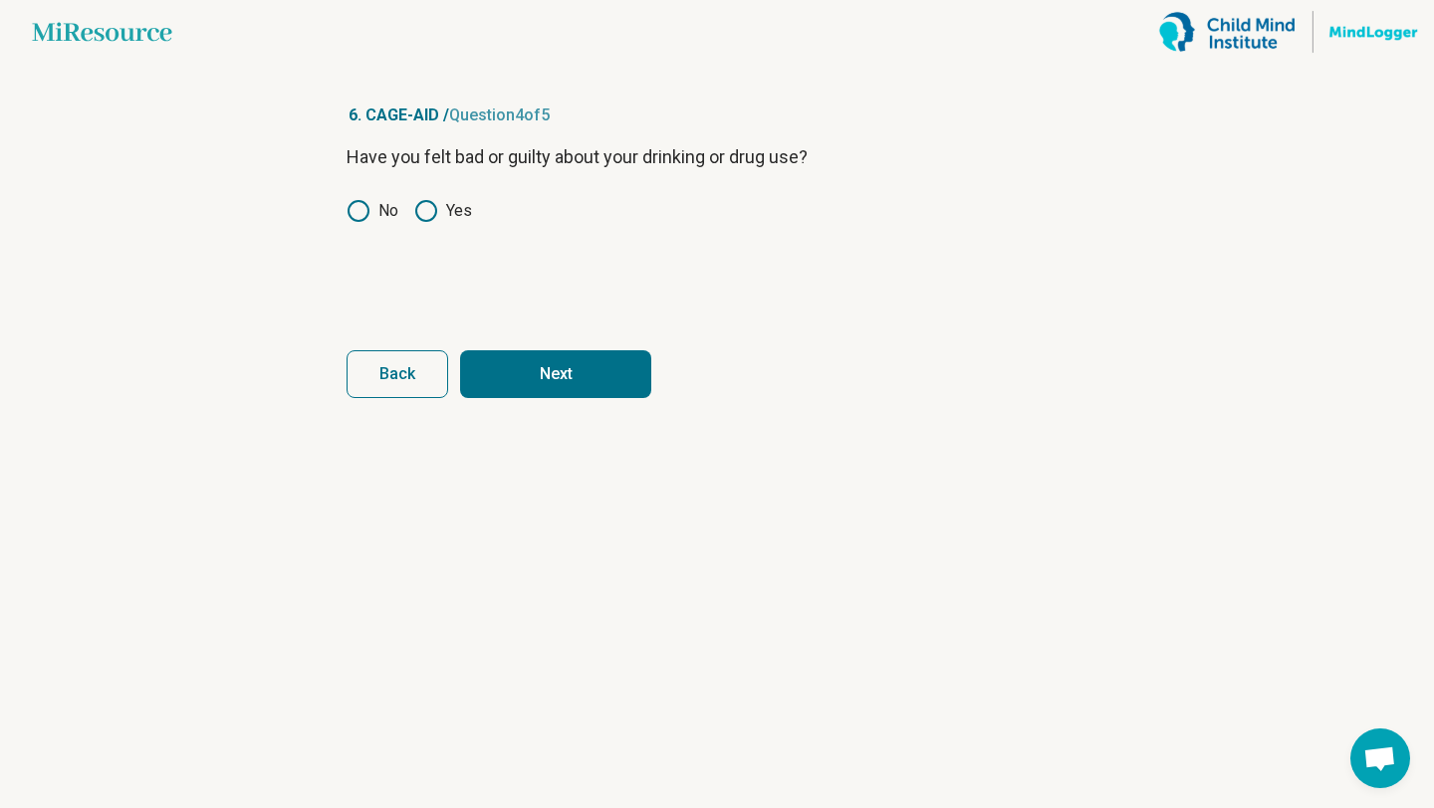
click at [431, 219] on circle at bounding box center [426, 211] width 20 height 20
click at [560, 380] on button "Next" at bounding box center [555, 374] width 191 height 48
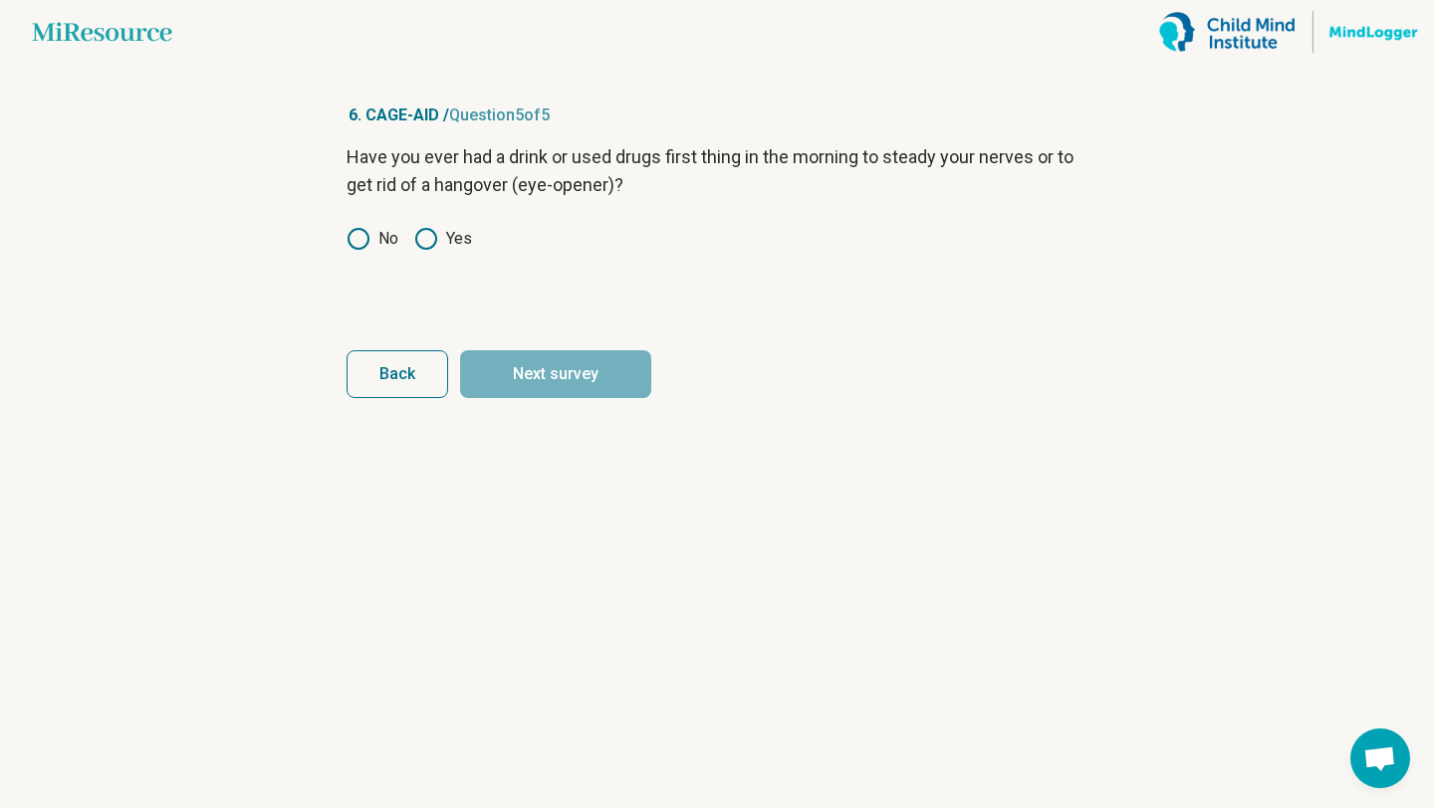
click at [345, 244] on article "6. CAGE-AID / Question 5 of 5 Have you ever had a drink or used drugs first thi…" at bounding box center [717, 436] width 805 height 745
click at [349, 243] on circle at bounding box center [358, 239] width 20 height 20
click at [538, 380] on button "Next survey" at bounding box center [555, 374] width 191 height 48
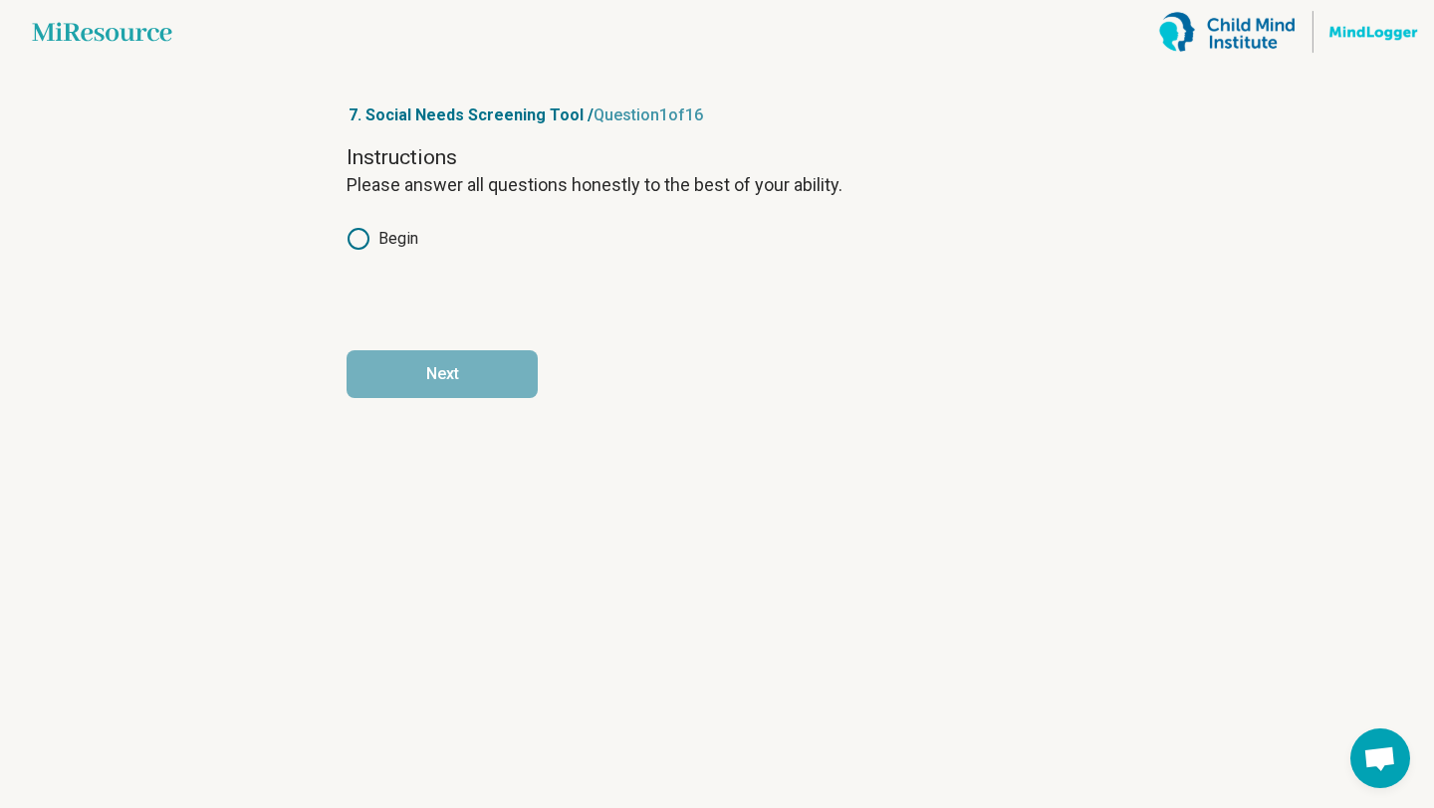
click at [406, 234] on label "Begin" at bounding box center [382, 239] width 72 height 24
click at [466, 376] on button "Next" at bounding box center [441, 374] width 191 height 48
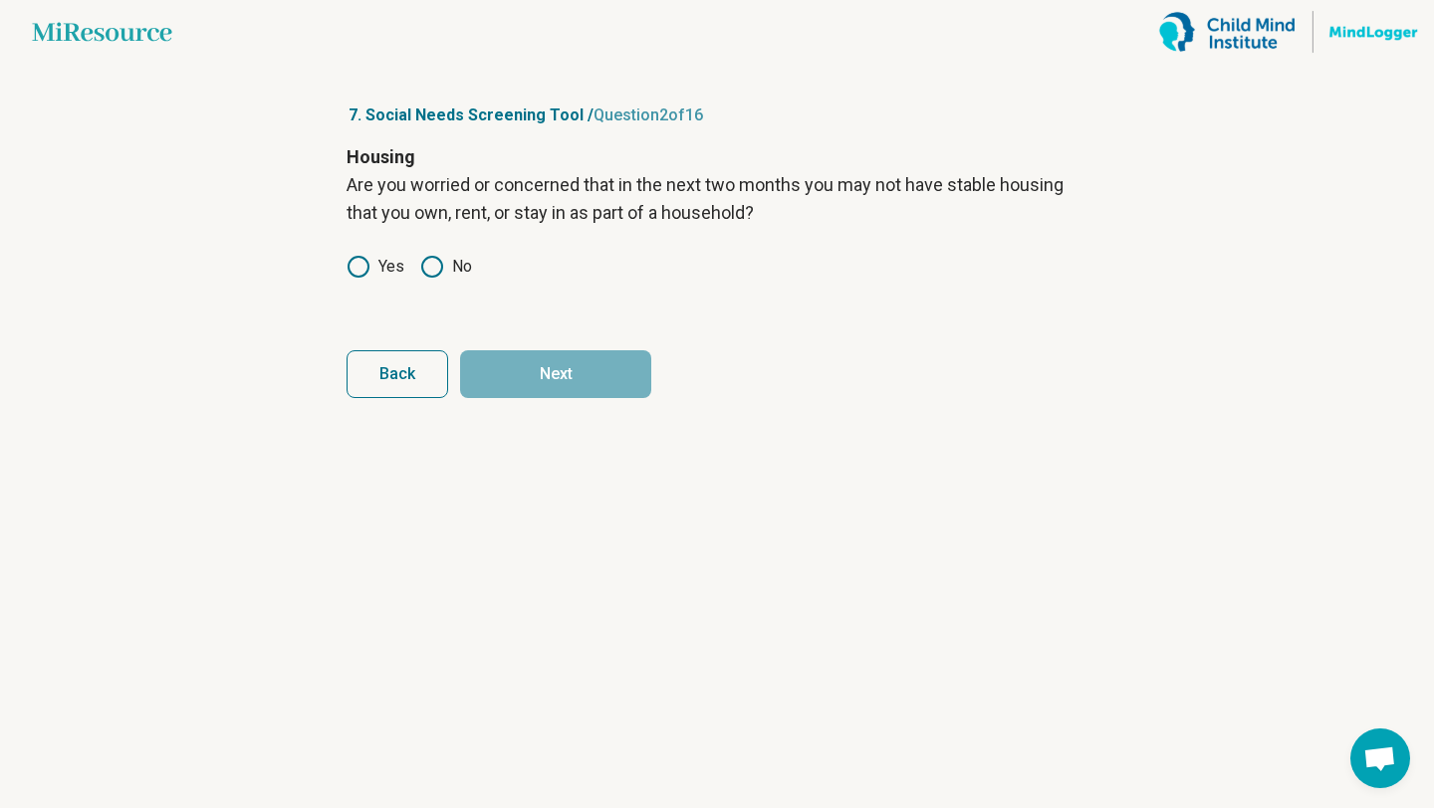
click at [449, 269] on label "No" at bounding box center [446, 267] width 52 height 24
click at [551, 388] on button "Next" at bounding box center [555, 374] width 191 height 48
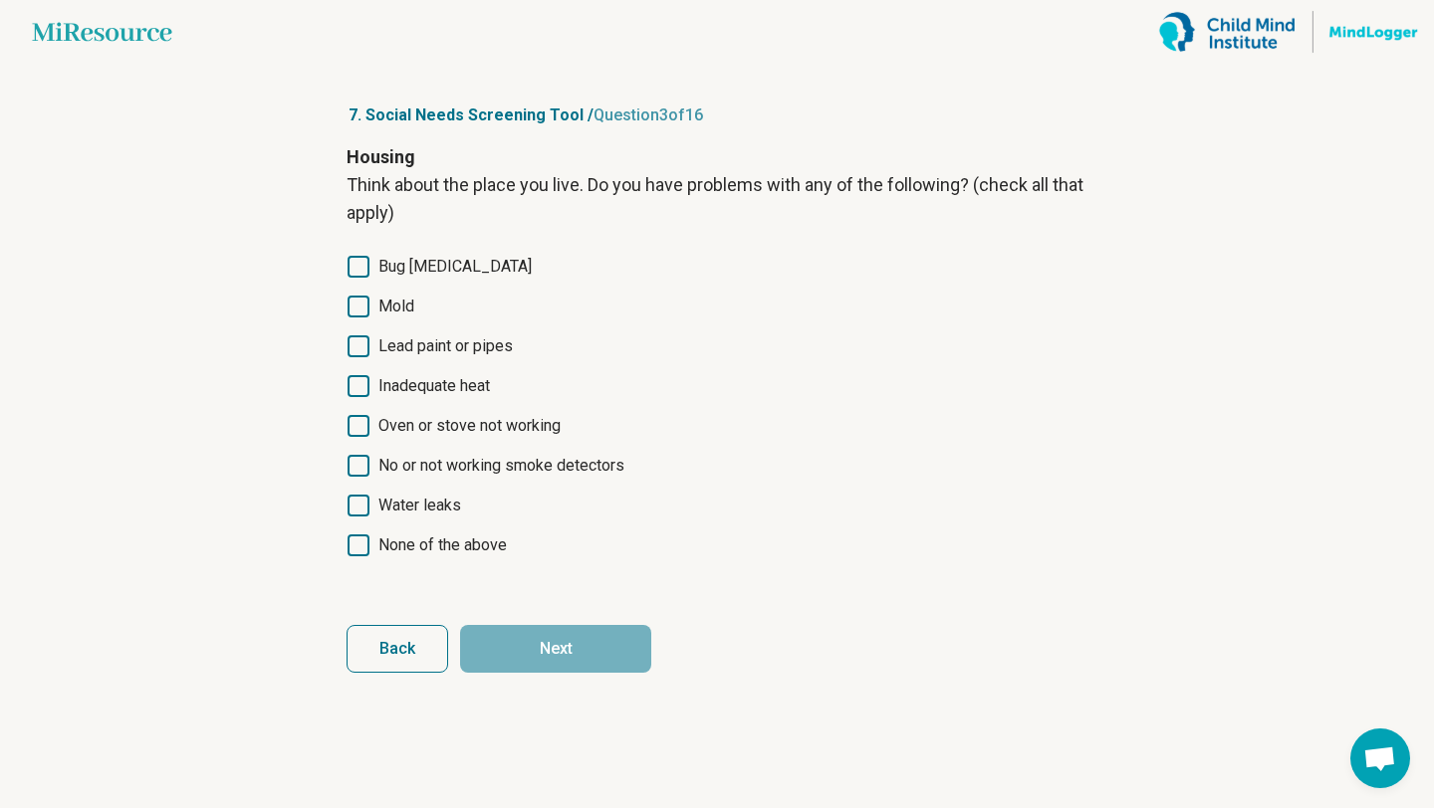
click at [449, 548] on span "None of the above" at bounding box center [442, 546] width 128 height 24
click at [559, 638] on button "Next" at bounding box center [555, 649] width 191 height 48
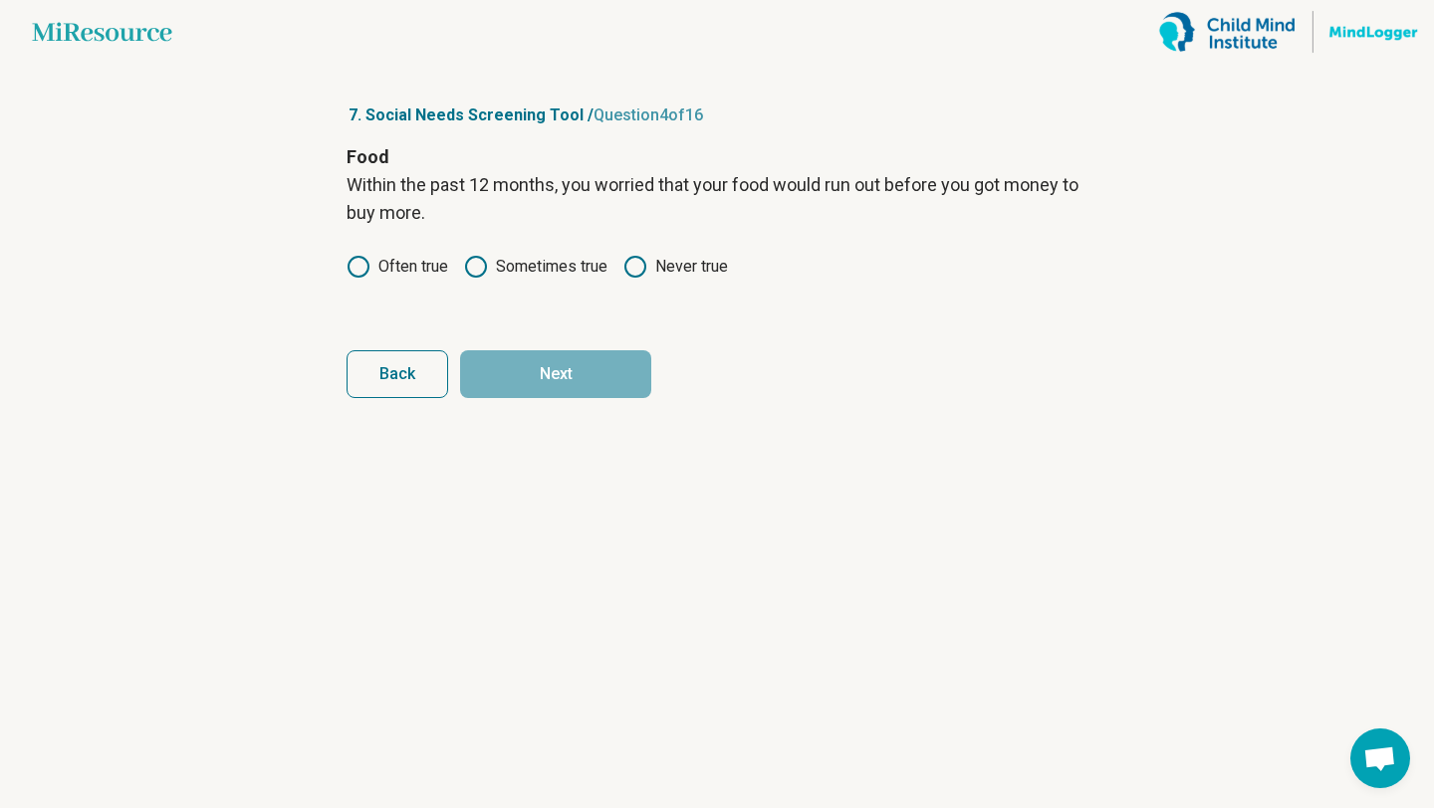
click at [636, 269] on icon at bounding box center [635, 267] width 24 height 24
click at [585, 375] on button "Next" at bounding box center [555, 374] width 191 height 48
click at [639, 266] on icon at bounding box center [635, 267] width 24 height 24
click at [574, 367] on button "Next" at bounding box center [555, 374] width 191 height 48
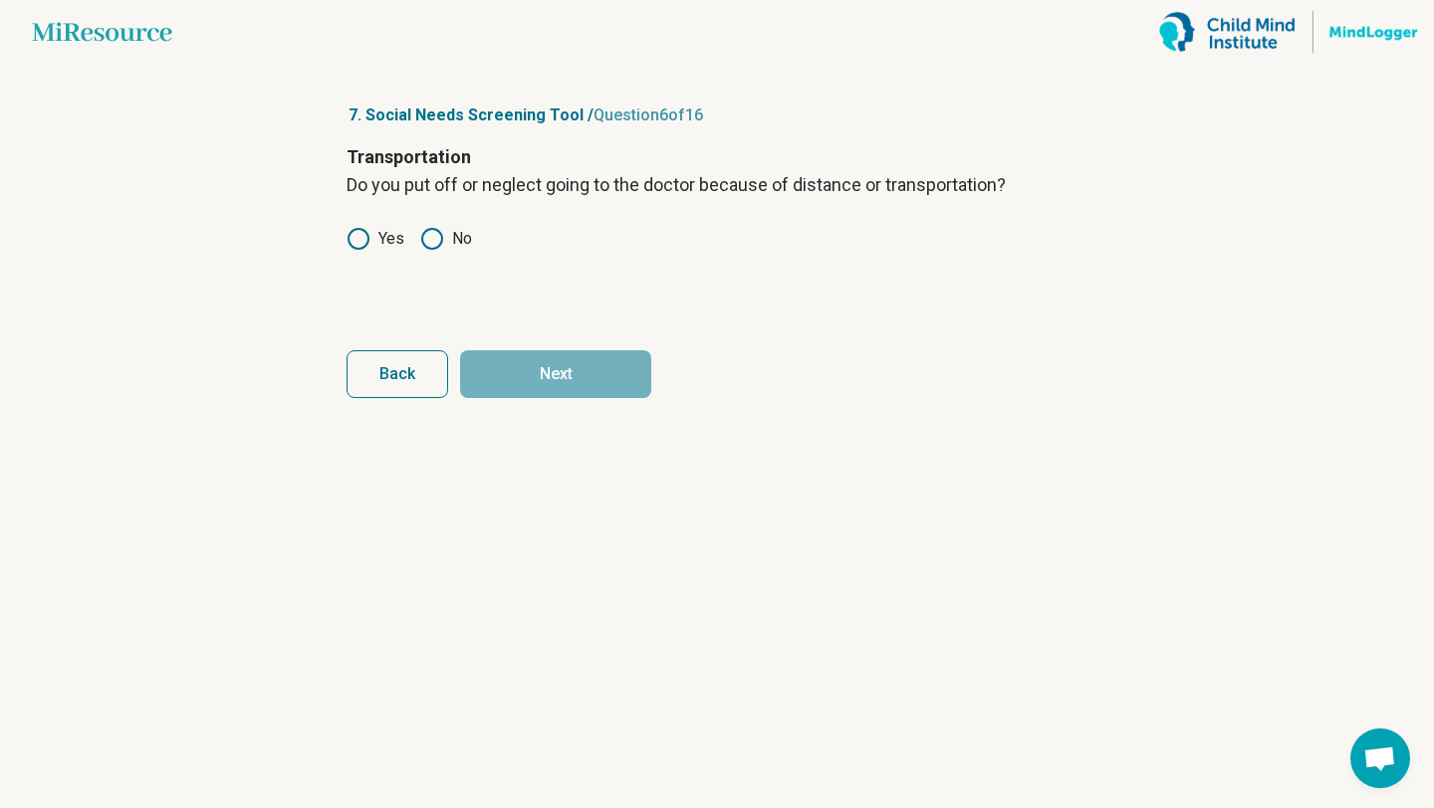
click at [437, 238] on icon at bounding box center [432, 239] width 24 height 24
click at [582, 382] on button "Next" at bounding box center [555, 374] width 191 height 48
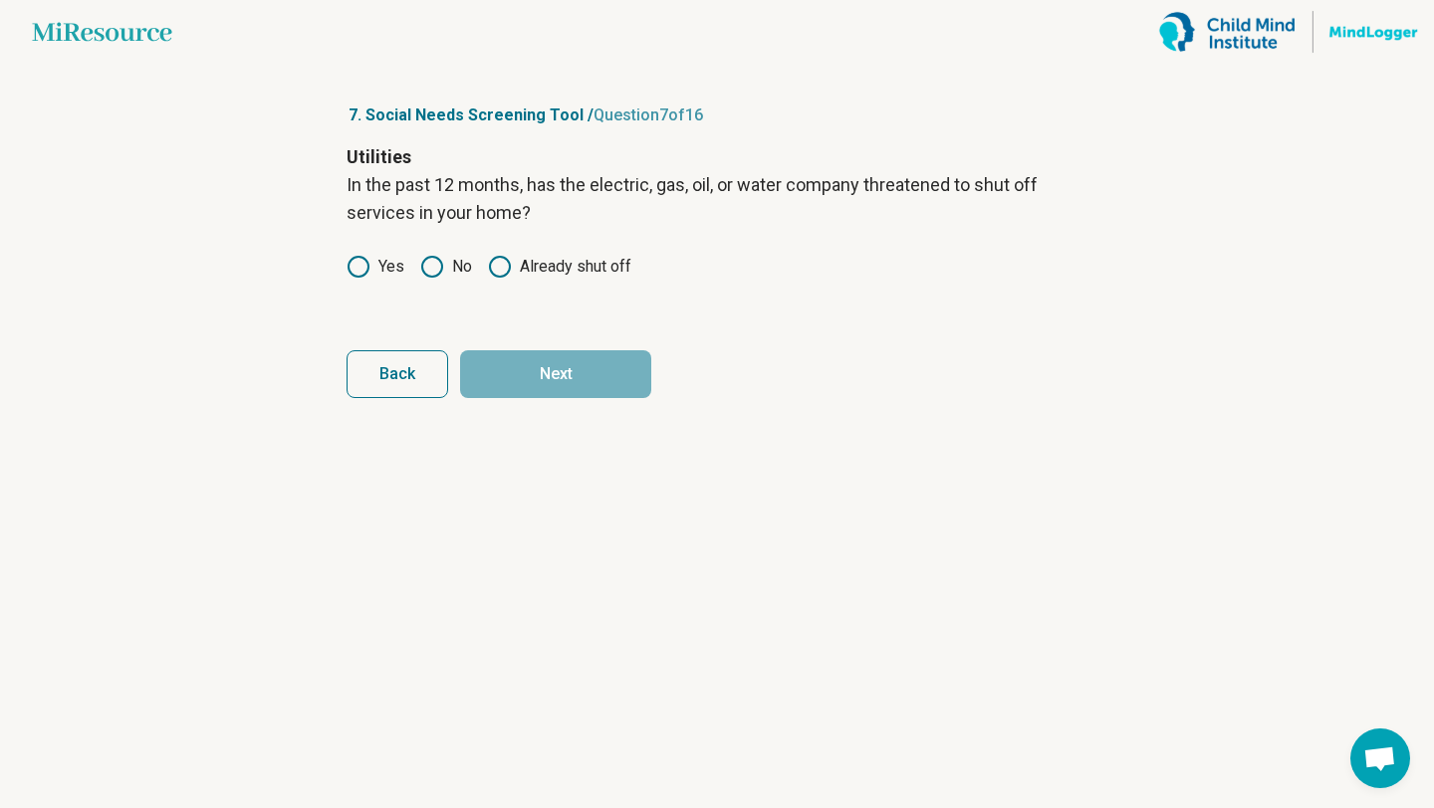
click at [508, 271] on circle at bounding box center [500, 267] width 20 height 20
click at [441, 268] on circle at bounding box center [432, 267] width 20 height 20
click at [567, 376] on button "Next" at bounding box center [555, 374] width 191 height 48
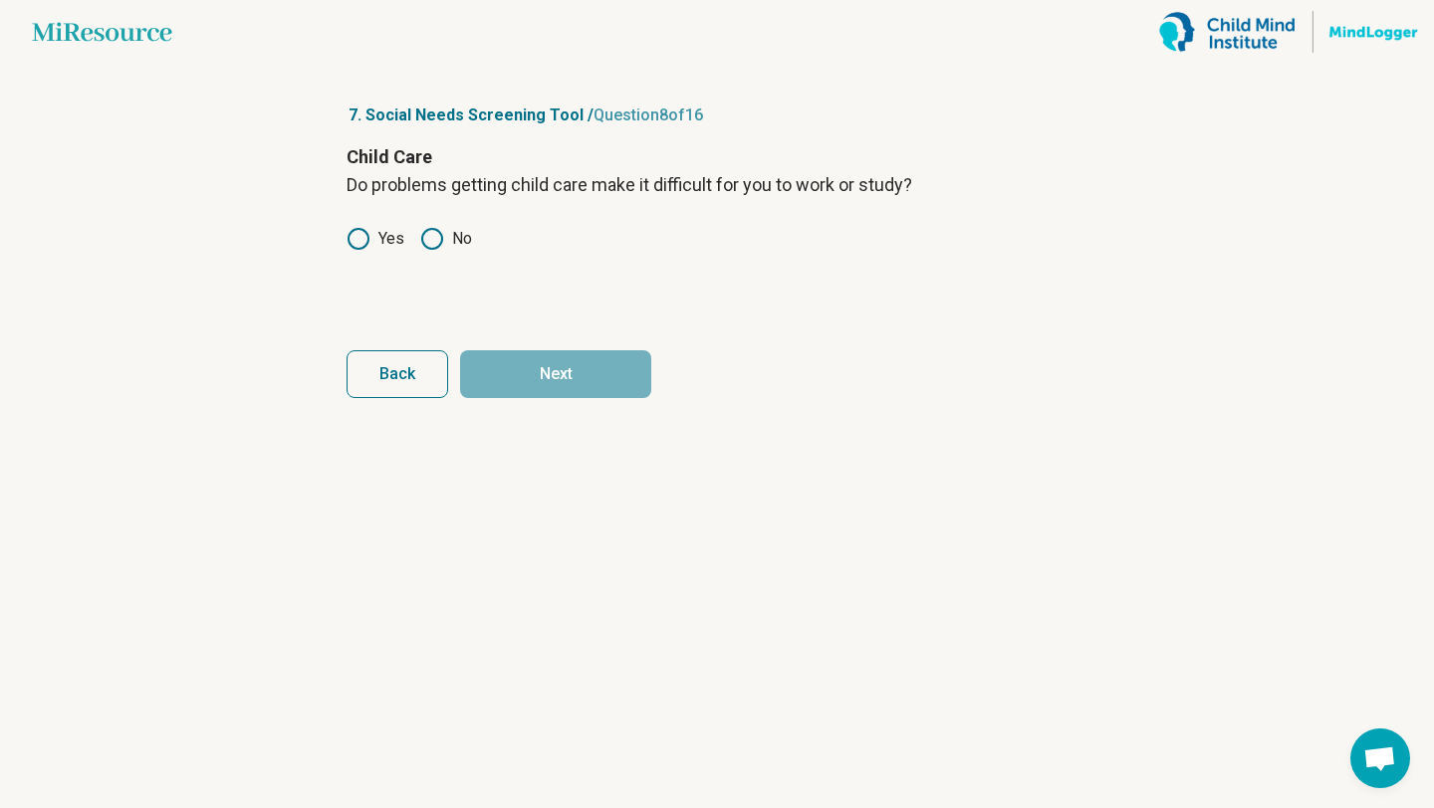
click at [381, 235] on label "Yes" at bounding box center [375, 239] width 58 height 24
click at [560, 372] on button "Next" at bounding box center [555, 374] width 191 height 48
click at [363, 237] on icon at bounding box center [358, 239] width 24 height 24
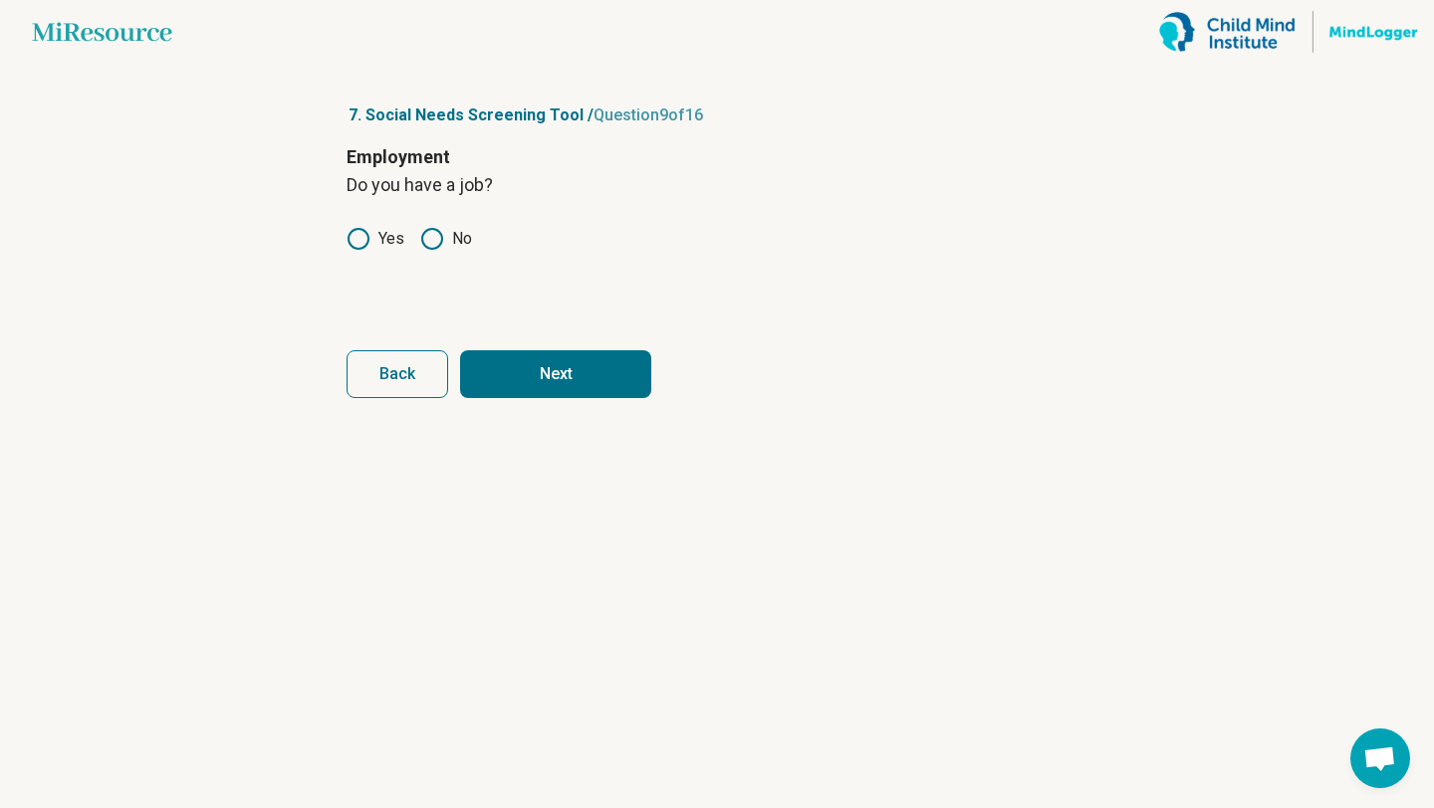
click at [582, 370] on button "Next" at bounding box center [555, 374] width 191 height 48
click at [364, 231] on circle at bounding box center [358, 239] width 20 height 20
click at [561, 367] on button "Next" at bounding box center [555, 374] width 191 height 48
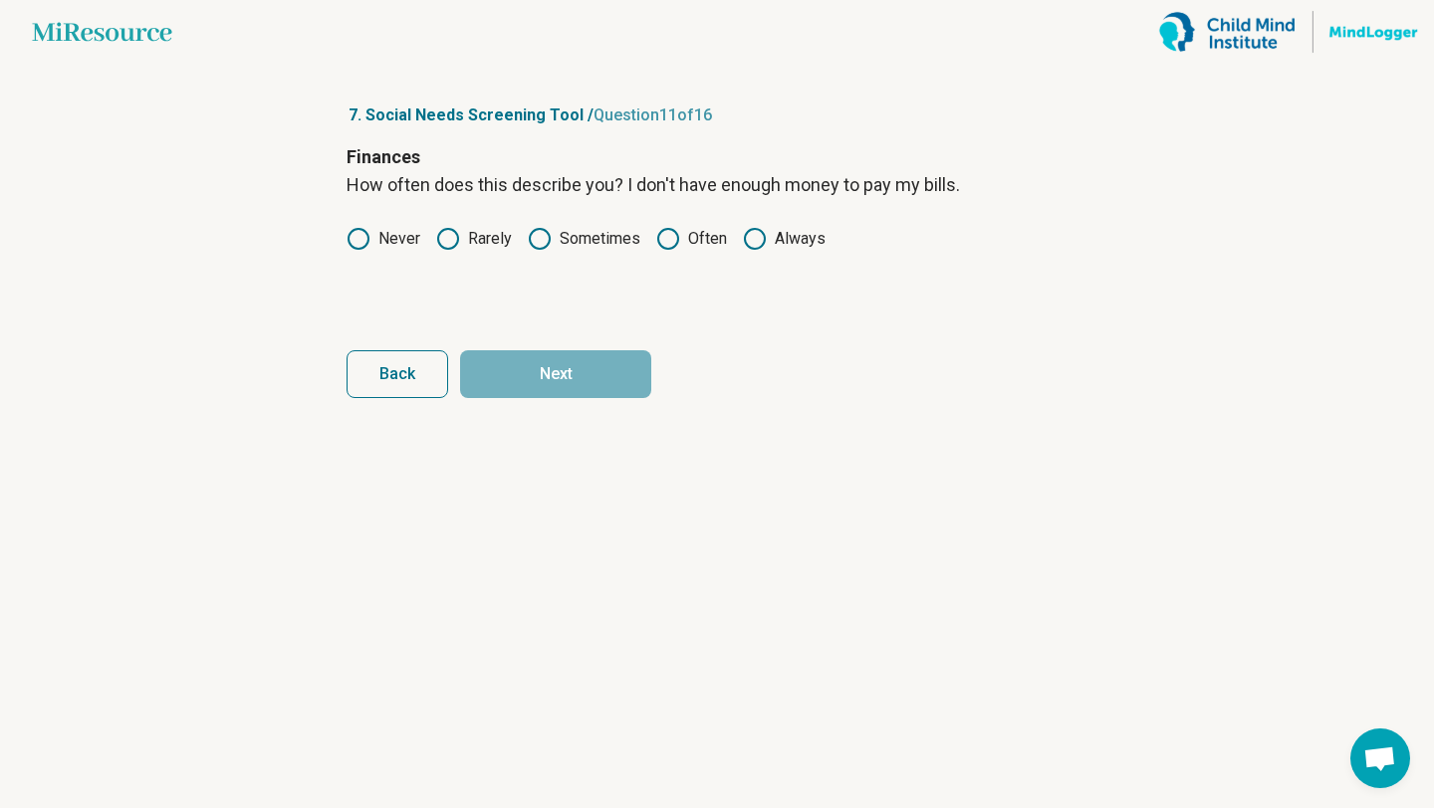
click at [536, 238] on icon at bounding box center [540, 239] width 24 height 24
click at [468, 238] on label "Rarely" at bounding box center [474, 239] width 76 height 24
click at [558, 380] on button "Next" at bounding box center [555, 374] width 191 height 48
click at [380, 242] on label "Never" at bounding box center [383, 239] width 74 height 24
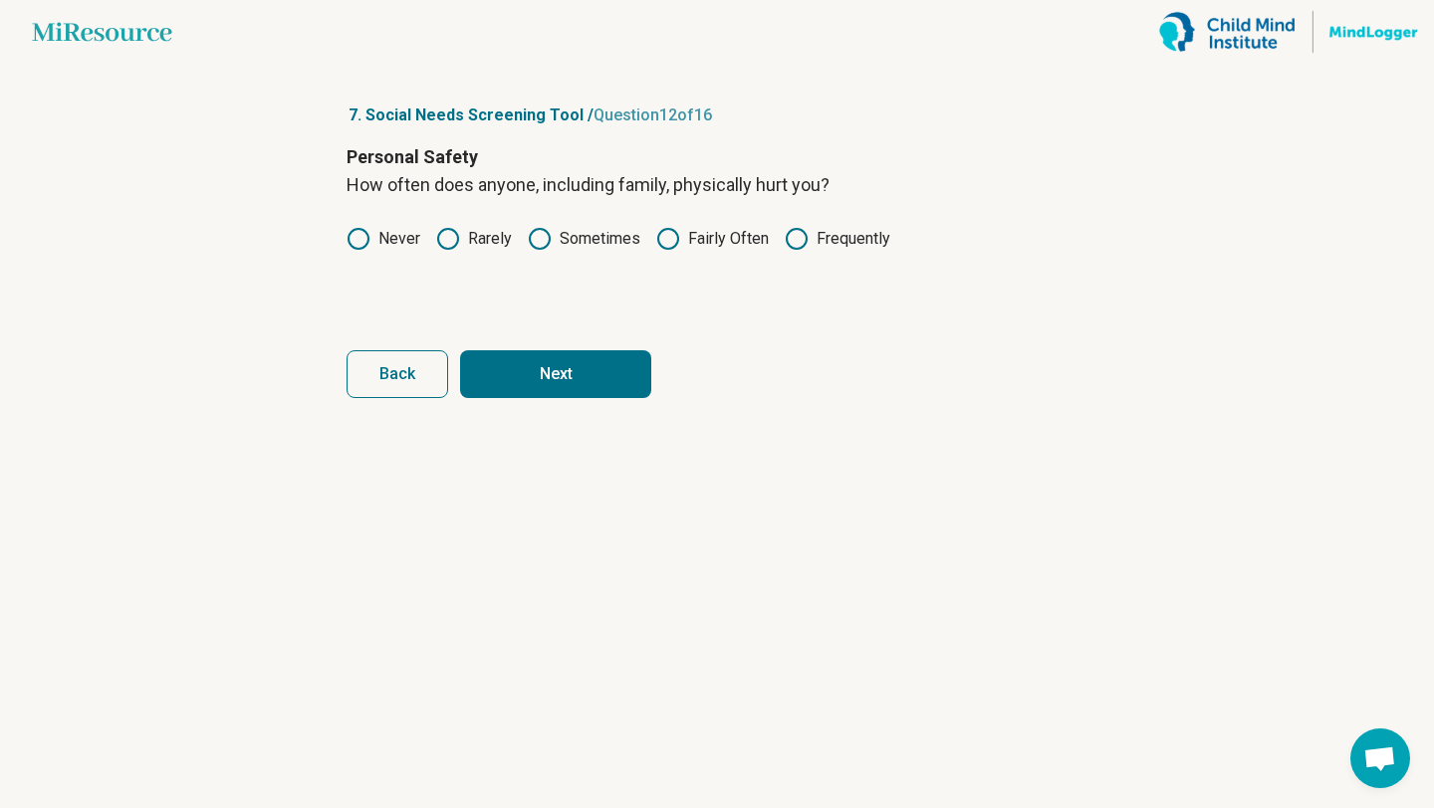
click at [547, 373] on button "Next" at bounding box center [555, 374] width 191 height 48
click at [385, 228] on label "Never" at bounding box center [383, 239] width 74 height 24
click at [557, 381] on button "Next" at bounding box center [555, 374] width 191 height 48
click at [374, 219] on div "Personal Safety How often does anyone, including family, threaten you with harm…" at bounding box center [716, 226] width 741 height 167
click at [370, 230] on label "Never" at bounding box center [383, 239] width 74 height 24
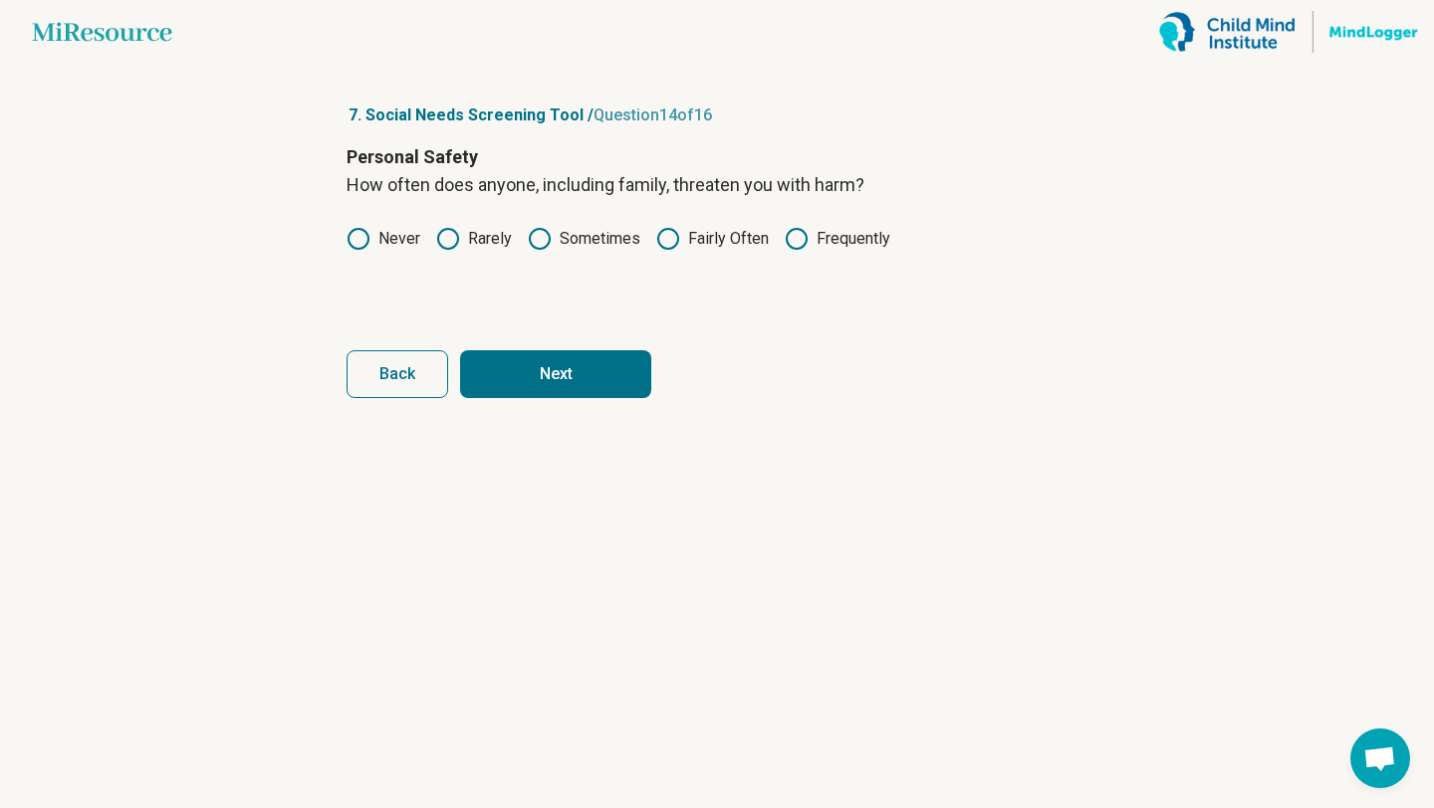
click at [525, 368] on button "Next" at bounding box center [555, 374] width 191 height 48
click at [391, 242] on label "Never" at bounding box center [383, 239] width 74 height 24
click at [514, 346] on form "Personal Safety How often does anyone, including family, scream or curse at you…" at bounding box center [716, 270] width 741 height 255
click at [518, 364] on button "Next" at bounding box center [555, 374] width 191 height 48
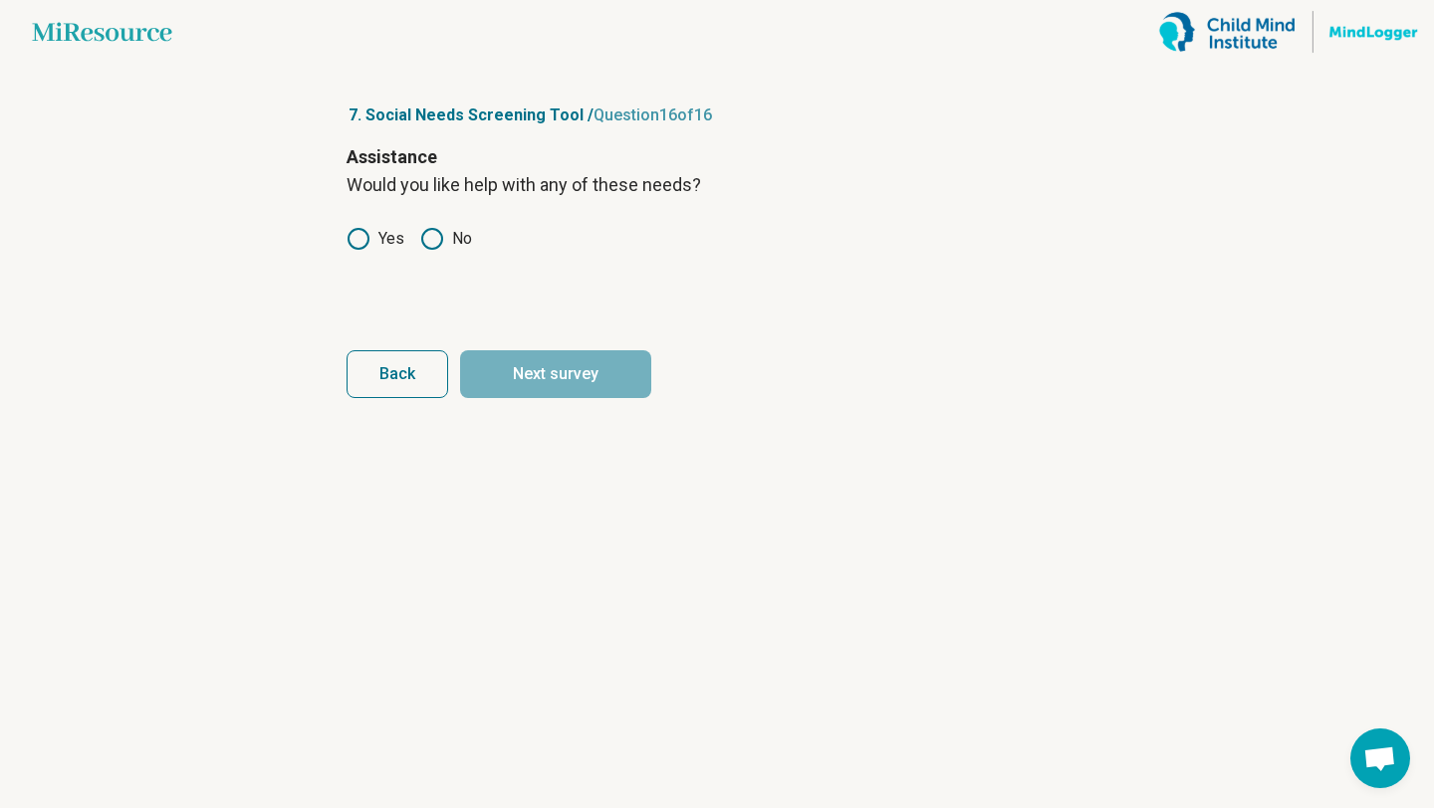
click at [443, 247] on icon at bounding box center [432, 239] width 24 height 24
click at [595, 378] on button "Next survey" at bounding box center [555, 374] width 191 height 48
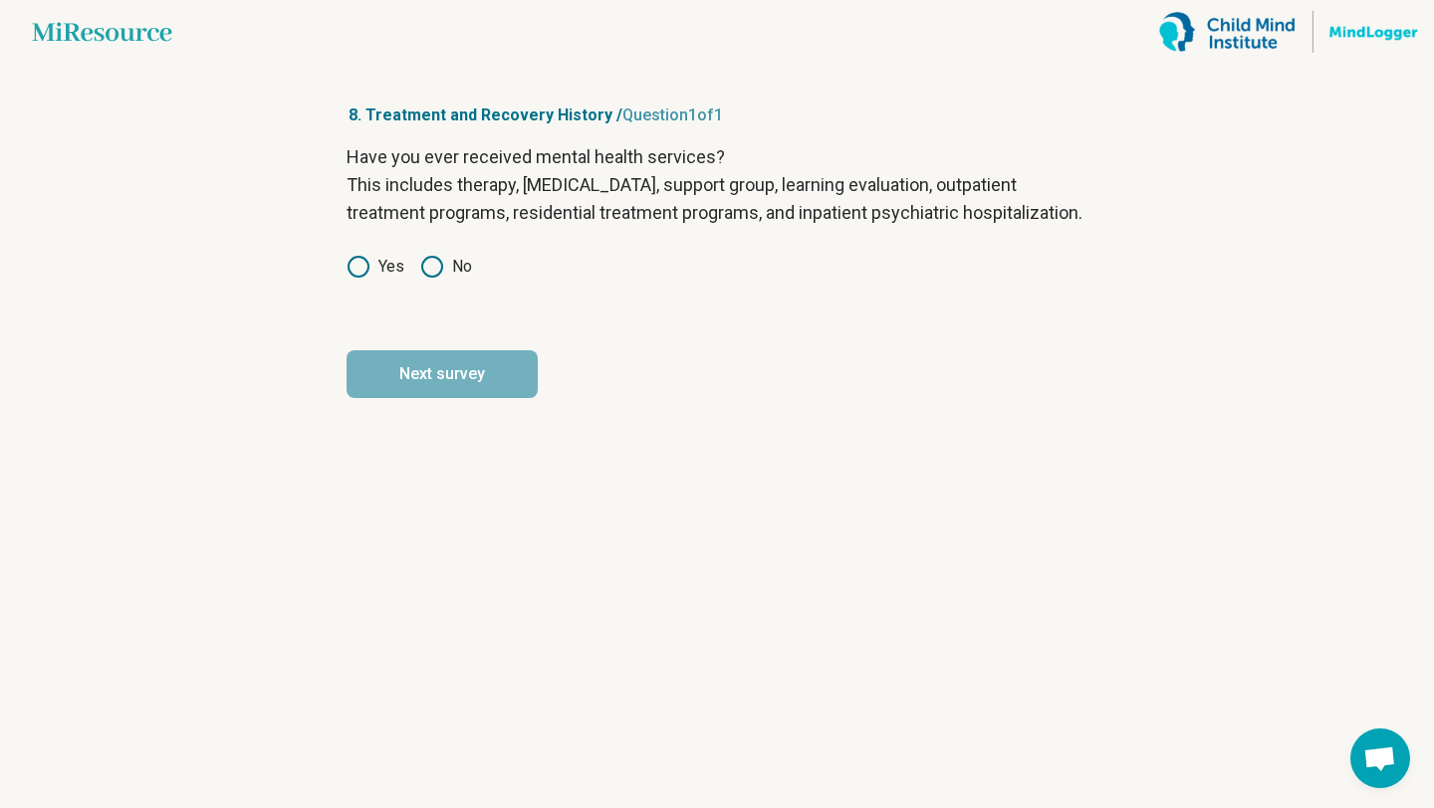
click at [372, 279] on label "Yes" at bounding box center [375, 267] width 58 height 24
click at [478, 387] on button "Next survey" at bounding box center [441, 374] width 191 height 48
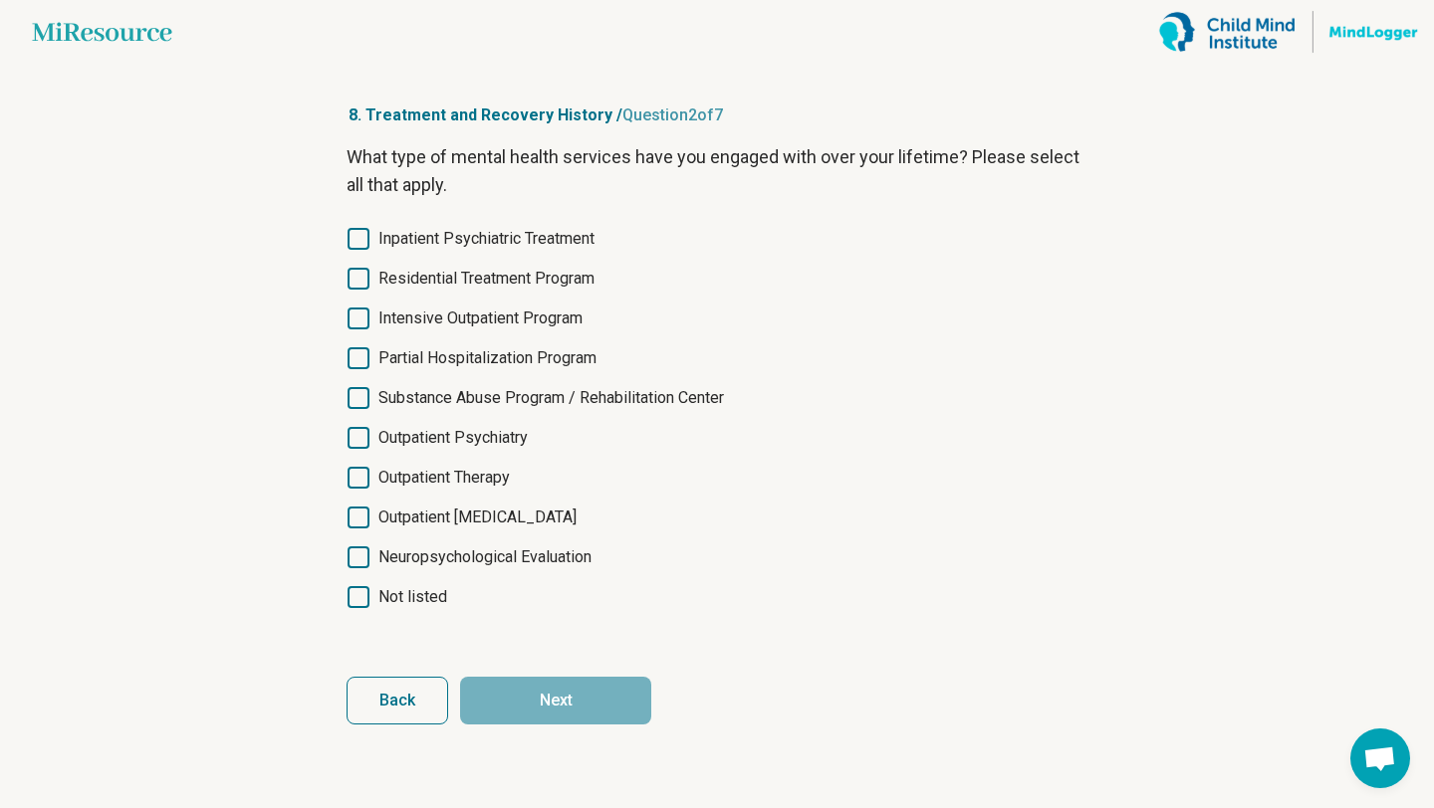
click at [417, 590] on span "Not listed" at bounding box center [412, 597] width 69 height 24
click at [576, 700] on button "Next" at bounding box center [555, 701] width 191 height 48
click at [424, 600] on span "Not listed" at bounding box center [412, 597] width 69 height 24
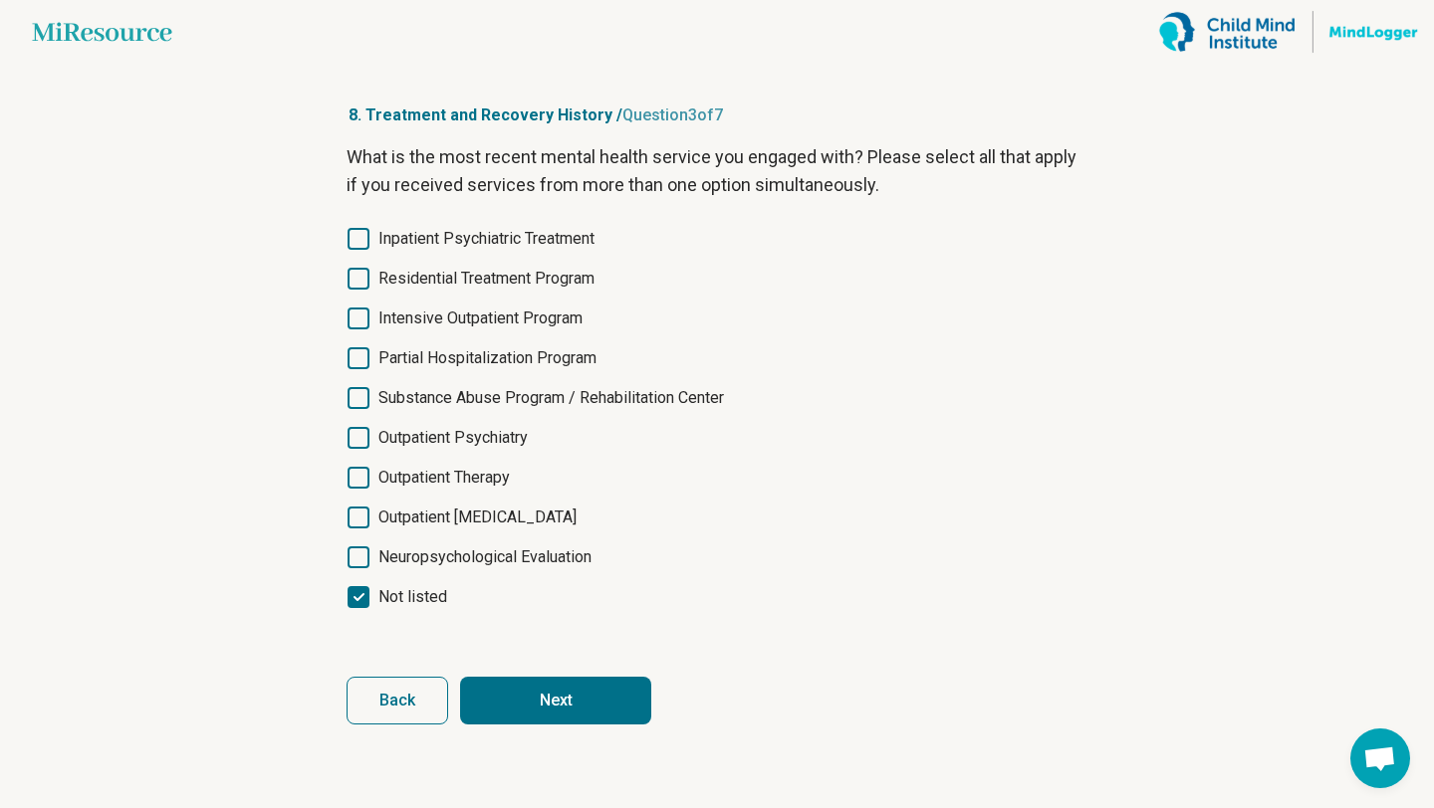
click at [539, 712] on button "Next" at bounding box center [555, 701] width 191 height 48
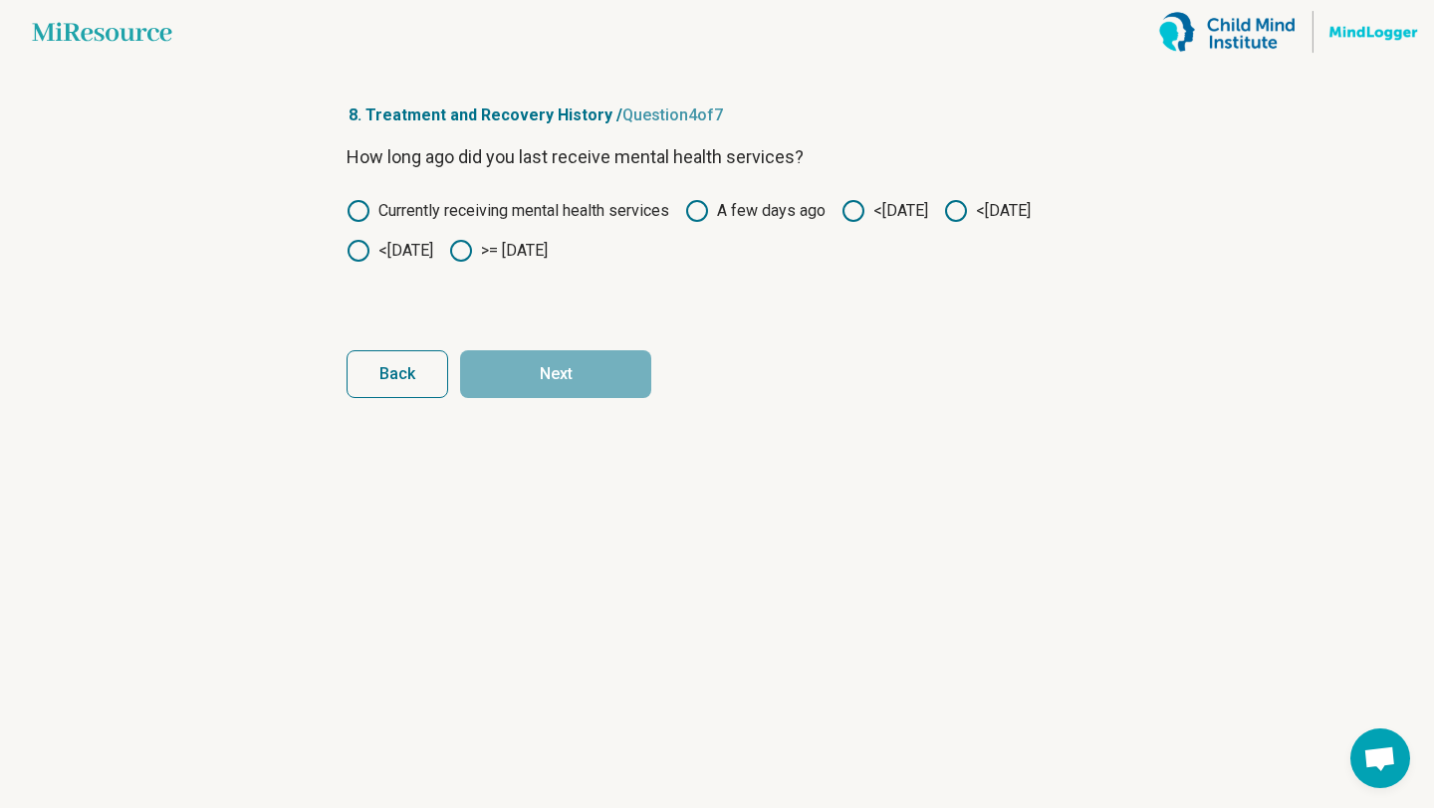
click at [473, 254] on icon at bounding box center [461, 251] width 24 height 24
click at [556, 370] on button "Next" at bounding box center [555, 374] width 191 height 48
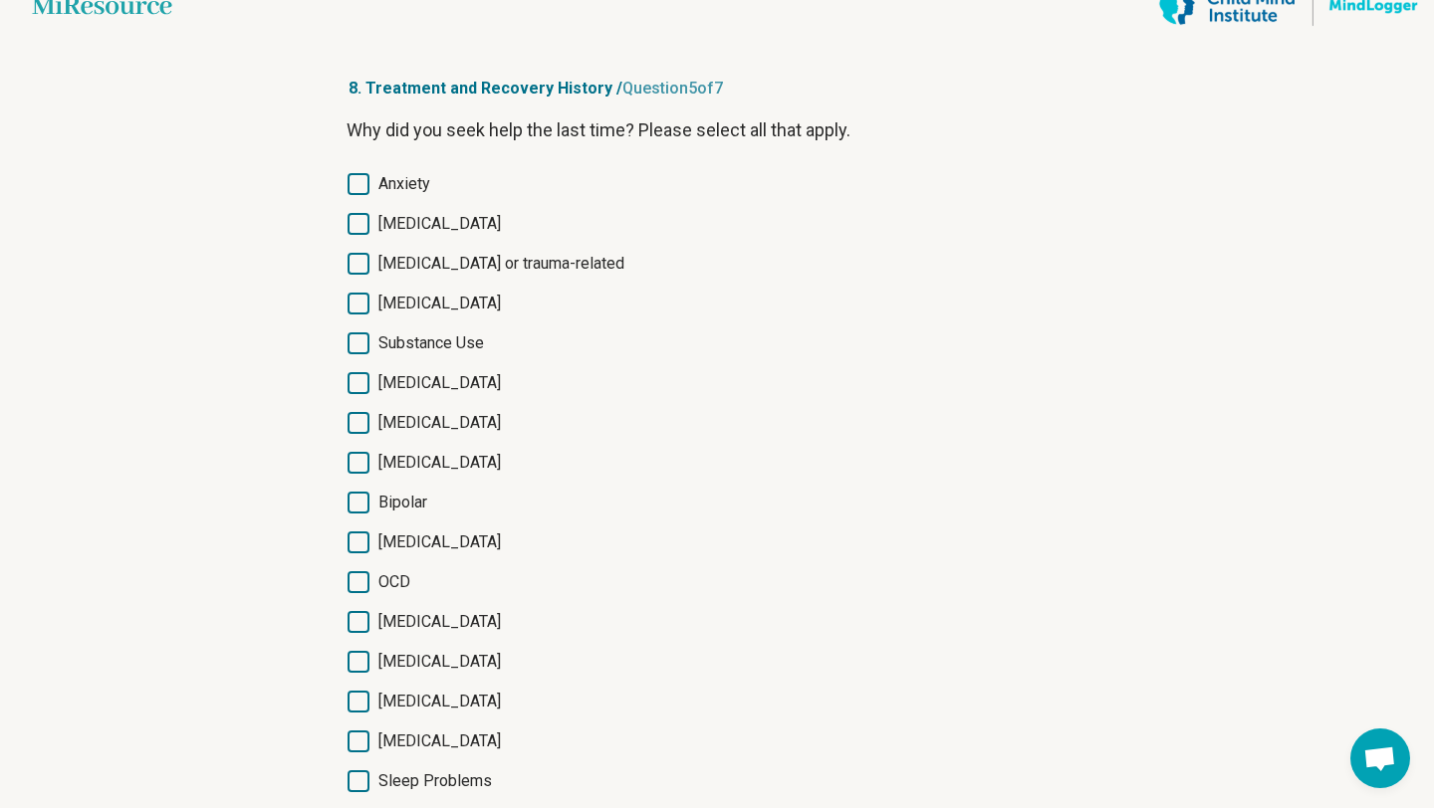
scroll to position [28, 0]
click at [407, 222] on span "[MEDICAL_DATA]" at bounding box center [439, 223] width 122 height 24
click at [408, 186] on span "Anxiety" at bounding box center [404, 183] width 52 height 24
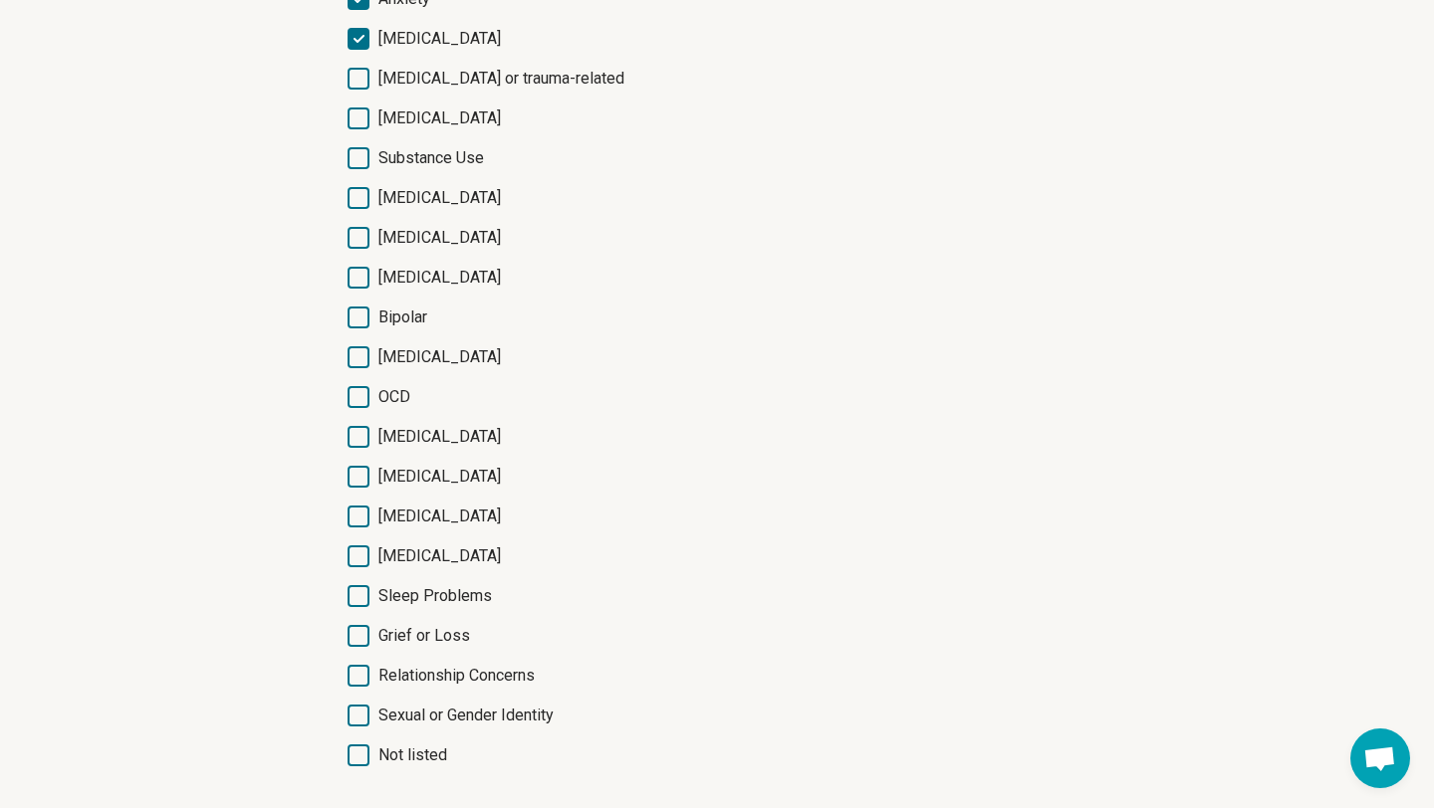
scroll to position [327, 0]
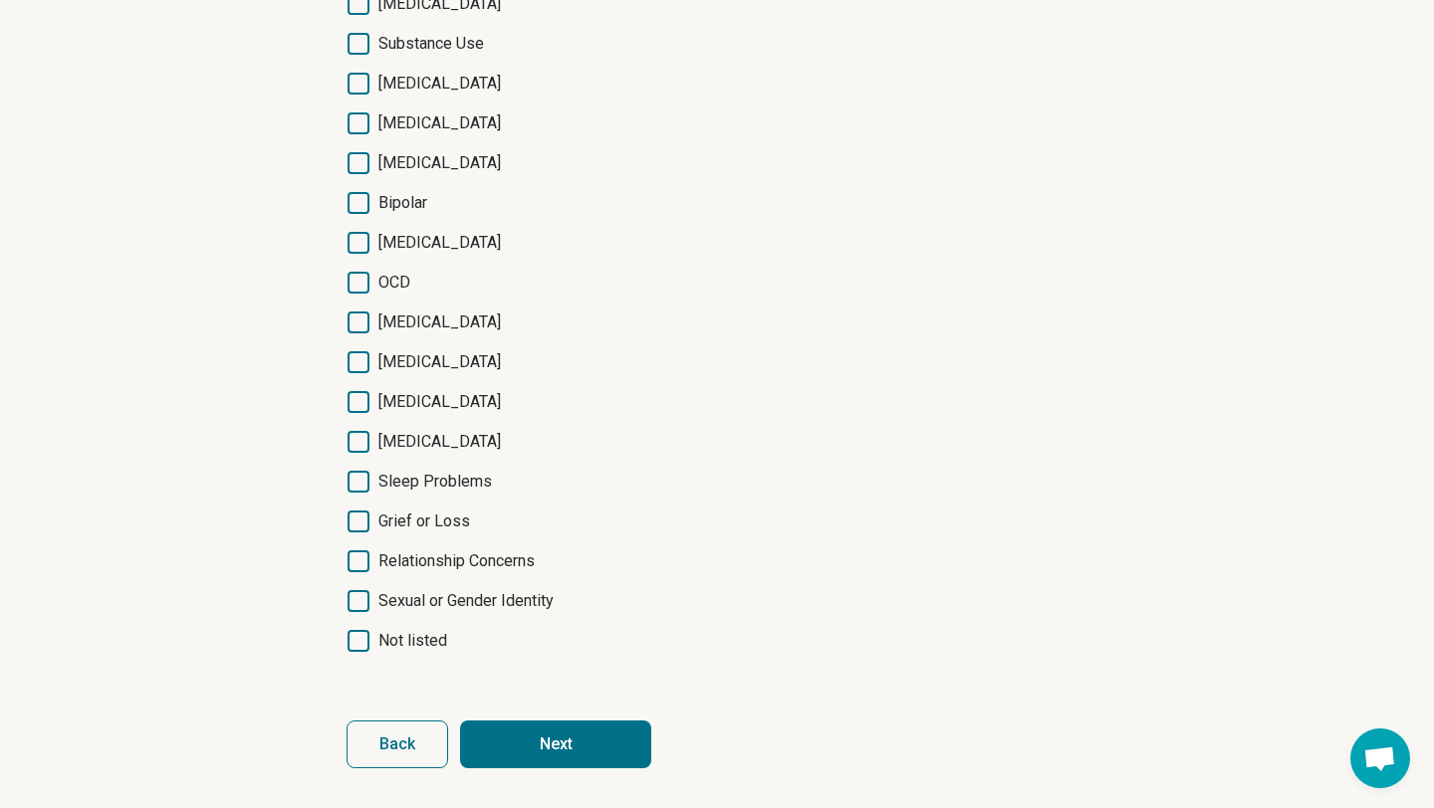
click at [538, 739] on button "Next" at bounding box center [555, 745] width 191 height 48
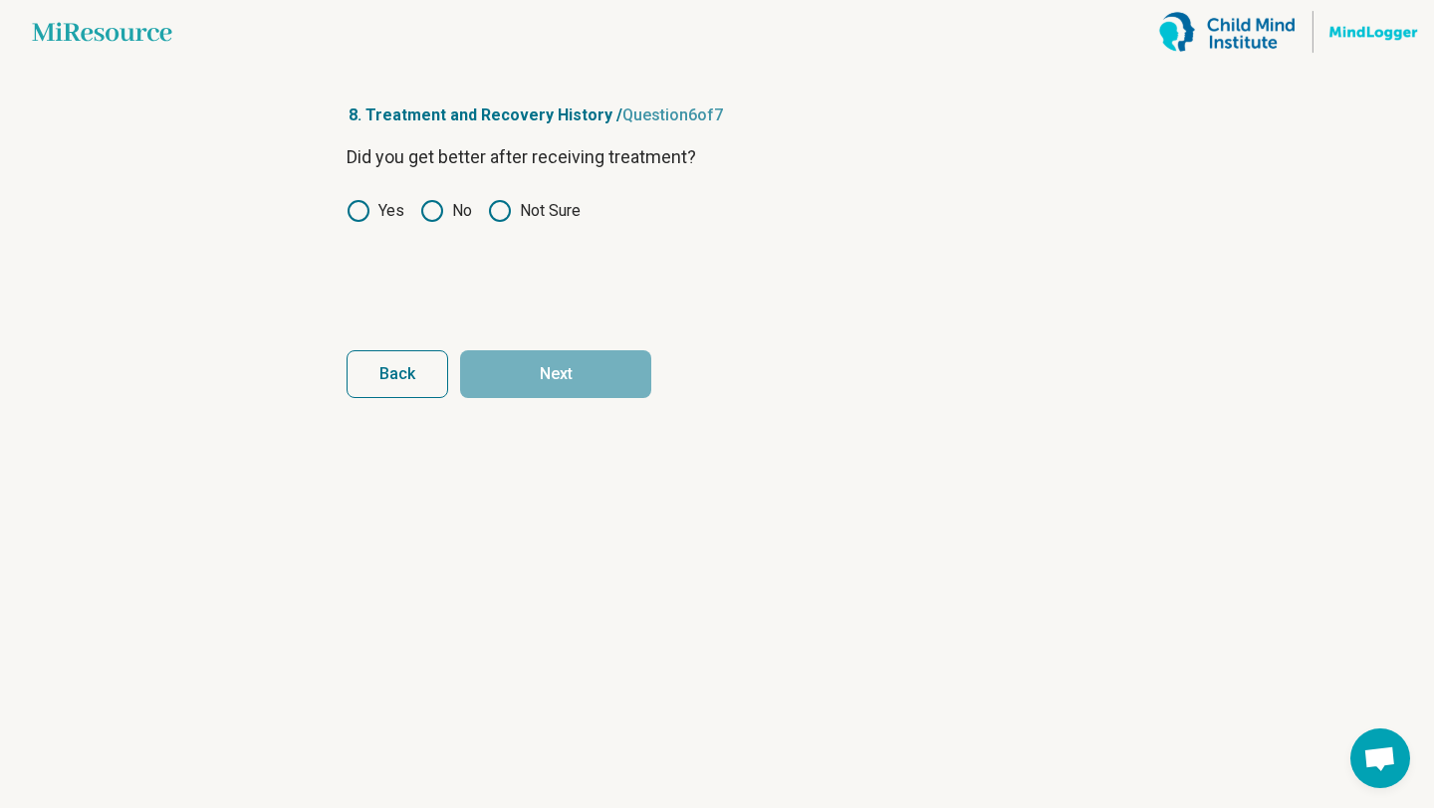
click at [495, 214] on icon at bounding box center [500, 211] width 24 height 24
click at [554, 379] on button "Next" at bounding box center [555, 374] width 191 height 48
click at [436, 205] on icon at bounding box center [432, 211] width 24 height 24
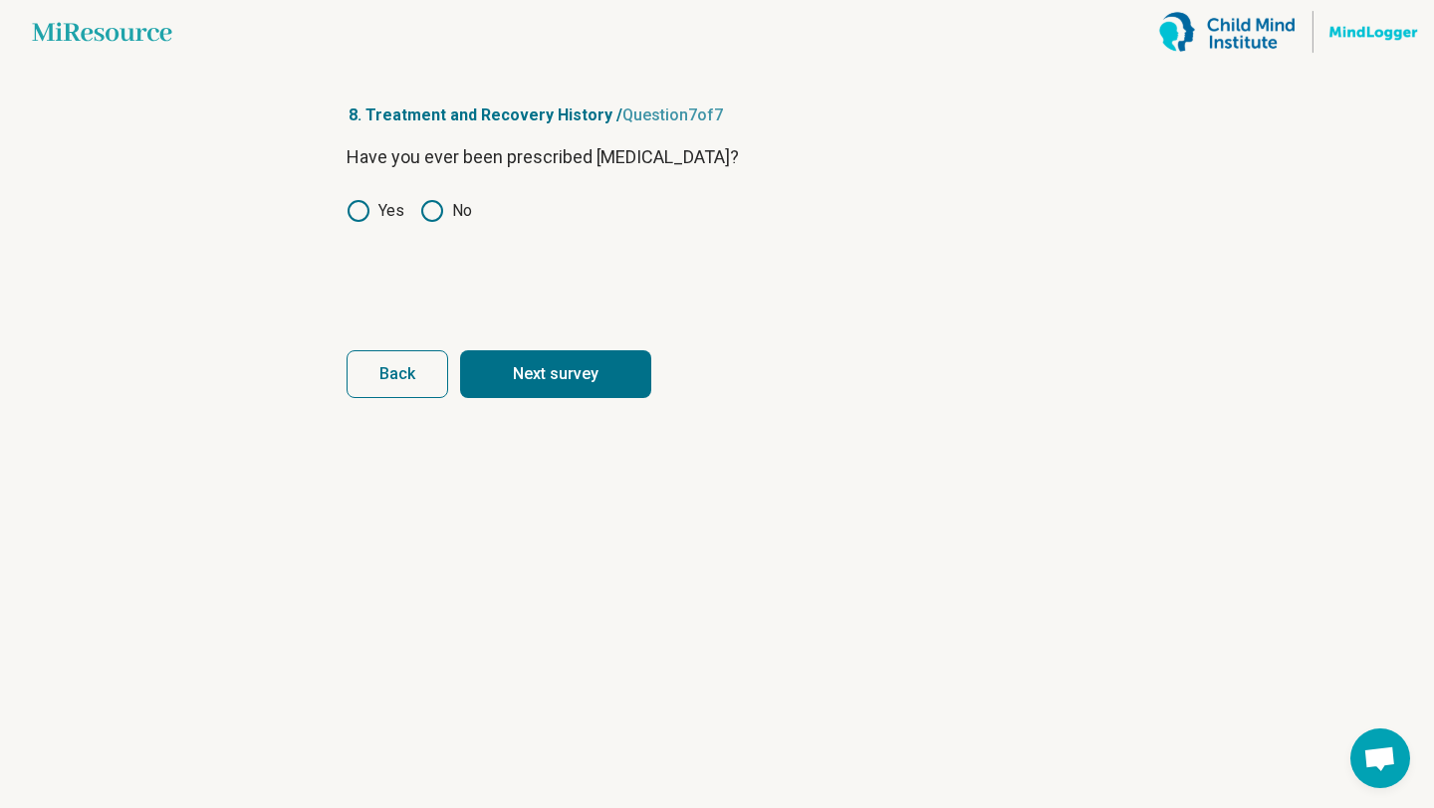
click at [576, 375] on button "Next survey" at bounding box center [555, 374] width 191 height 48
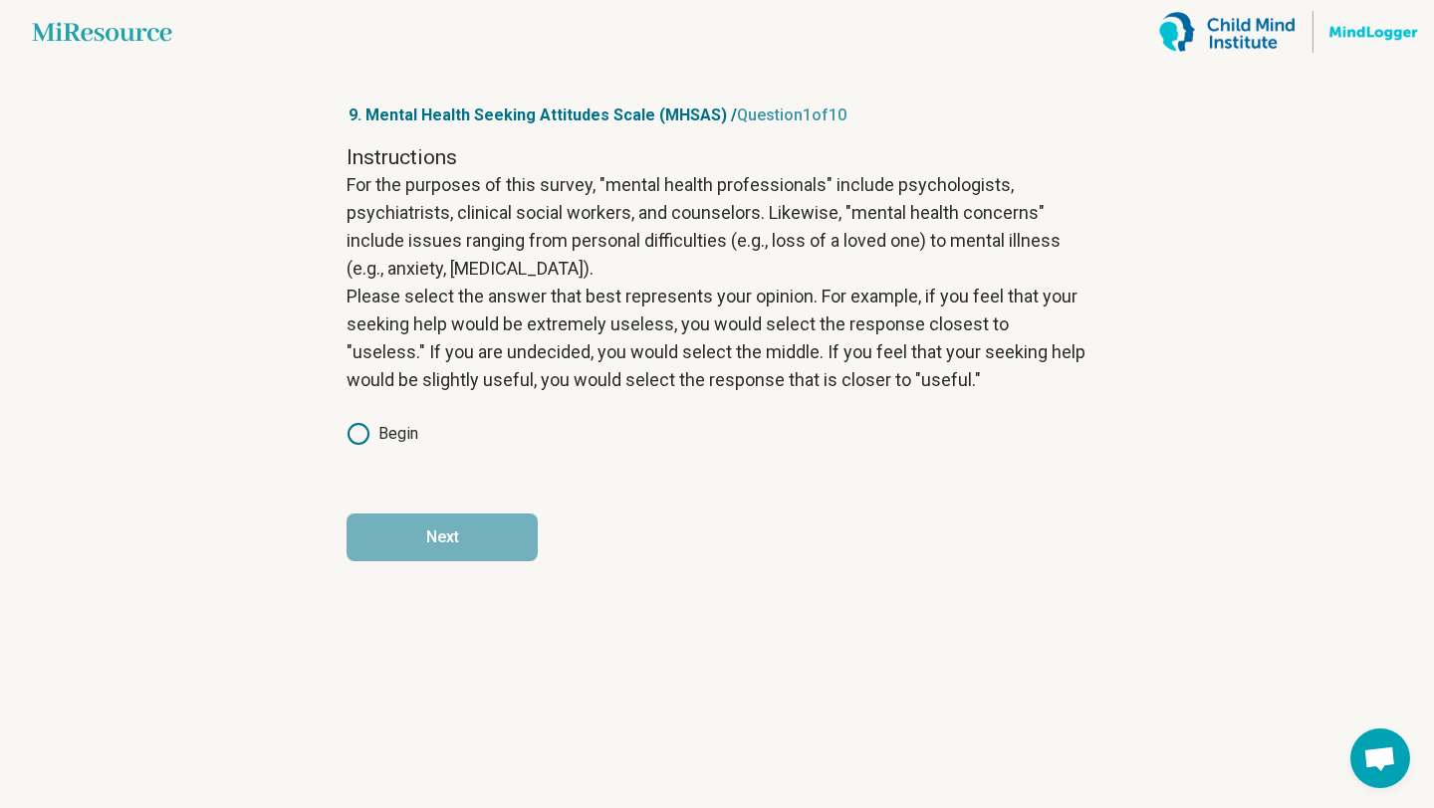
click at [388, 433] on label "Begin" at bounding box center [382, 434] width 72 height 24
click at [416, 534] on button "Next" at bounding box center [441, 538] width 191 height 48
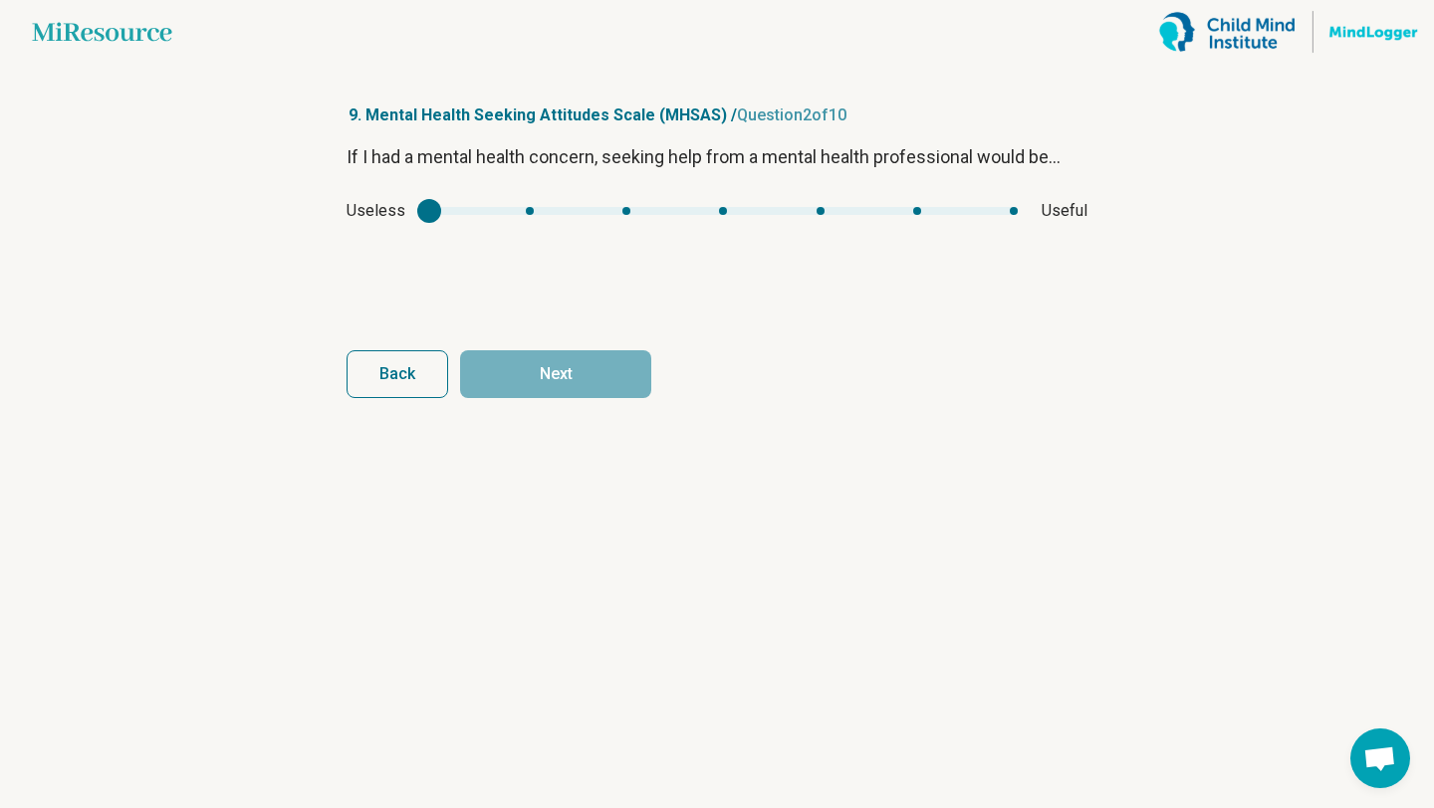
type input "*"
click at [914, 212] on div "mhsas1" at bounding box center [723, 211] width 588 height 8
click at [590, 392] on button "Next" at bounding box center [555, 374] width 191 height 48
click at [437, 215] on div "mhsas2" at bounding box center [437, 211] width 24 height 24
type input "*"
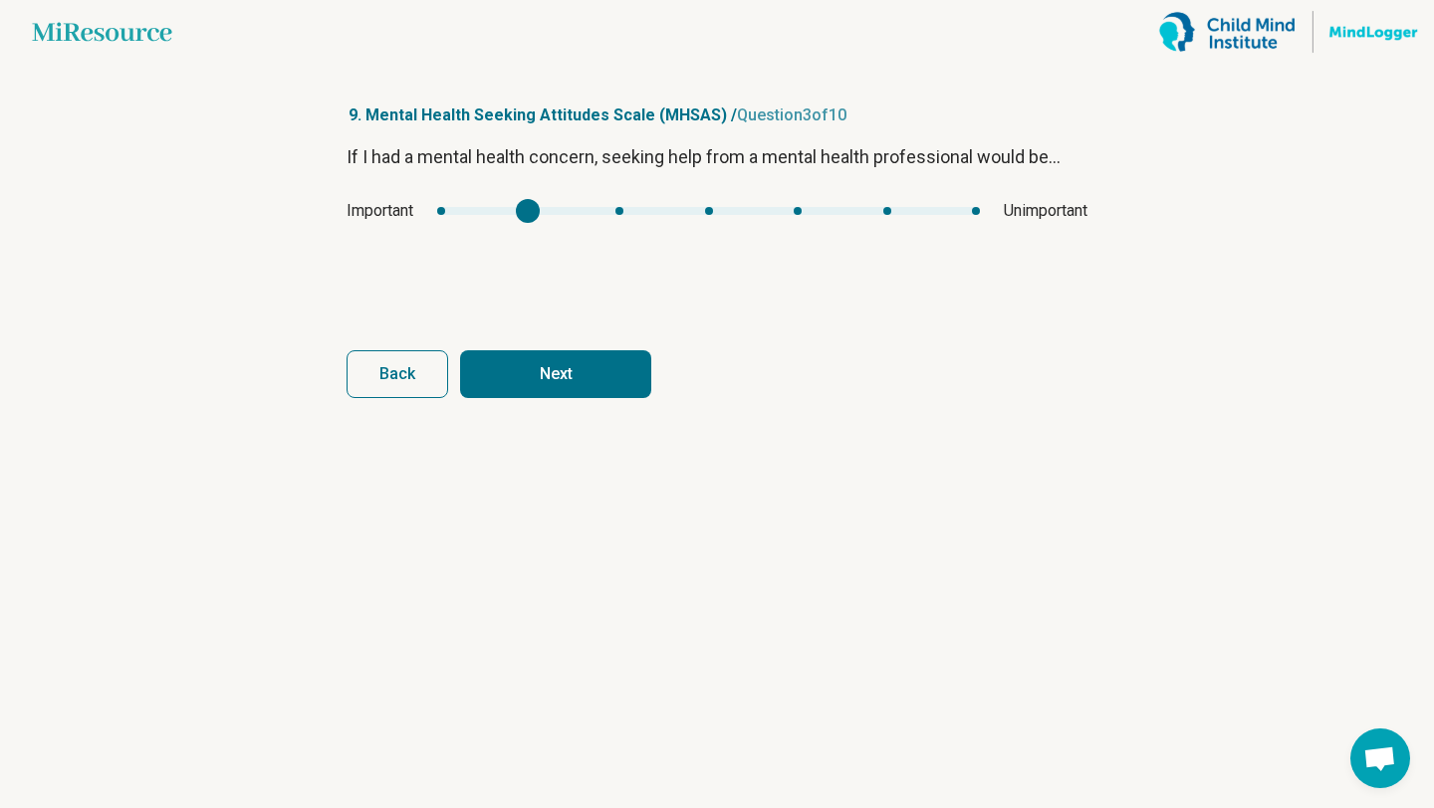
click at [535, 211] on div "mhsas2" at bounding box center [708, 211] width 543 height 8
click at [572, 373] on button "Next" at bounding box center [555, 374] width 191 height 48
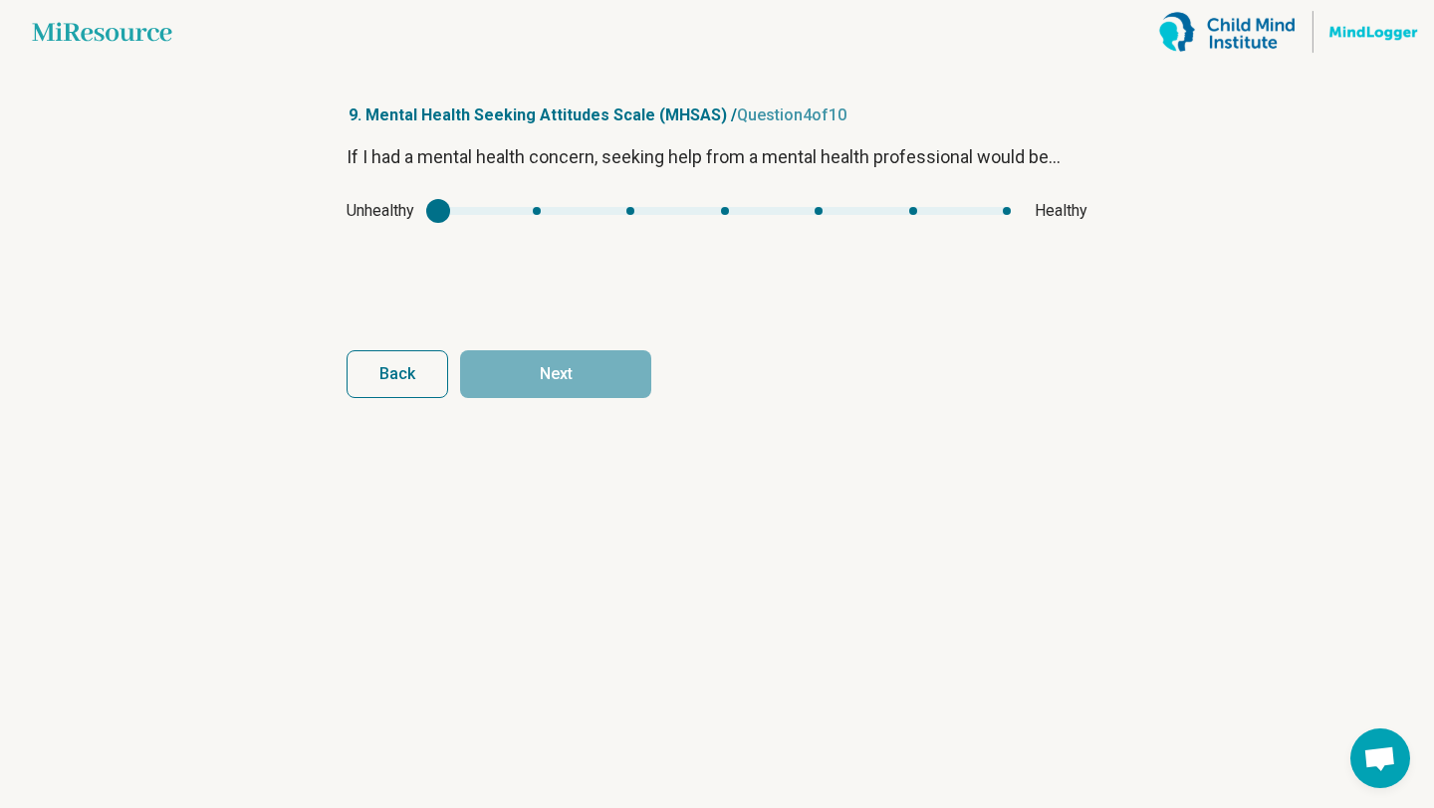
type input "*"
click at [1006, 213] on div "mhsas3" at bounding box center [724, 211] width 573 height 8
click at [583, 379] on button "Next" at bounding box center [555, 374] width 191 height 48
type input "*"
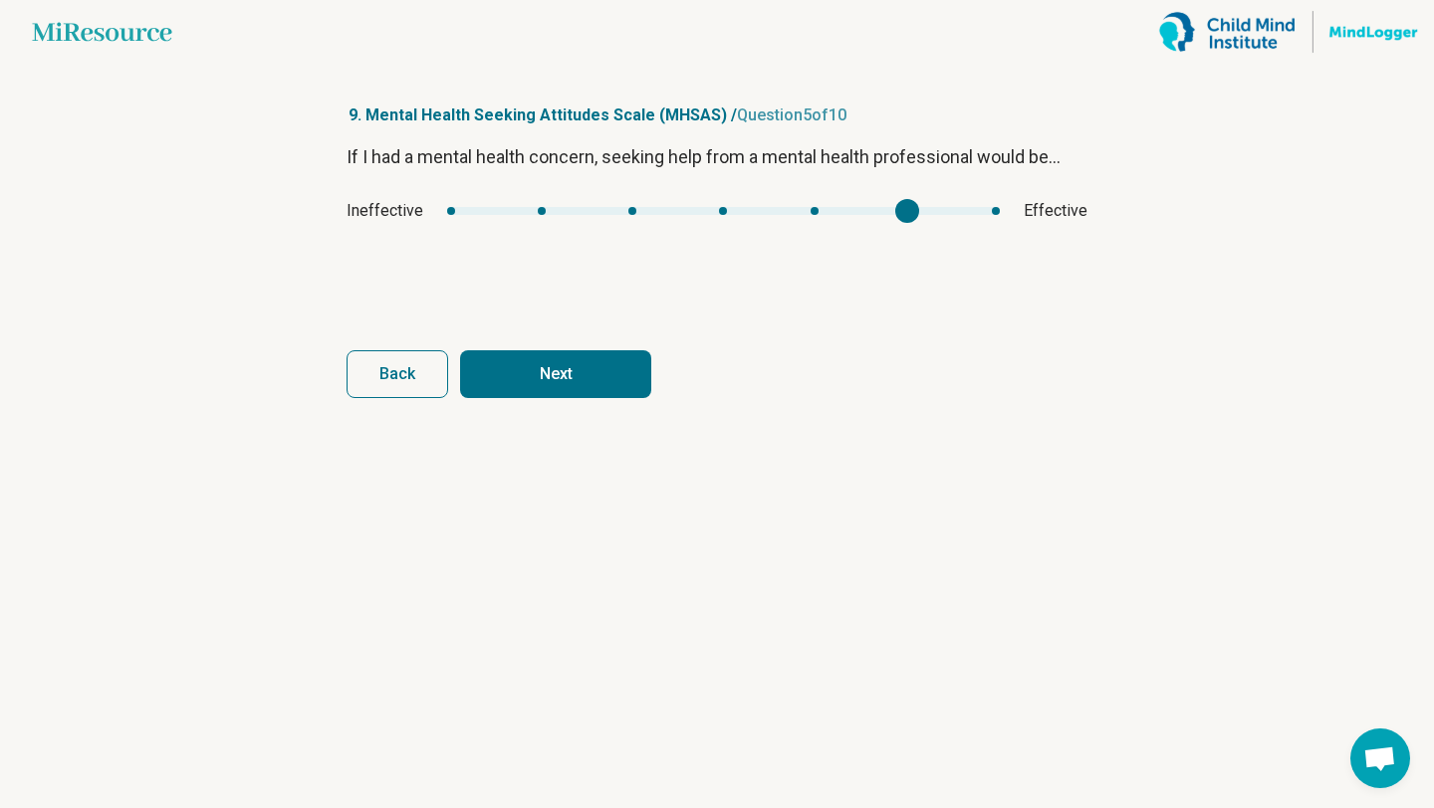
click at [903, 210] on div "mhsas4" at bounding box center [723, 211] width 553 height 8
click at [594, 367] on button "Next" at bounding box center [555, 374] width 191 height 48
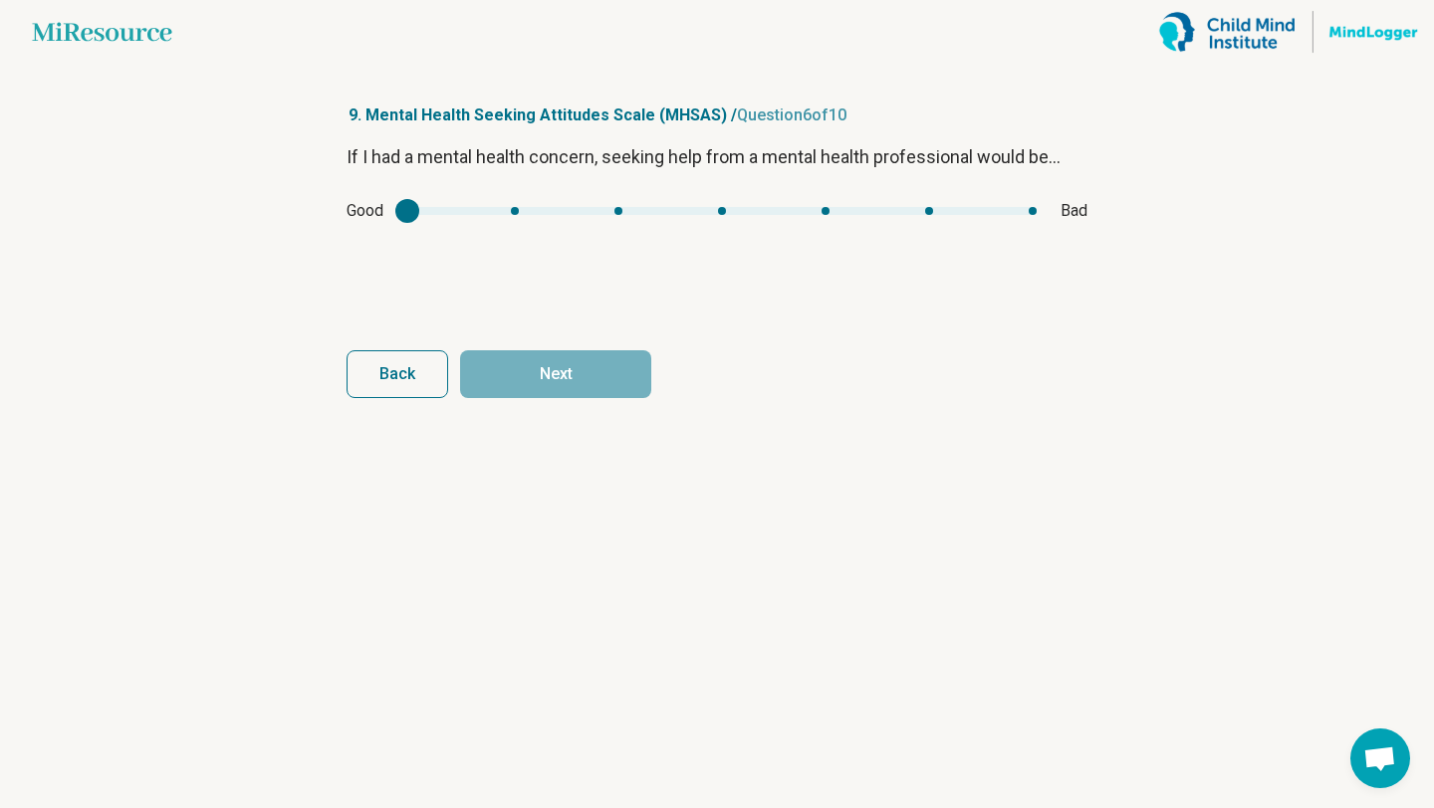
click at [922, 208] on div "mhsas5" at bounding box center [721, 211] width 629 height 8
click at [404, 206] on div "Good Bad" at bounding box center [716, 211] width 741 height 24
type input "*"
click at [530, 207] on div "mhsas5" at bounding box center [721, 211] width 629 height 8
click at [626, 380] on button "Next" at bounding box center [555, 374] width 191 height 48
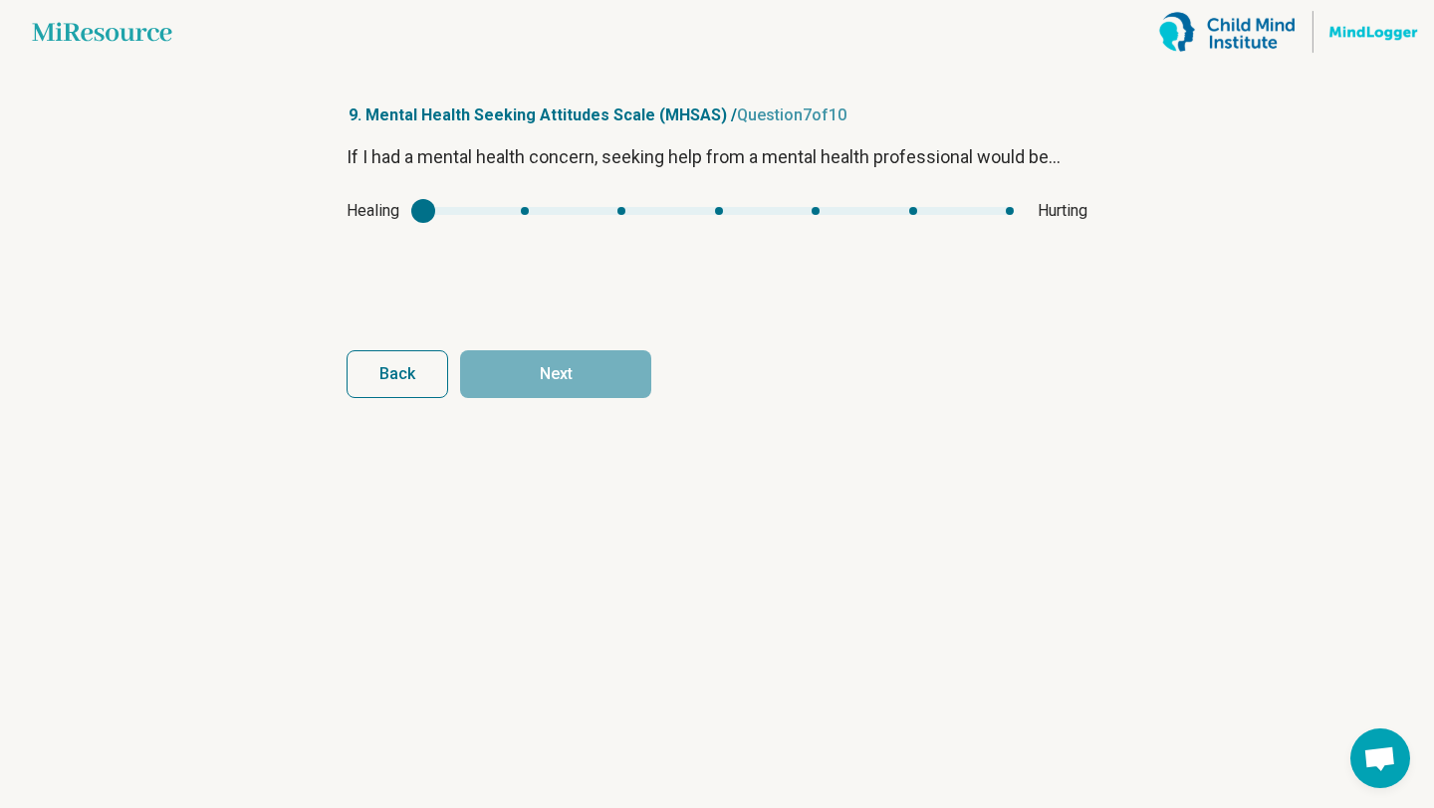
click at [414, 206] on div "mhsas6" at bounding box center [423, 211] width 24 height 24
click at [521, 211] on div "mhsas6" at bounding box center [718, 211] width 590 height 8
click at [424, 203] on div "Healing Hurting" at bounding box center [716, 211] width 741 height 24
type input "*"
click at [424, 209] on div "mhsas6" at bounding box center [718, 211] width 590 height 8
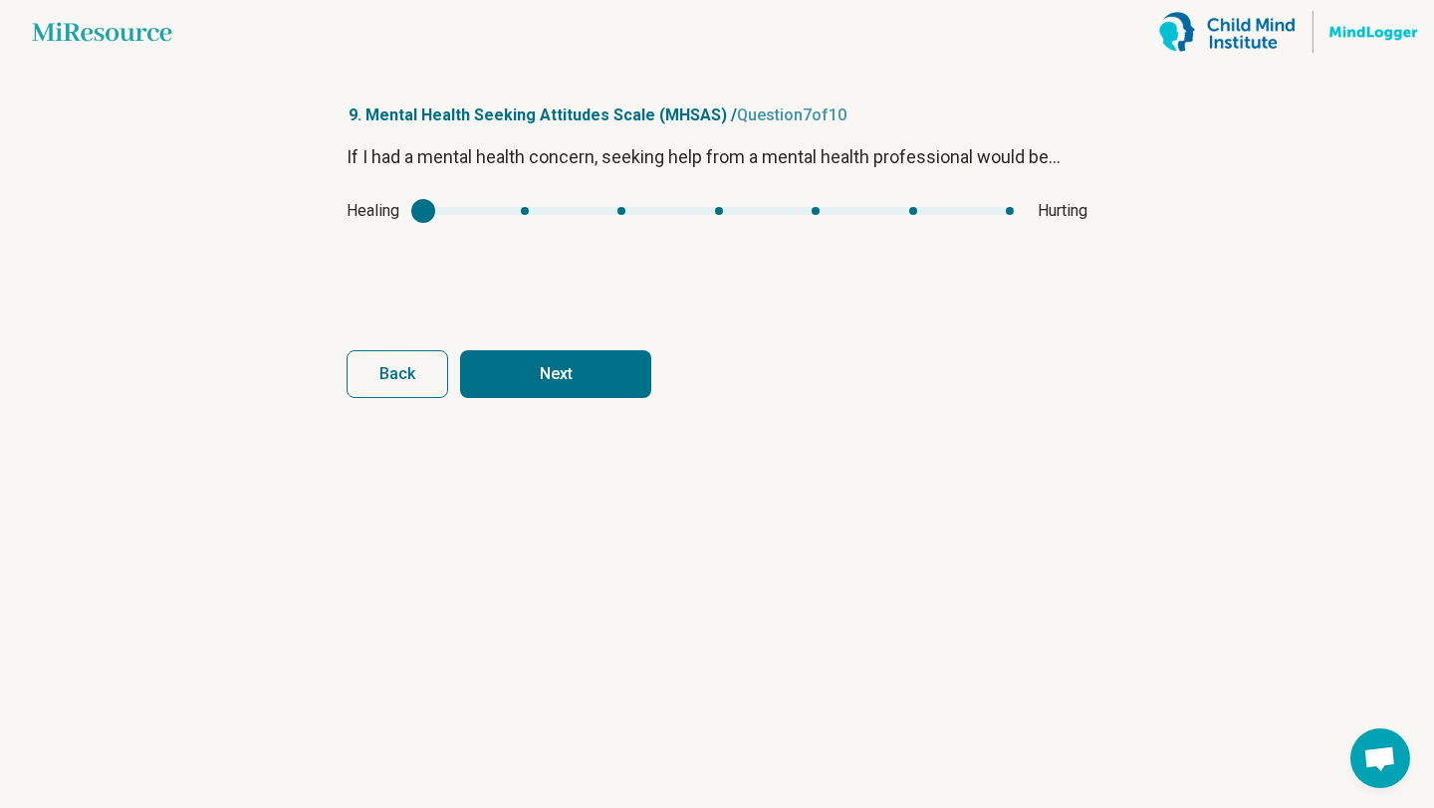
click at [506, 374] on button "Next" at bounding box center [555, 374] width 191 height 48
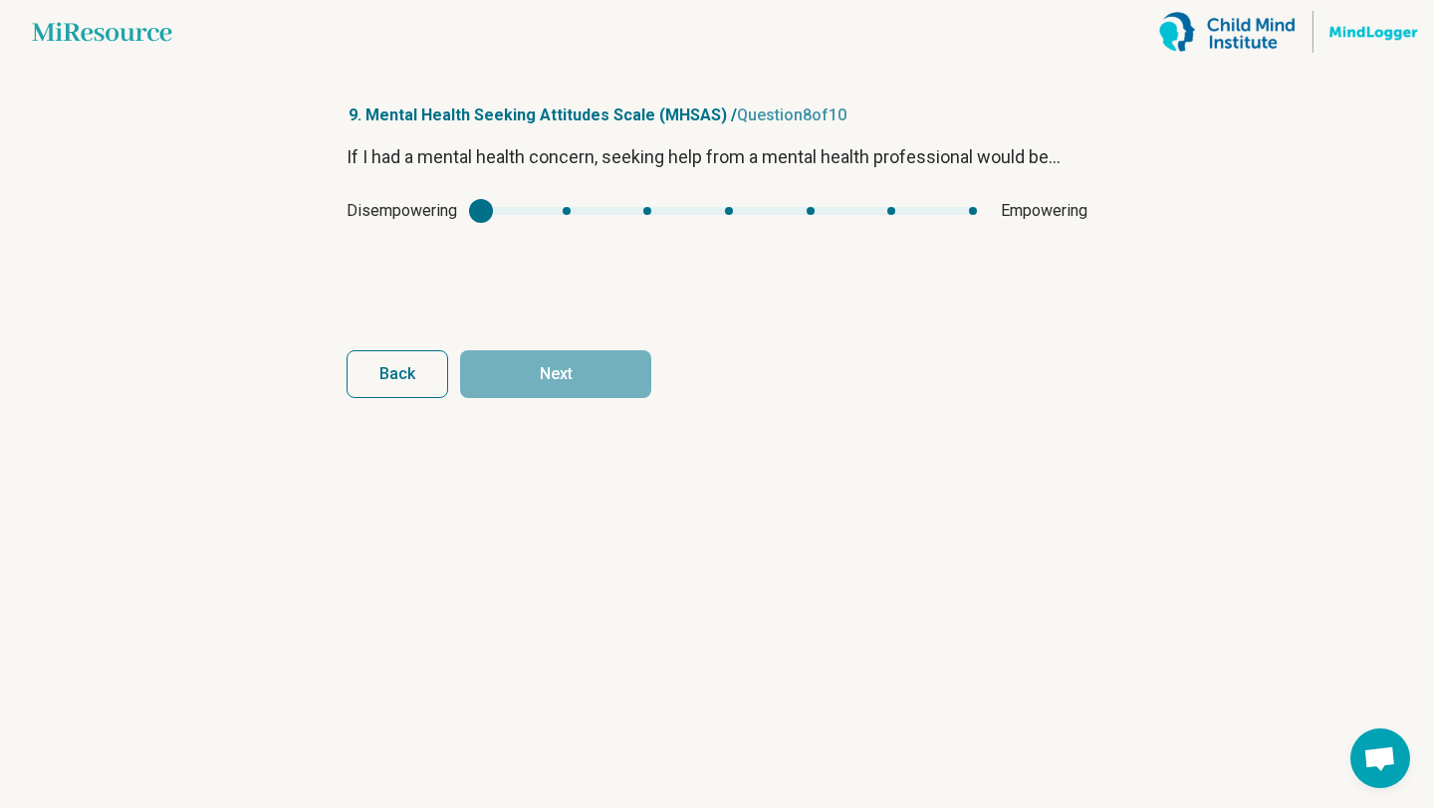
type input "*"
click at [810, 214] on div "mhsas7" at bounding box center [729, 211] width 496 height 8
click at [616, 361] on button "Next" at bounding box center [555, 374] width 191 height 48
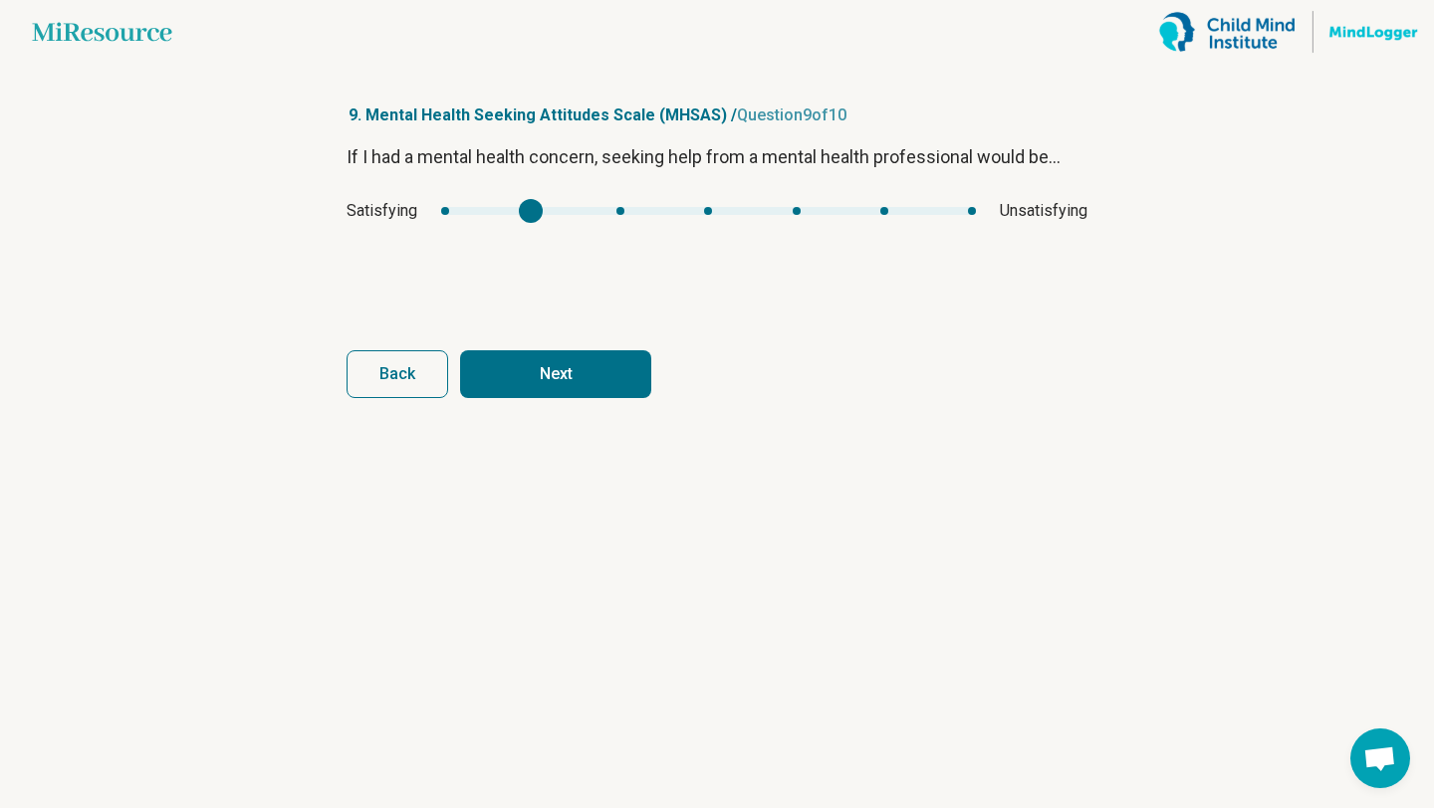
click at [539, 211] on div "mhsas8" at bounding box center [708, 211] width 535 height 8
type input "*"
click at [448, 210] on div "mhsas8" at bounding box center [708, 211] width 535 height 8
click at [525, 361] on button "Next" at bounding box center [555, 374] width 191 height 48
click at [535, 209] on div "mhsas9" at bounding box center [709, 211] width 542 height 8
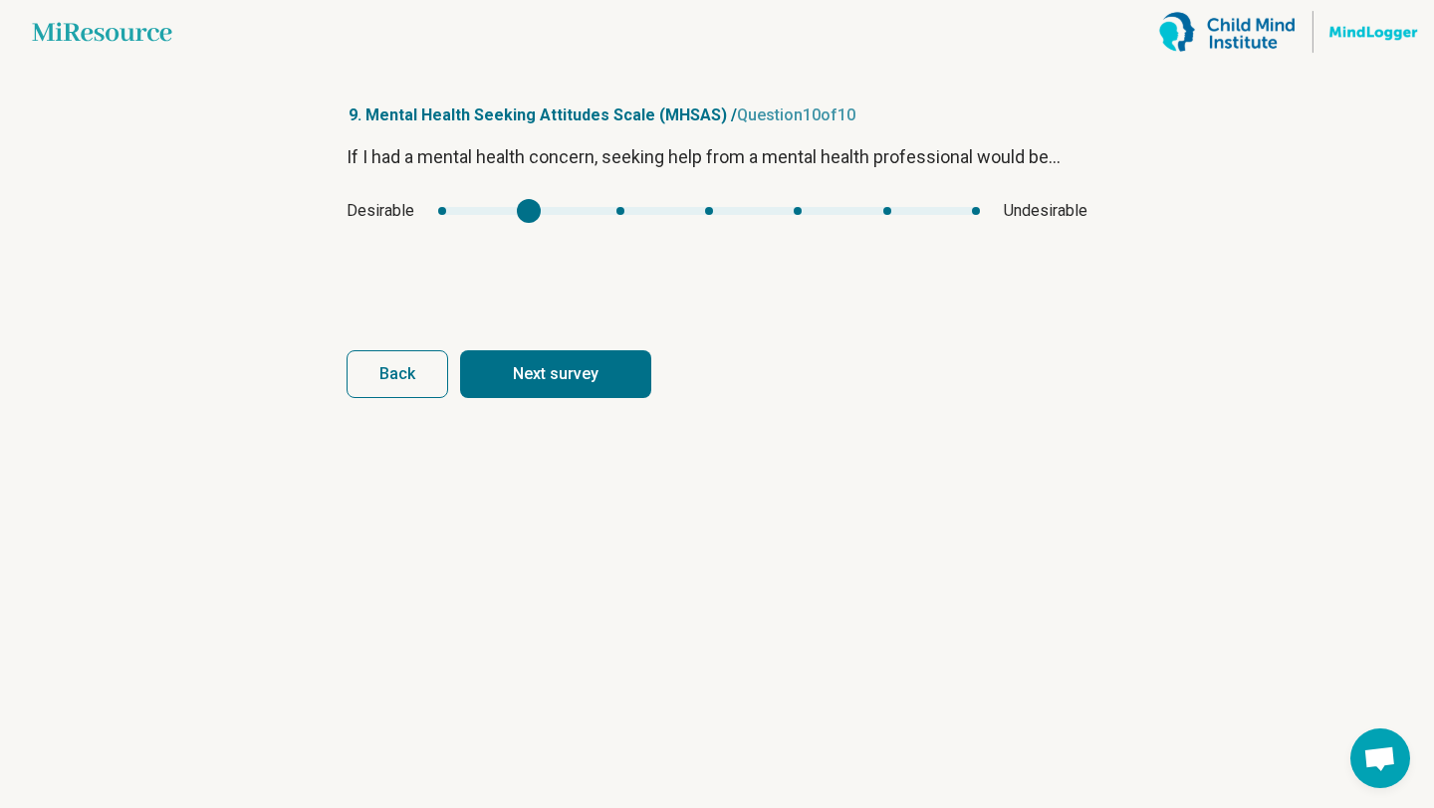
click at [561, 374] on button "Next survey" at bounding box center [555, 374] width 191 height 48
type input "*"
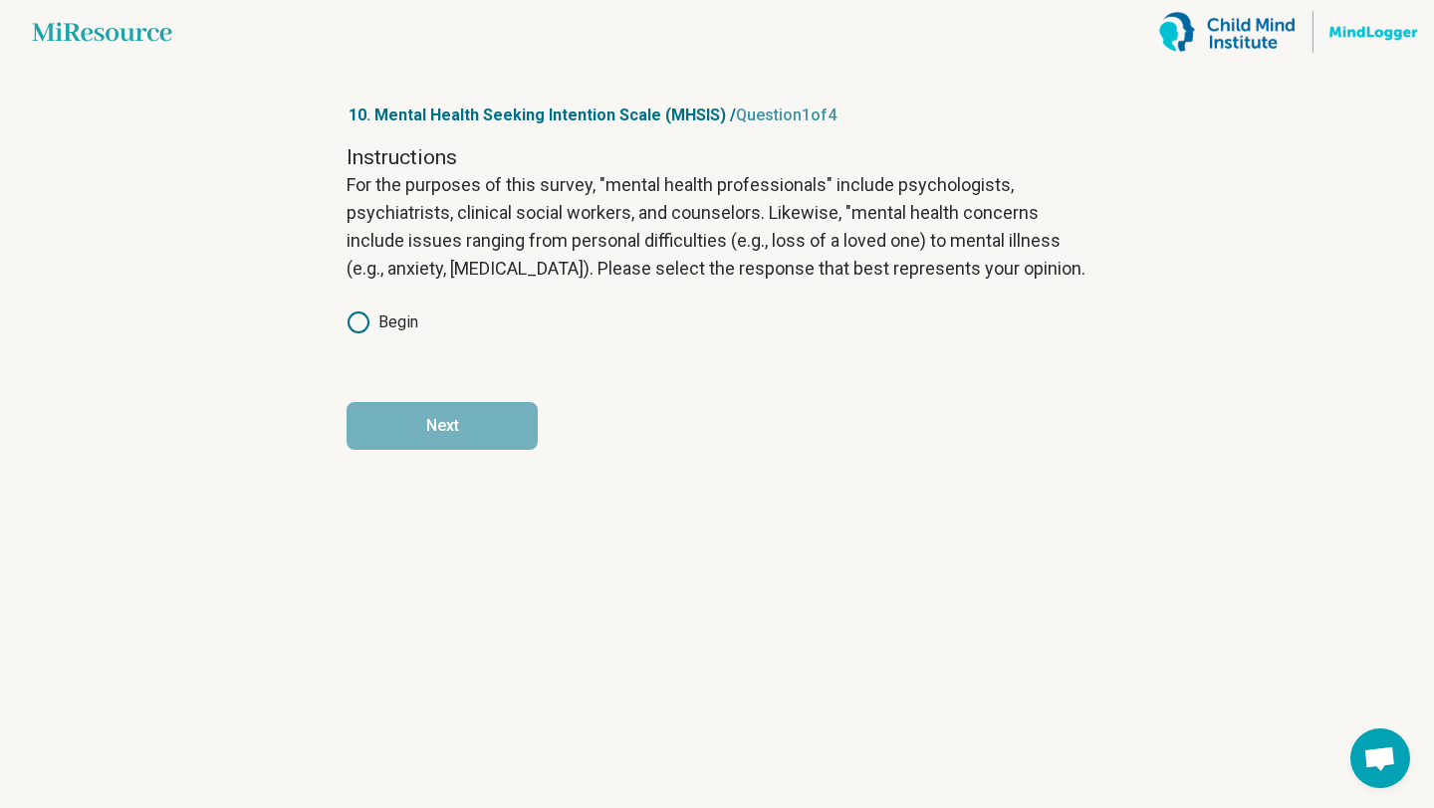
click at [397, 323] on label "Begin" at bounding box center [382, 323] width 72 height 24
click at [444, 417] on button "Next" at bounding box center [441, 426] width 191 height 48
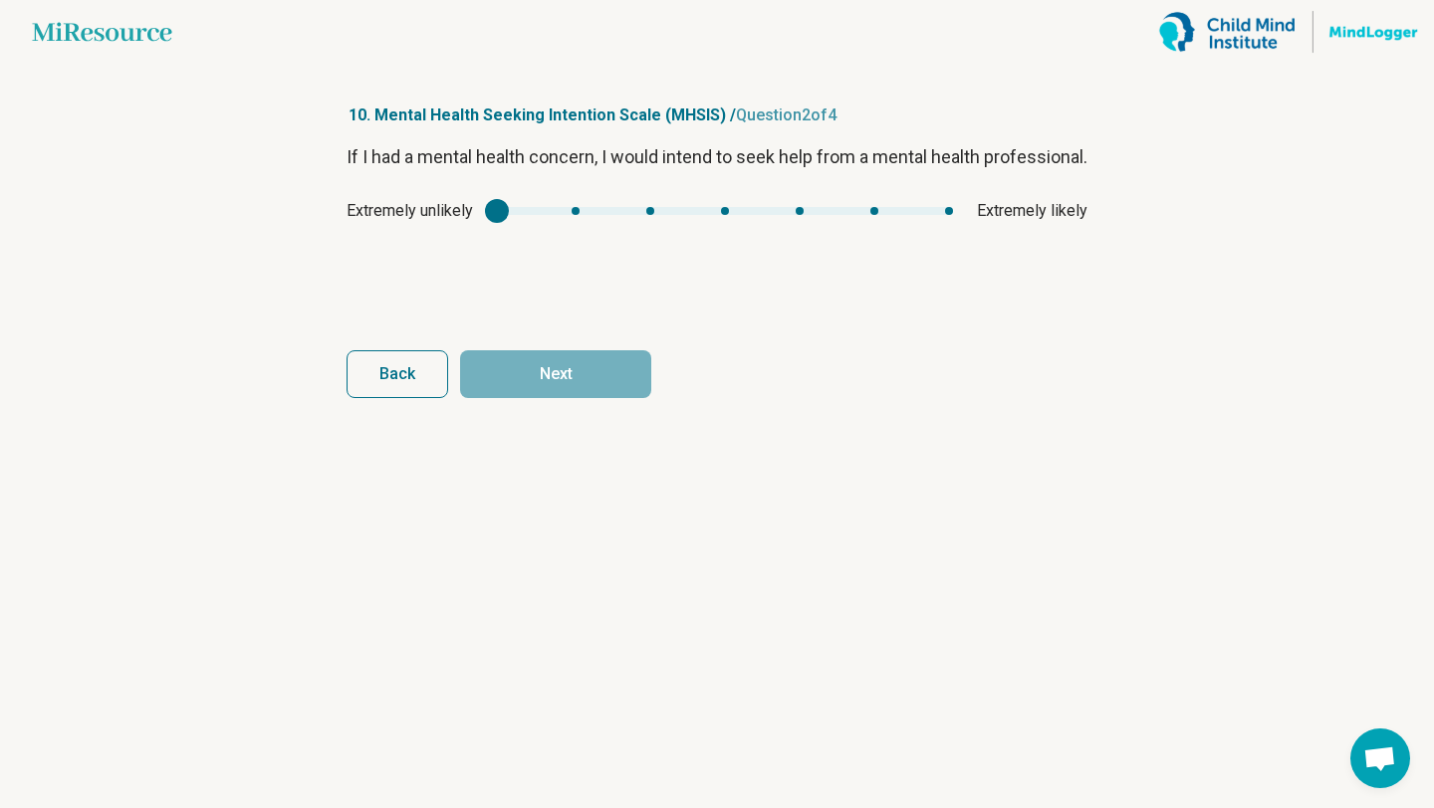
type input "*"
click at [881, 215] on div "mhsis1" at bounding box center [725, 211] width 456 height 8
click at [589, 381] on button "Next" at bounding box center [555, 374] width 191 height 48
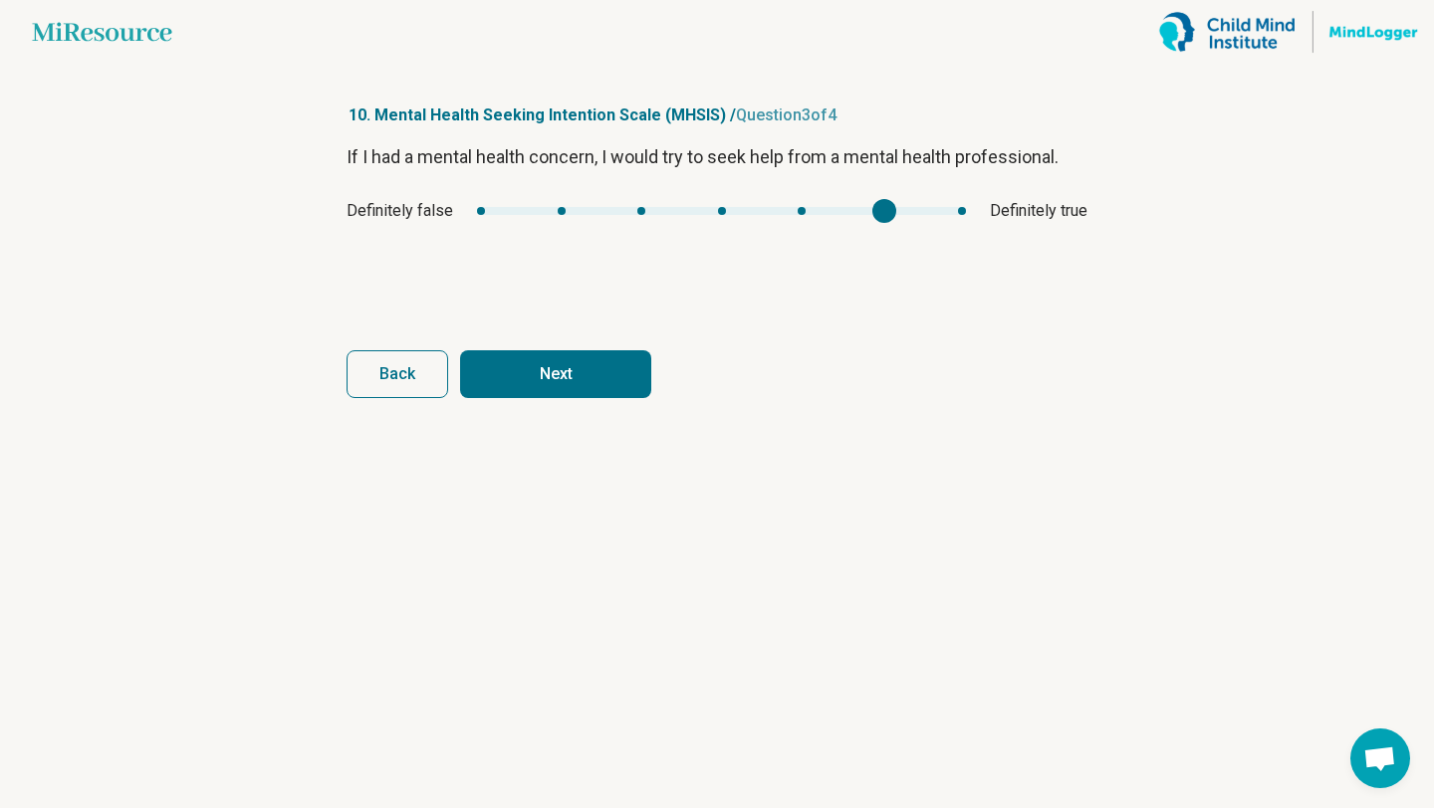
type input "*"
click at [881, 209] on div "mhsis2" at bounding box center [721, 211] width 489 height 8
click at [621, 371] on button "Next" at bounding box center [555, 374] width 191 height 48
click at [884, 211] on div "mhsis3" at bounding box center [728, 211] width 468 height 8
click at [612, 364] on button "Finish" at bounding box center [555, 374] width 191 height 48
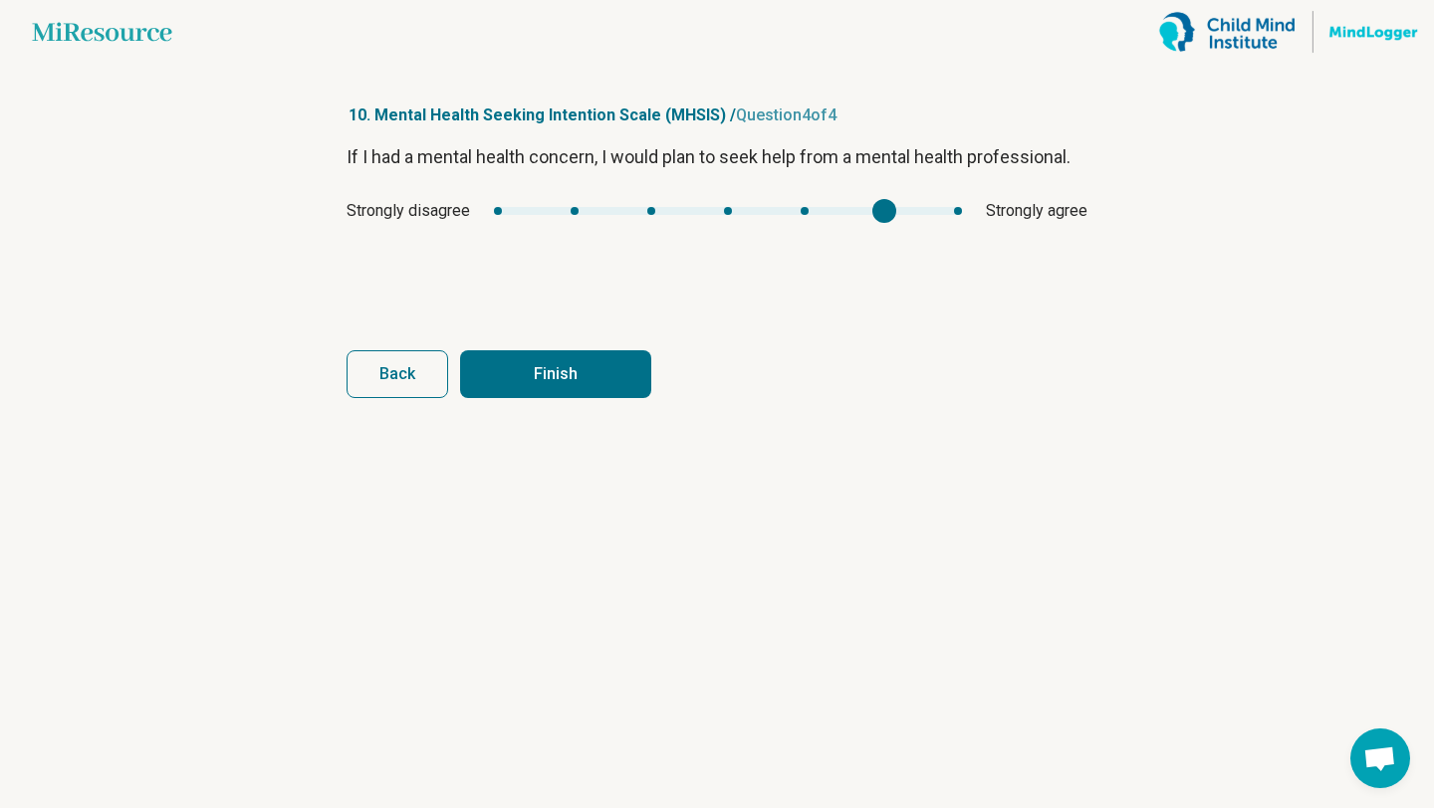
type input "*"
